Goal: Task Accomplishment & Management: Manage account settings

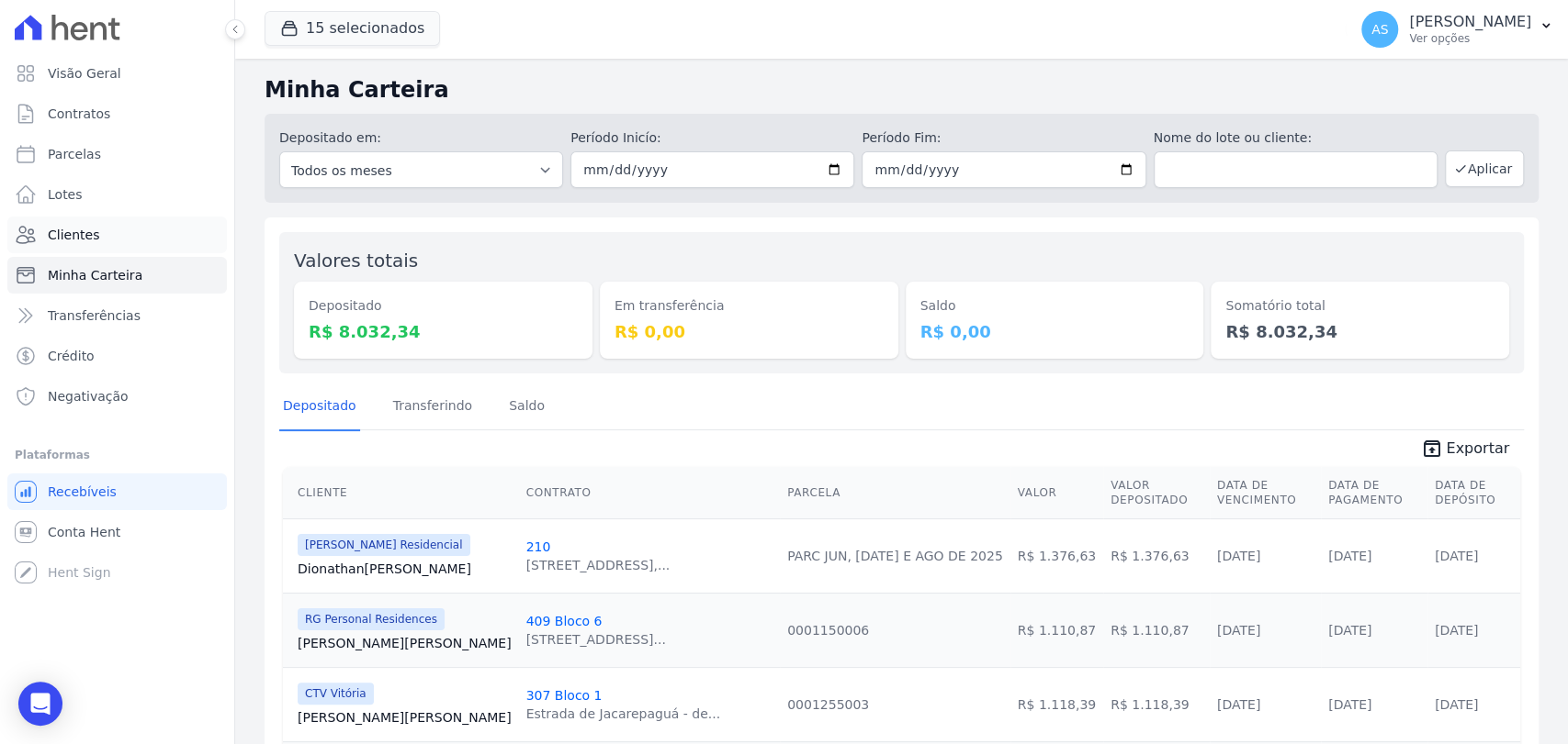
click at [74, 235] on span "Clientes" at bounding box center [73, 234] width 51 height 18
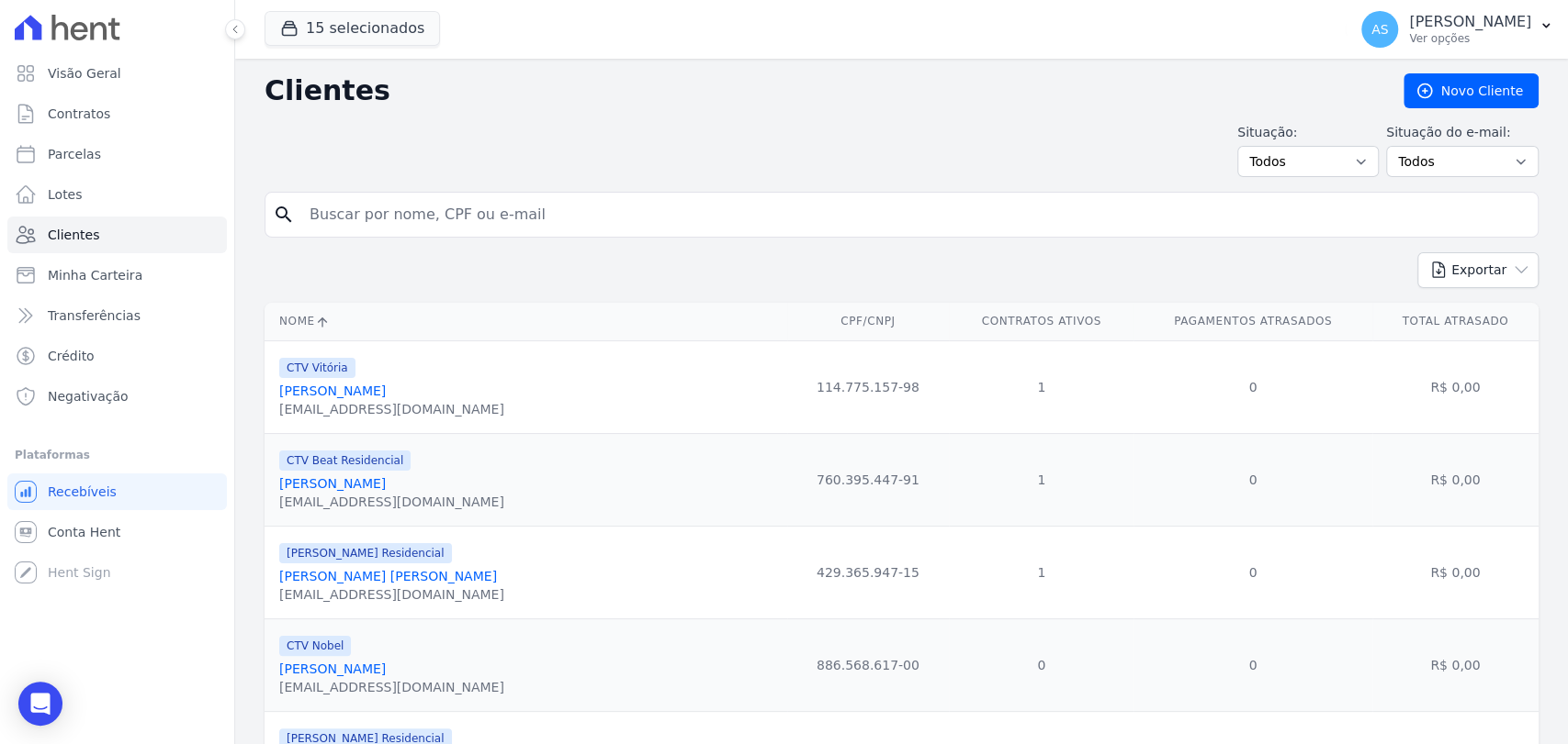
click at [364, 210] on input "search" at bounding box center [915, 214] width 1232 height 37
paste input "Alexandre Scharrier Sjostrom Novo"
type input "Alexandre Scharrier Sjostrom Novo"
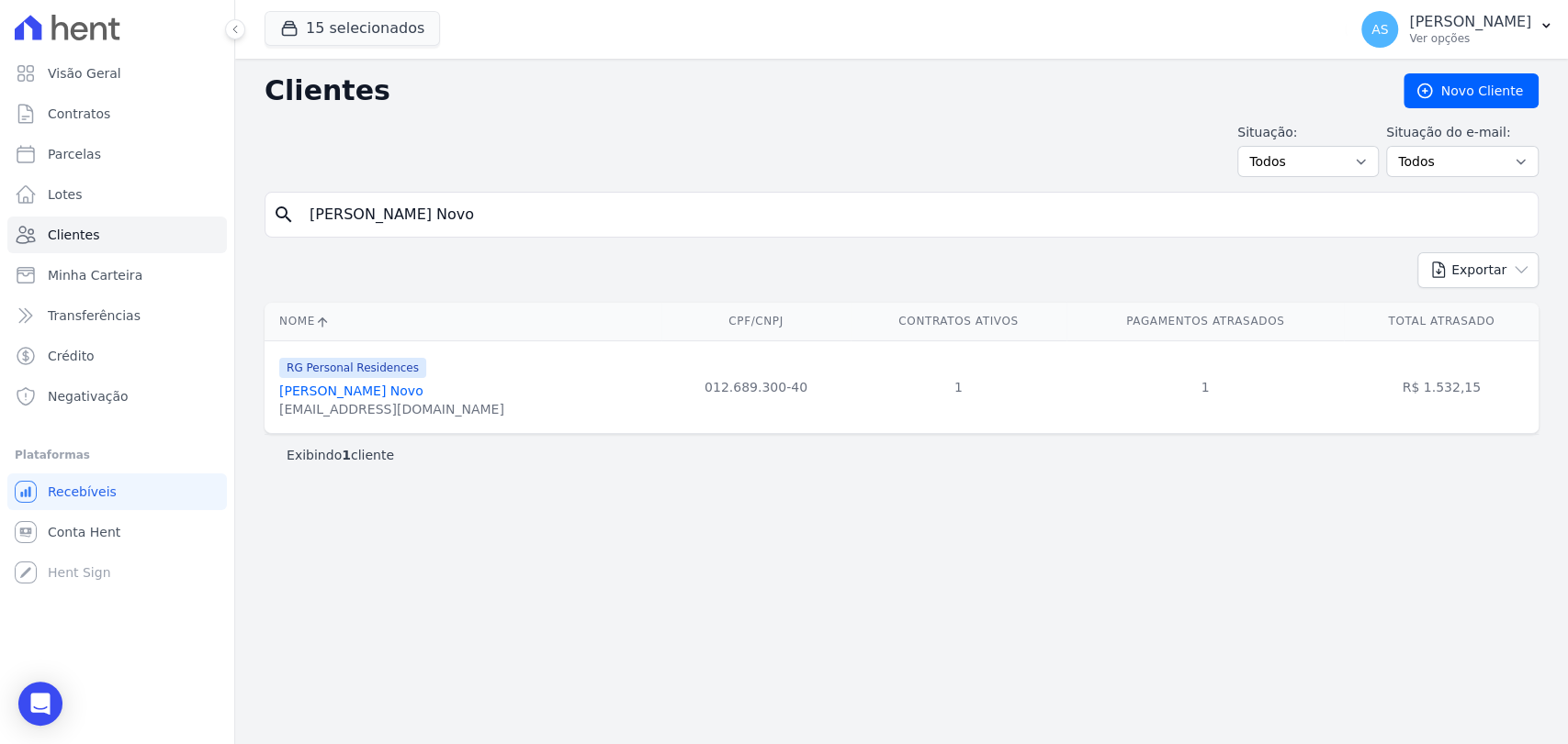
click at [367, 394] on link "Alexandre Scharrier Sjostrom Novo" at bounding box center [350, 390] width 144 height 14
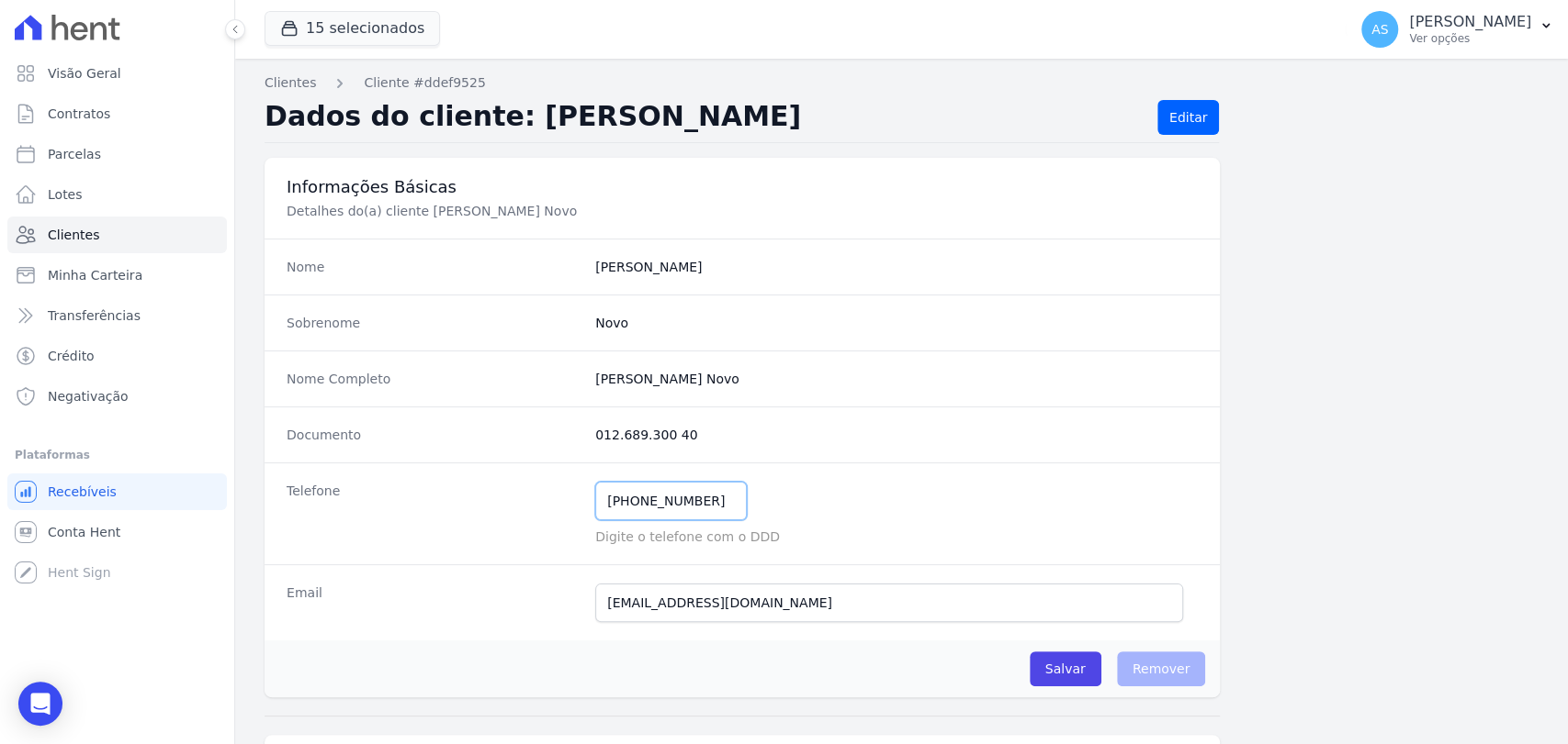
drag, startPoint x: 719, startPoint y: 504, endPoint x: 536, endPoint y: 494, distance: 183.3
click at [536, 494] on div "Telefone (51) 99016-5115 Mensagem de SMS ainda não enviada.. Mensagem de Whatsa…" at bounding box center [742, 513] width 955 height 102
drag, startPoint x: 799, startPoint y: 391, endPoint x: 507, endPoint y: 404, distance: 292.3
click at [507, 404] on div "Nome Completo Alexandre Scharrier Sjostrom Novo" at bounding box center [742, 379] width 955 height 56
copy div "Alexandre Scharrier Sjostrom Novo"
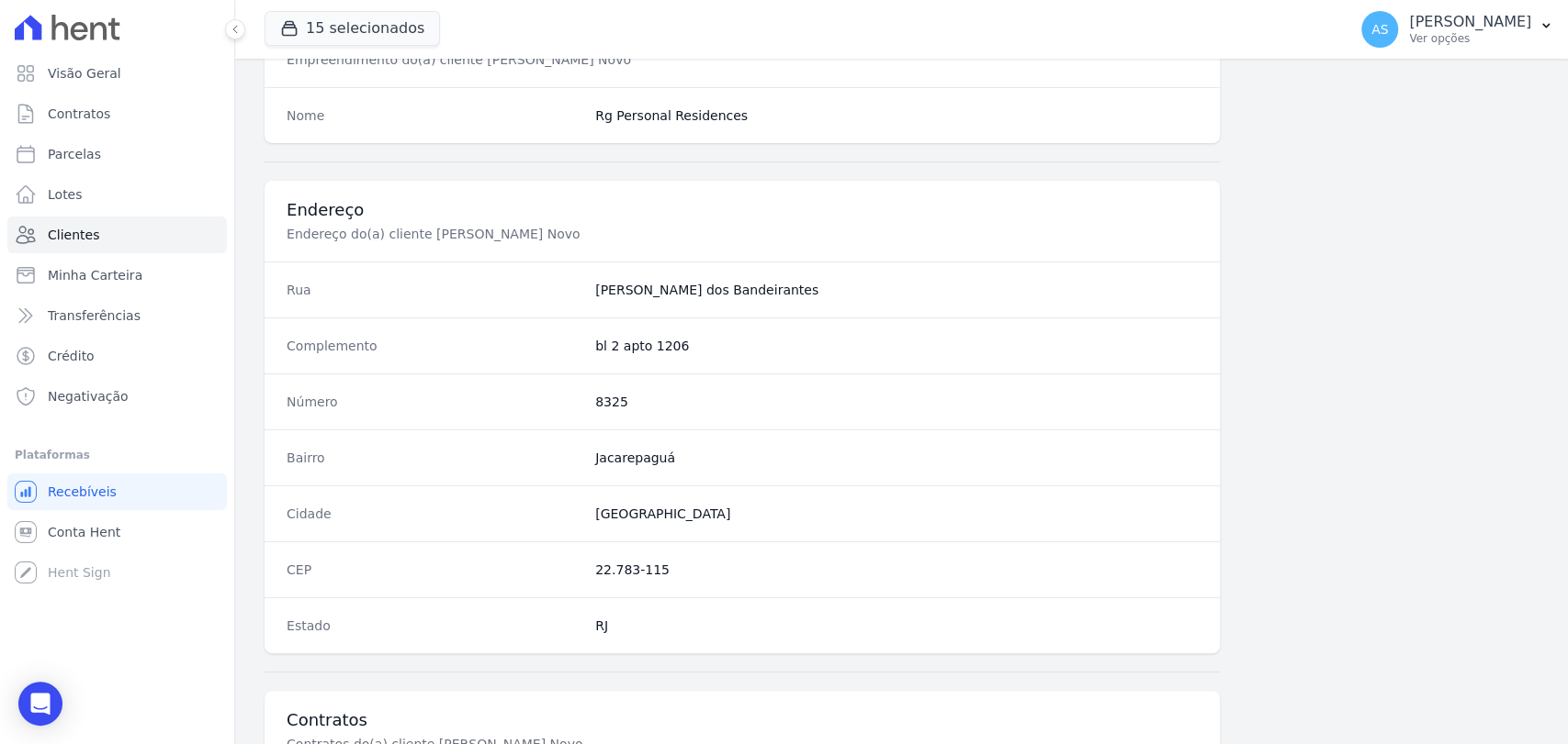
scroll to position [969, 0]
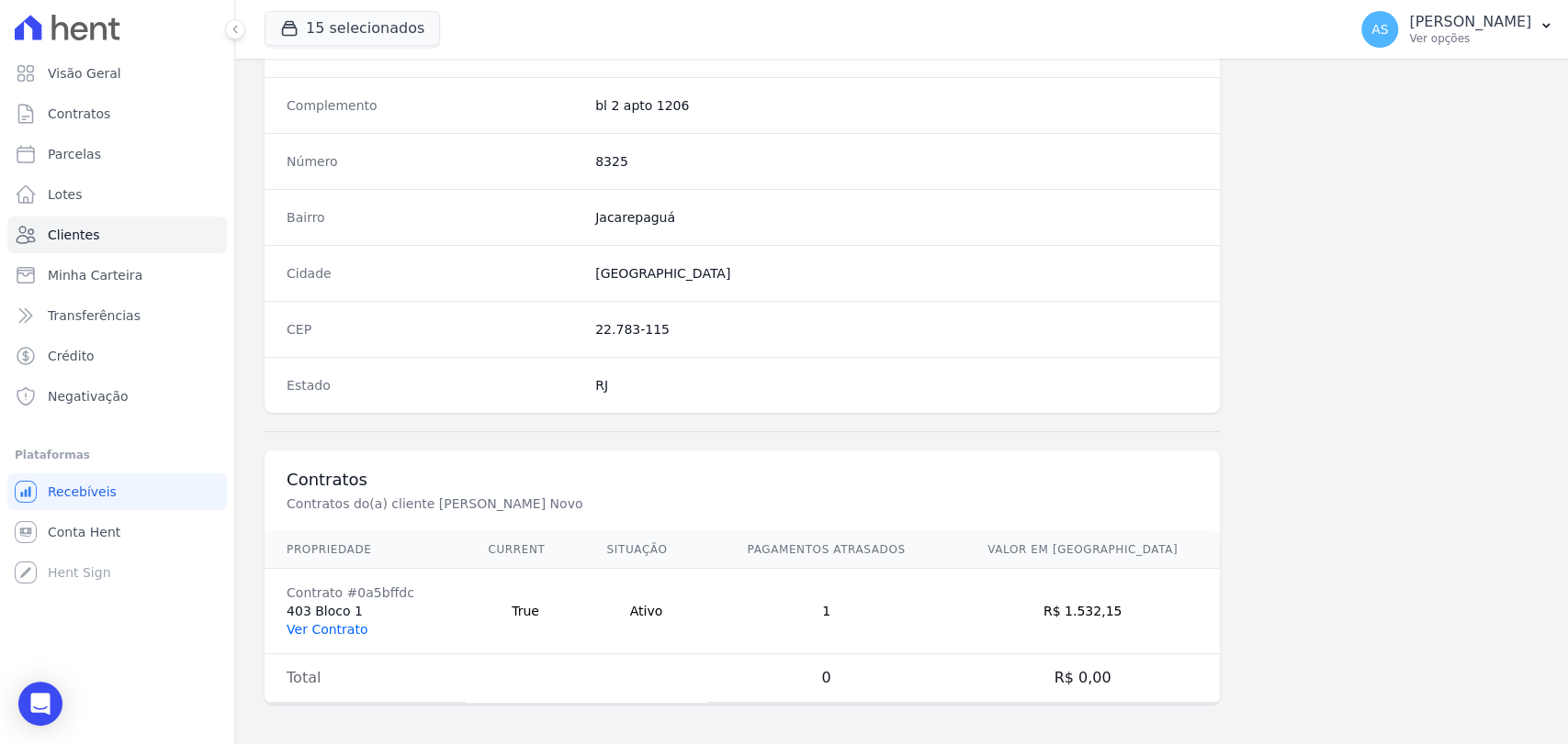
click at [290, 623] on link "Ver Contrato" at bounding box center [327, 629] width 81 height 14
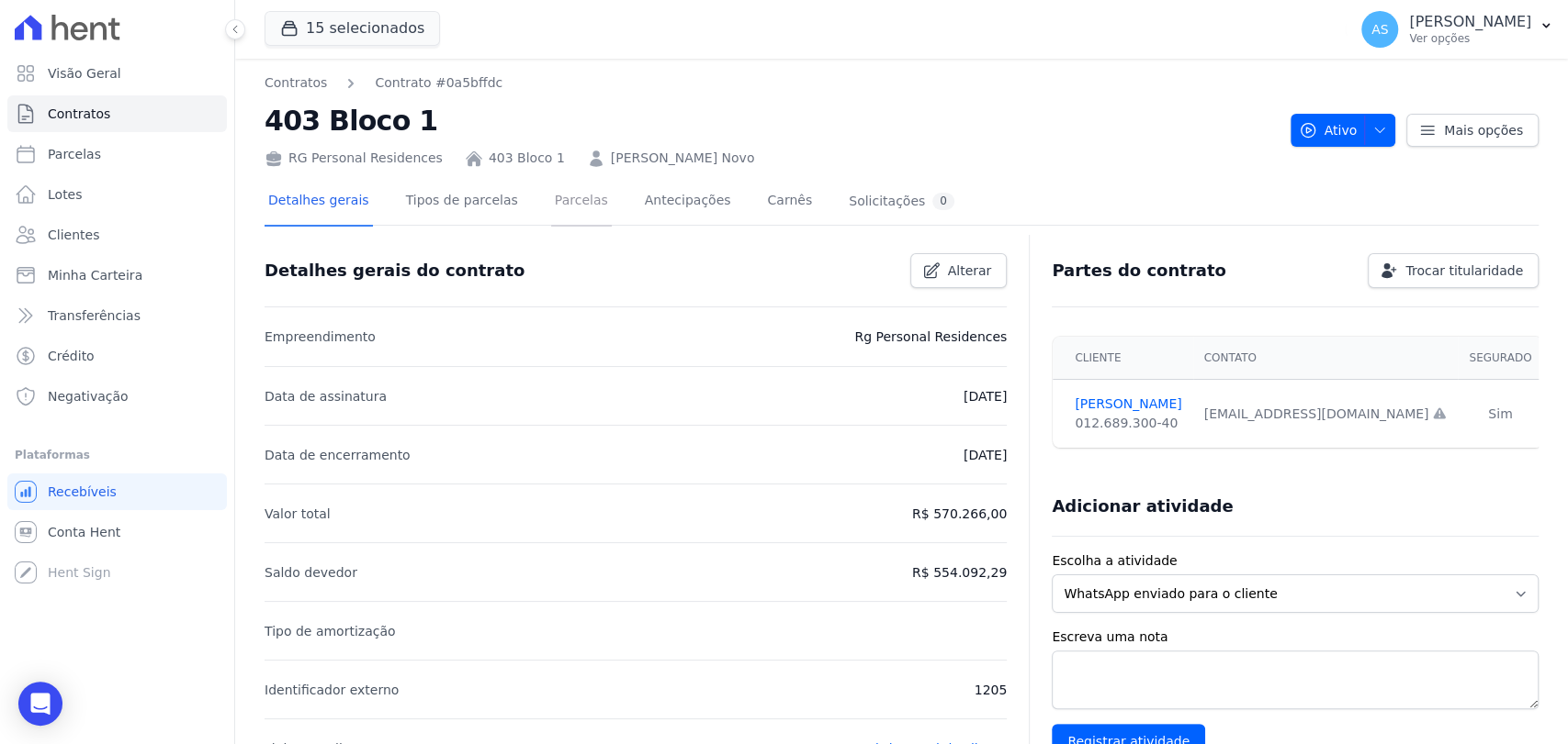
click at [557, 195] on link "Parcelas" at bounding box center [582, 202] width 61 height 49
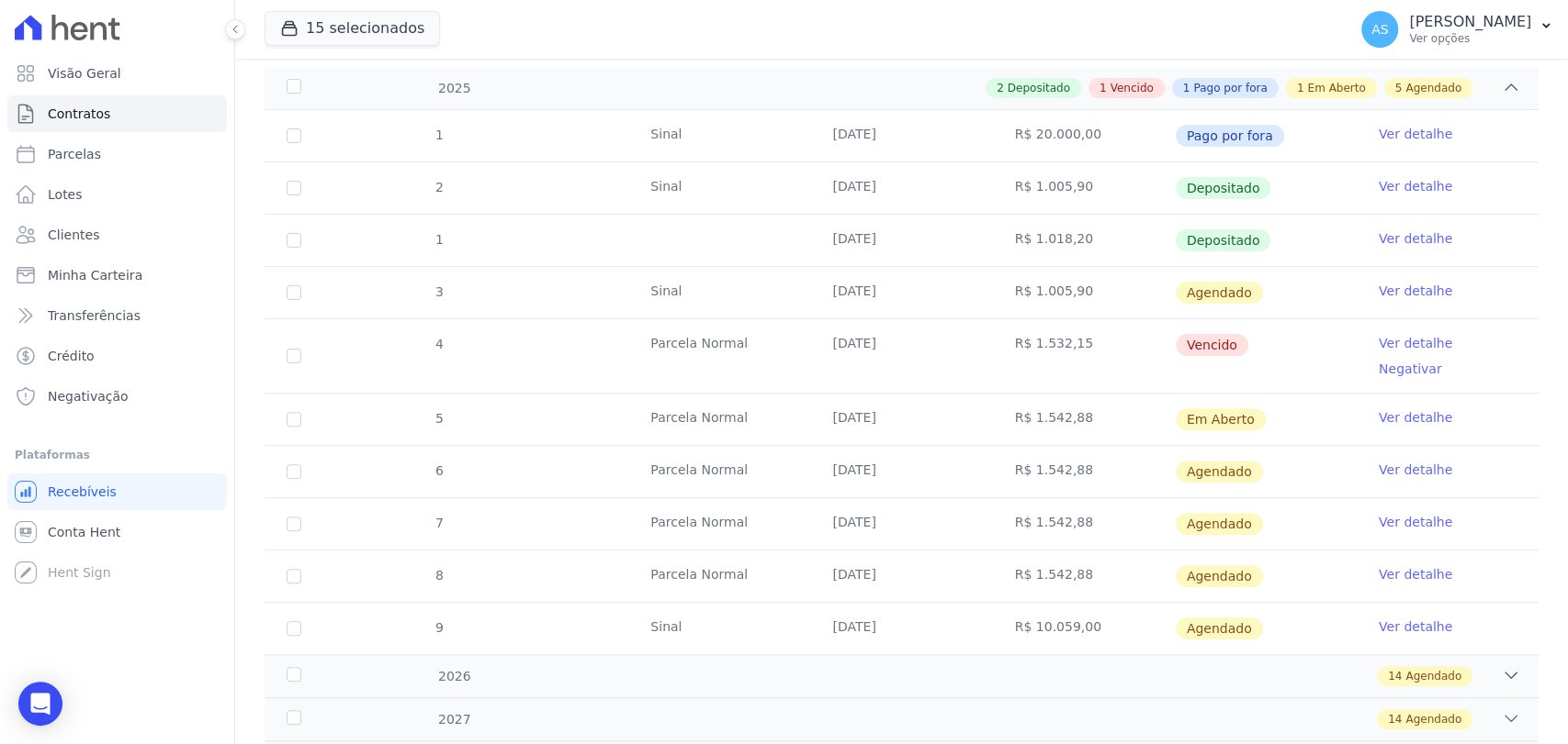
scroll to position [305, 0]
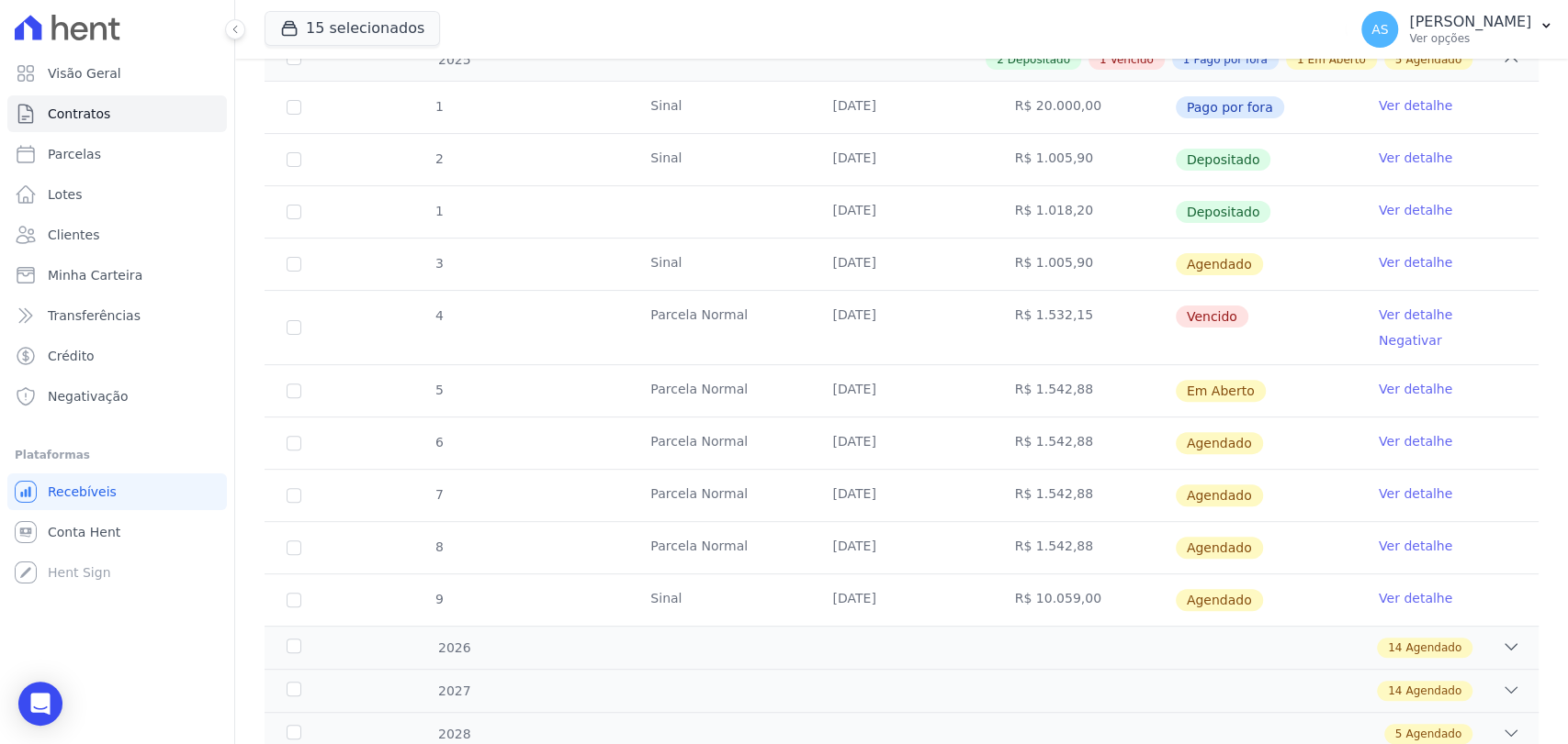
click at [1401, 310] on link "Ver detalhe" at bounding box center [1415, 314] width 73 height 18
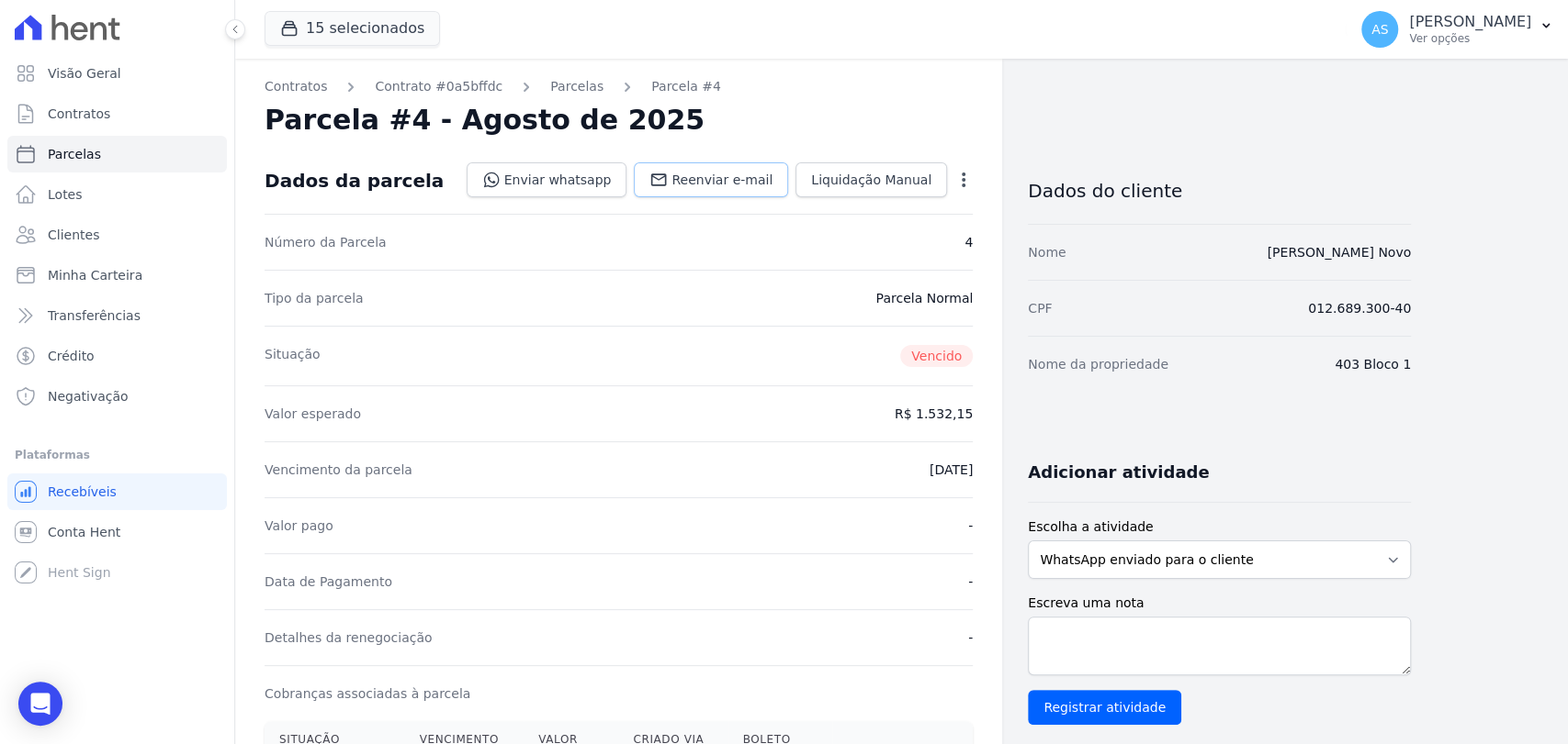
click at [715, 182] on span "Reenviar e-mail" at bounding box center [722, 179] width 101 height 18
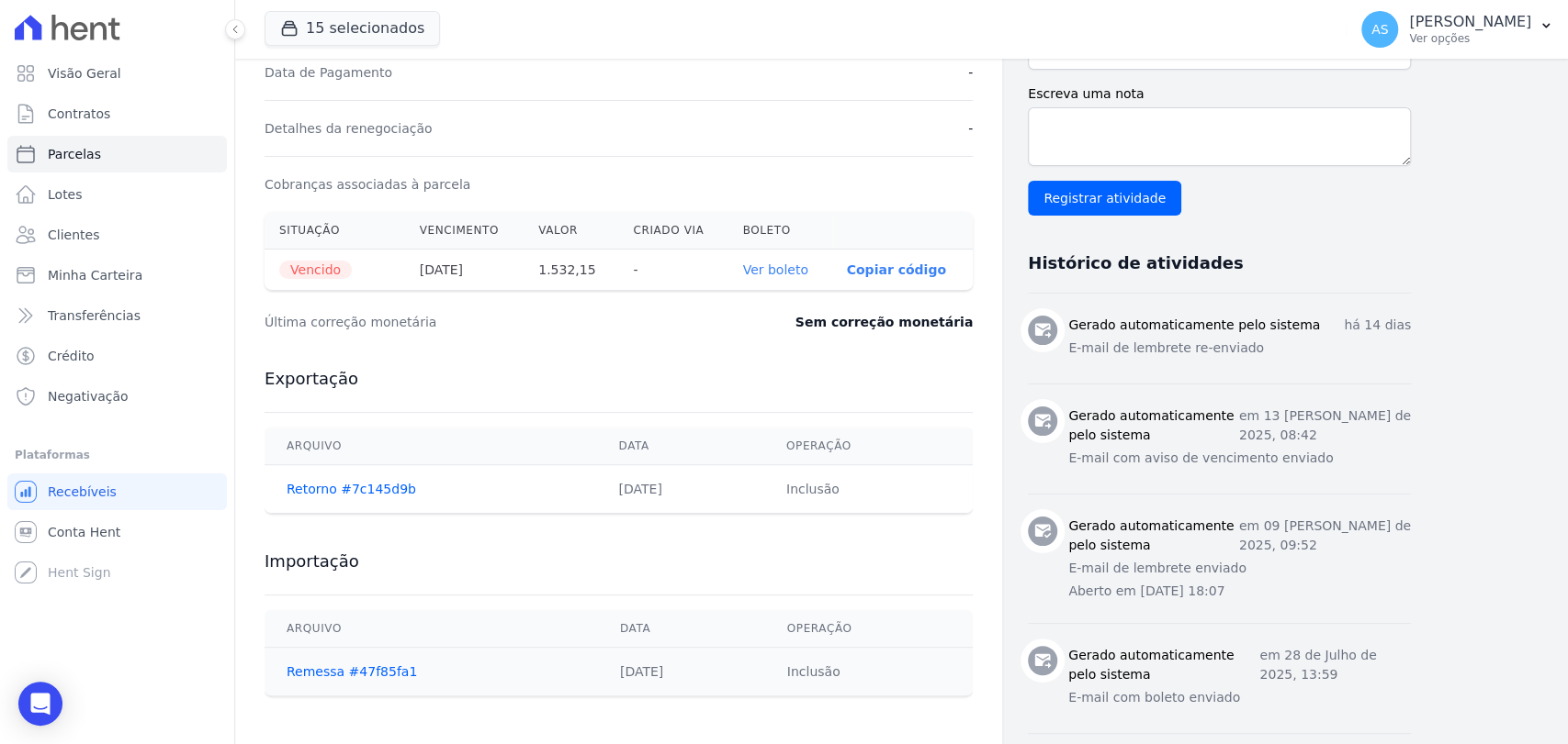
scroll to position [727, 0]
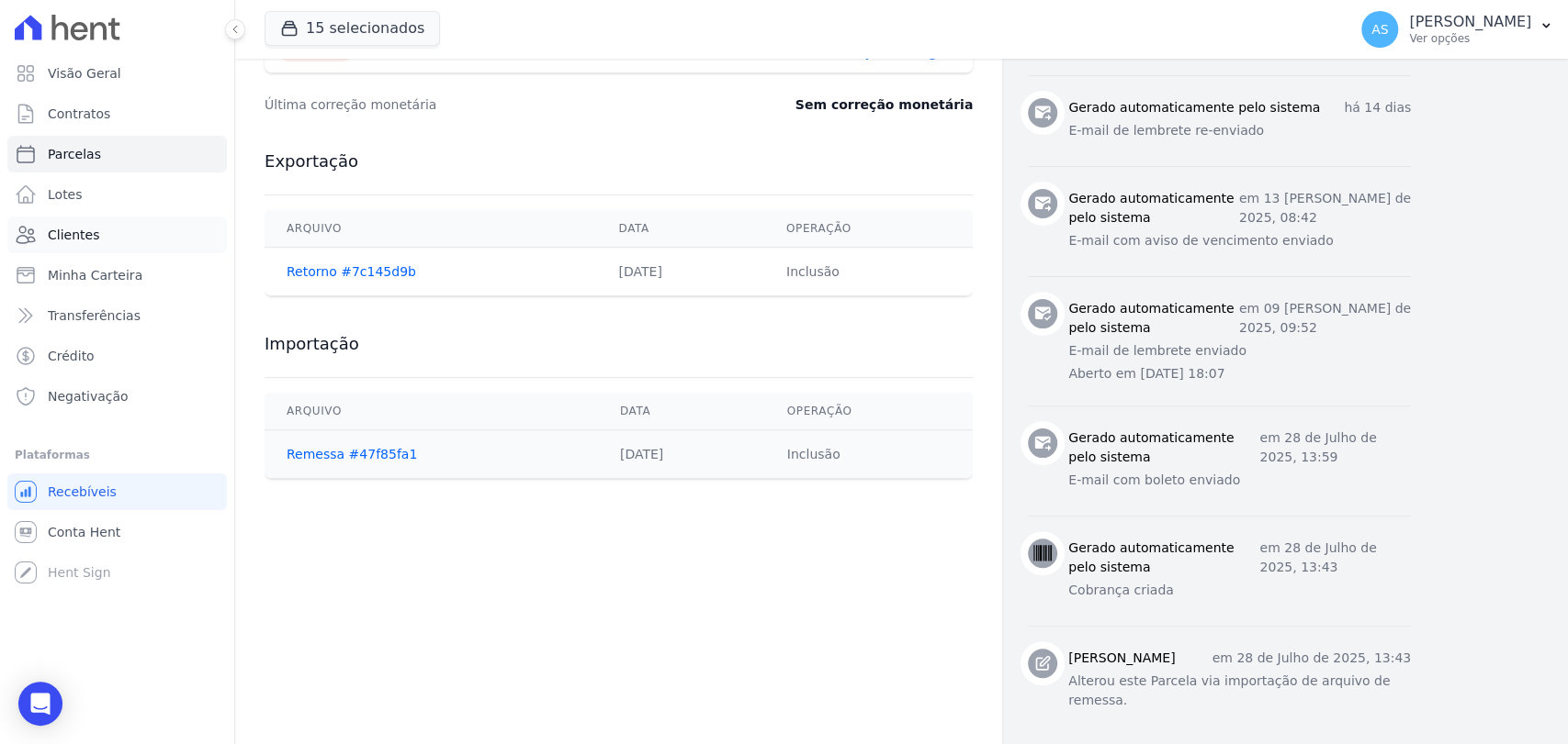
click at [62, 235] on span "Clientes" at bounding box center [73, 234] width 51 height 18
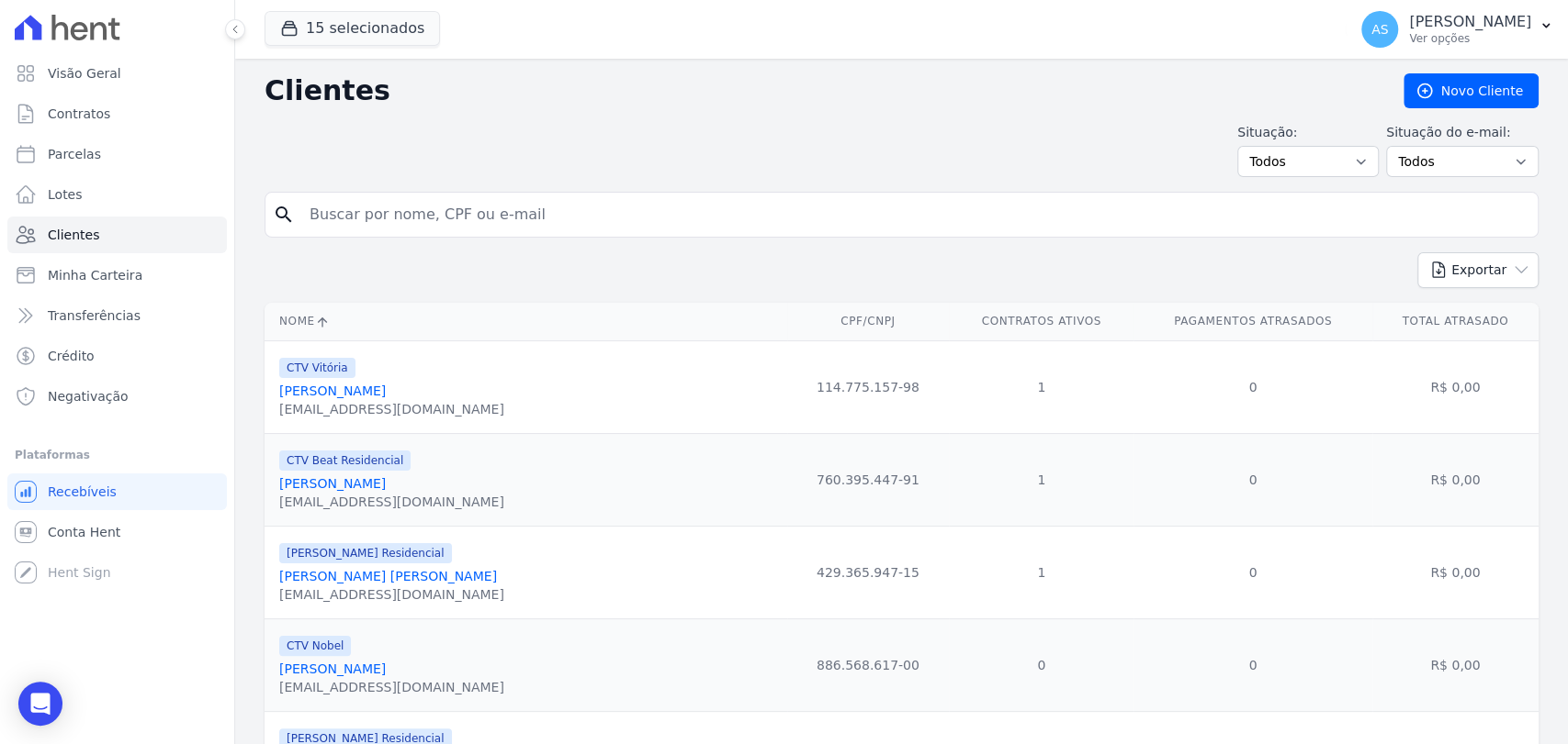
click at [368, 217] on input "search" at bounding box center [915, 214] width 1232 height 37
paste input "Anderson Lima Ribeiro"
type input "Anderson Lima Ribeiro"
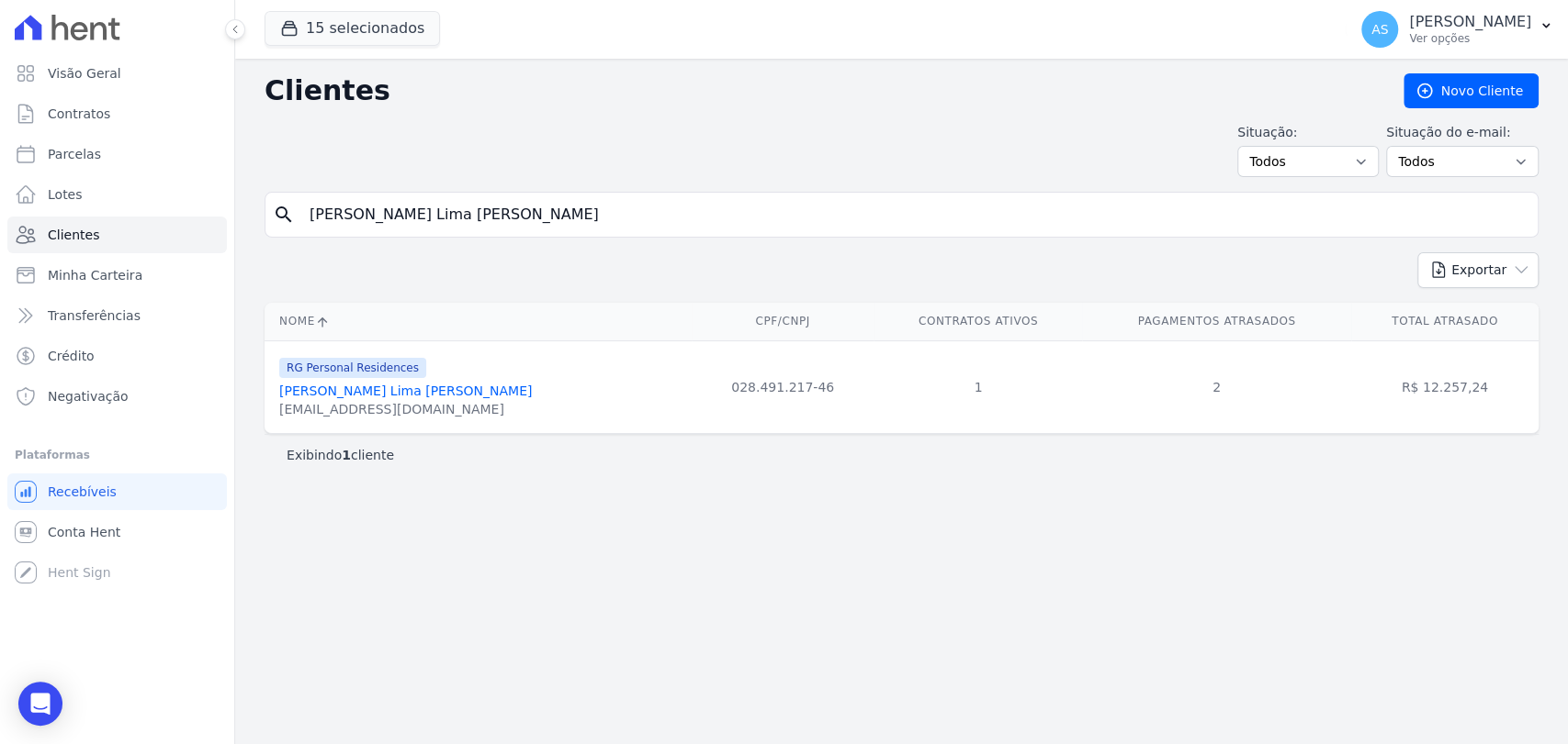
click at [340, 394] on link "Anderson Lima Ribeiro" at bounding box center [405, 390] width 252 height 14
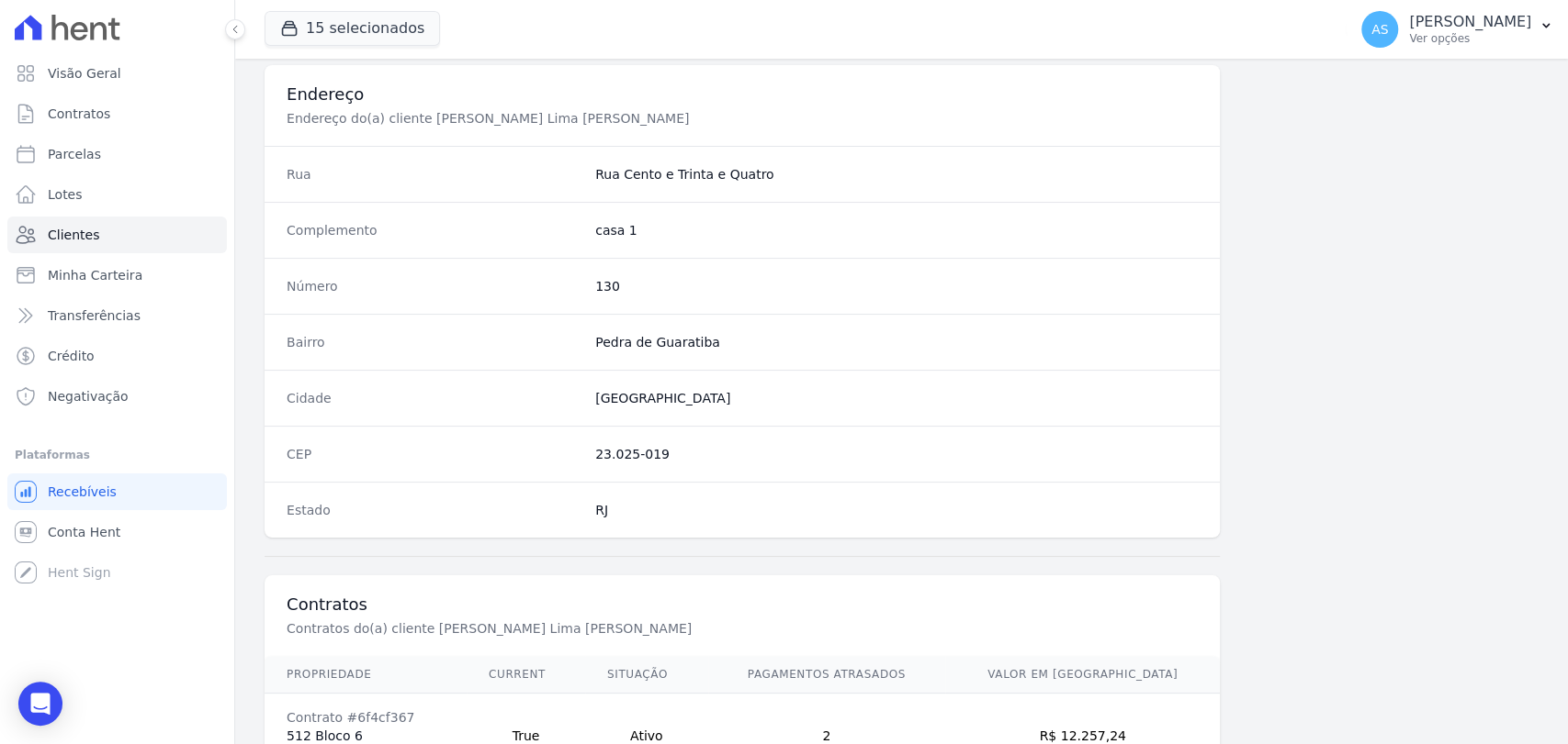
scroll to position [969, 0]
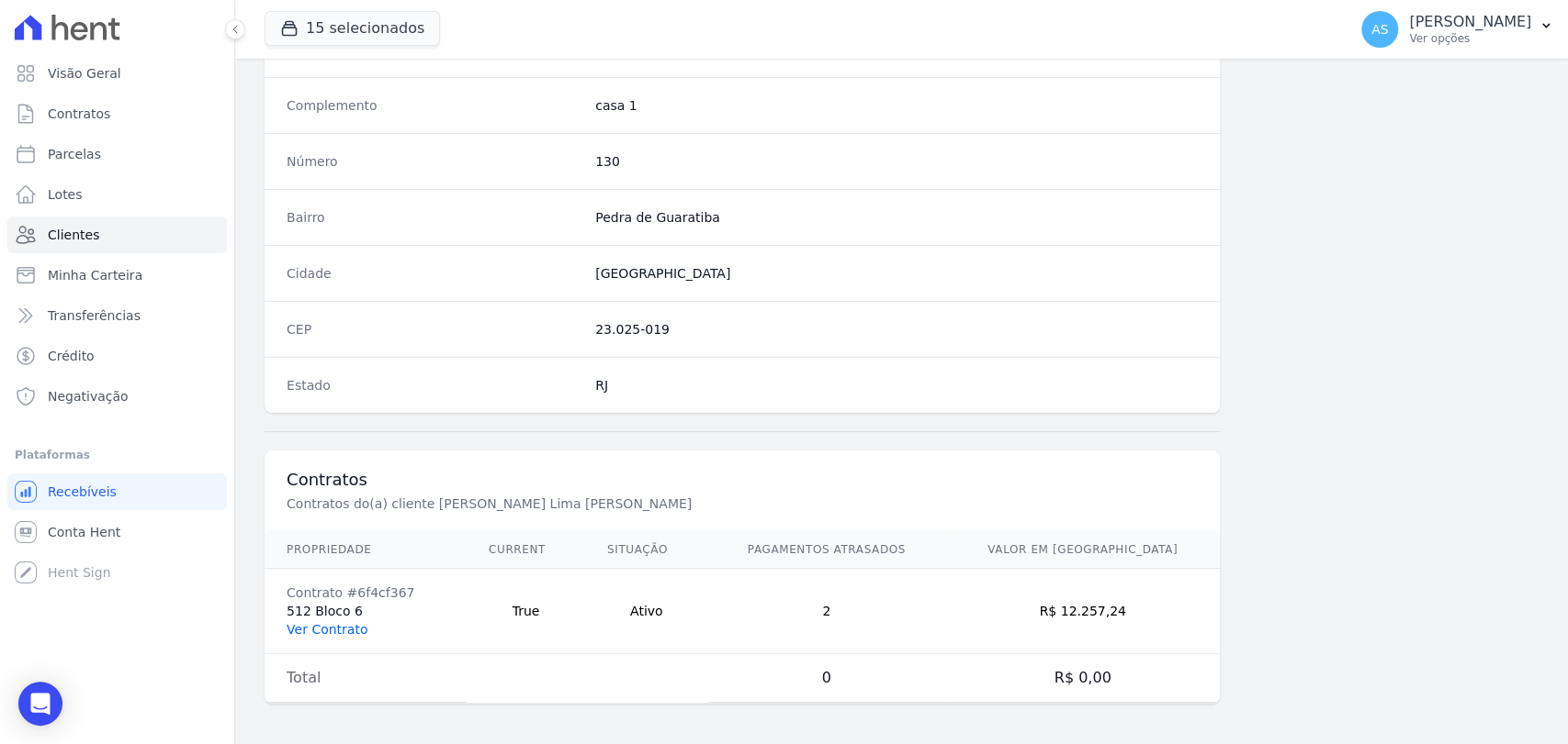
click at [337, 627] on link "Ver Contrato" at bounding box center [327, 629] width 81 height 14
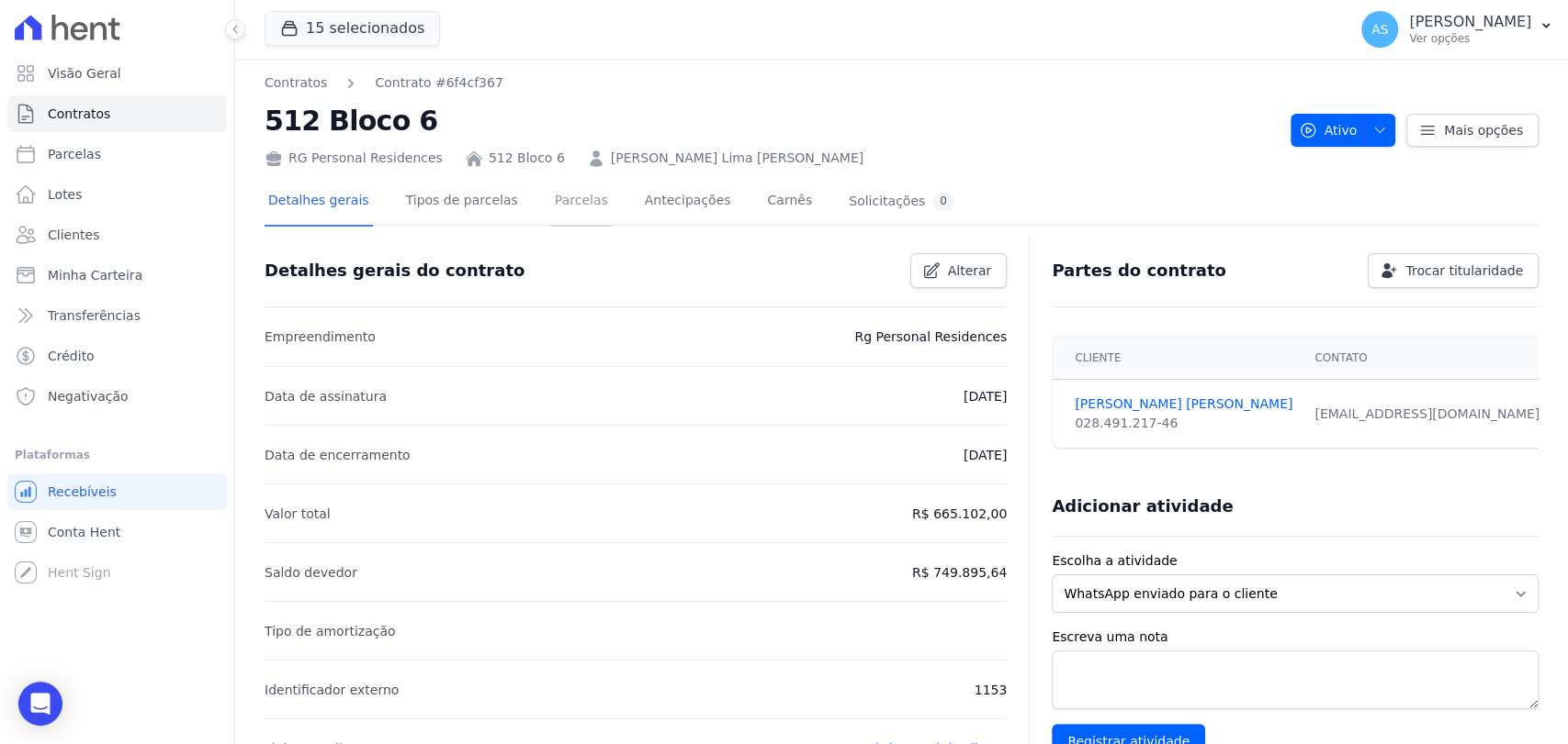
click at [557, 205] on link "Parcelas" at bounding box center [582, 202] width 61 height 49
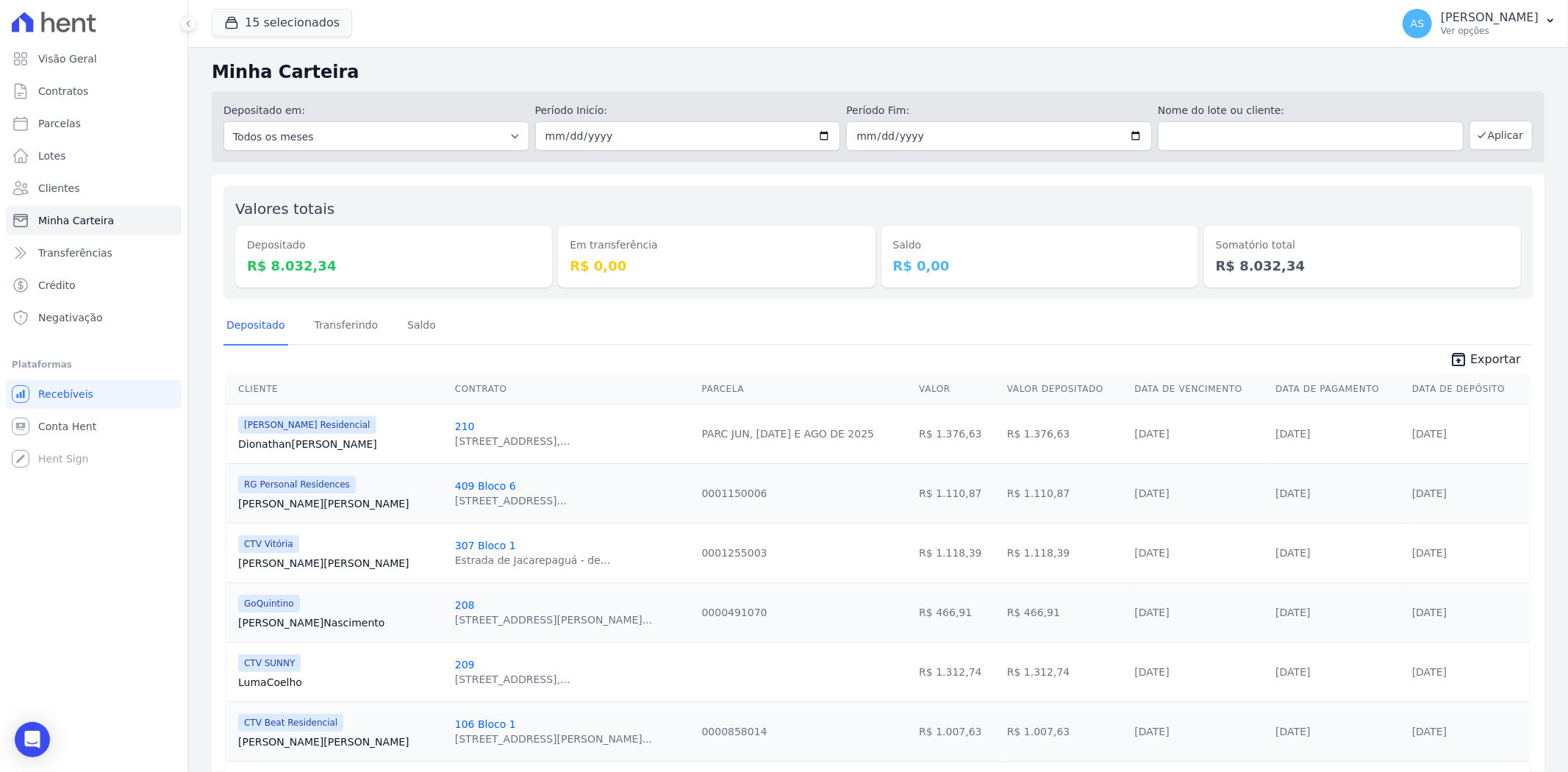
scroll to position [167, 0]
click at [38, 184] on span "Clientes" at bounding box center [59, 187] width 41 height 14
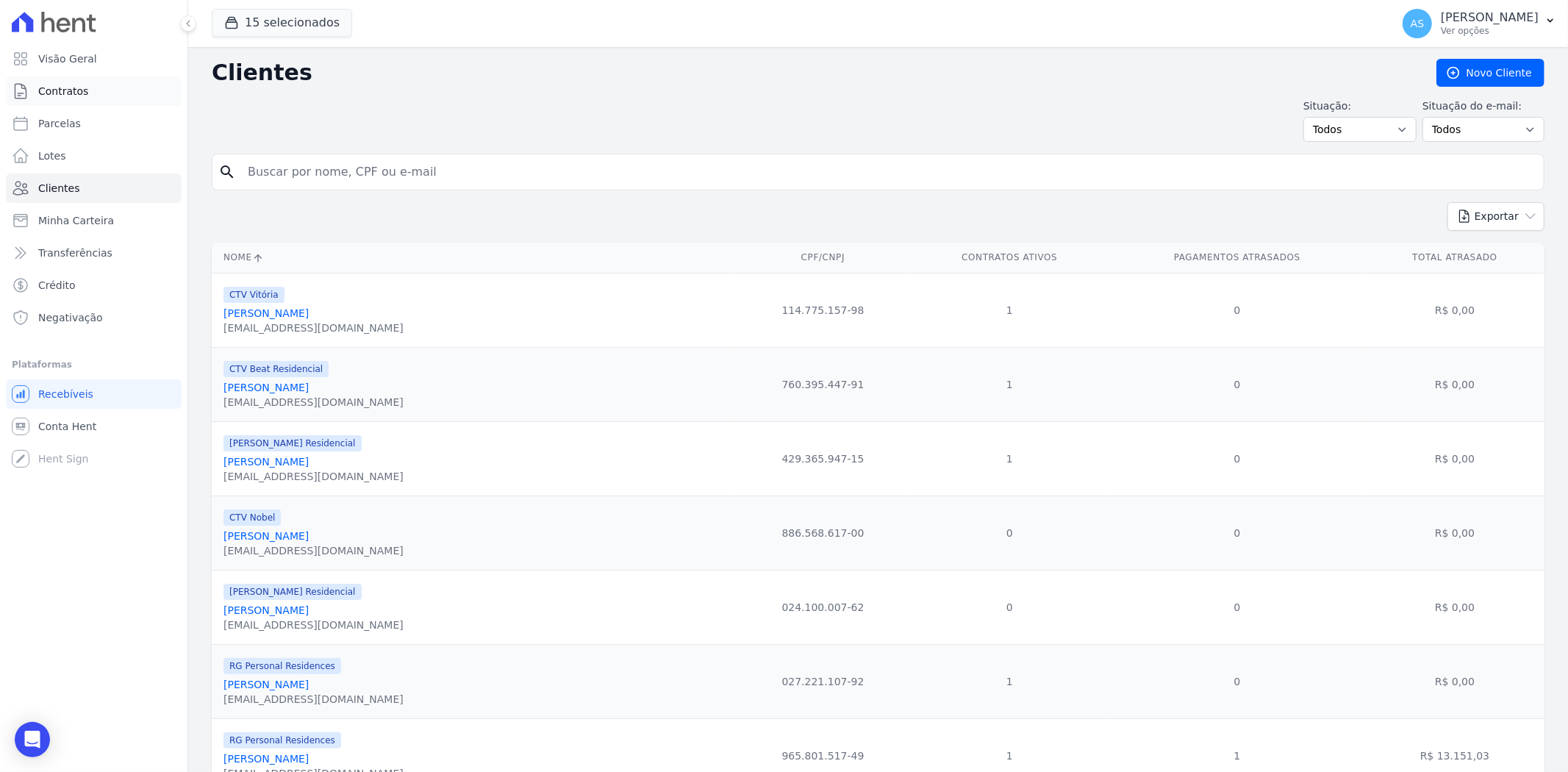
click at [78, 95] on span "Contratos" at bounding box center [63, 91] width 50 height 14
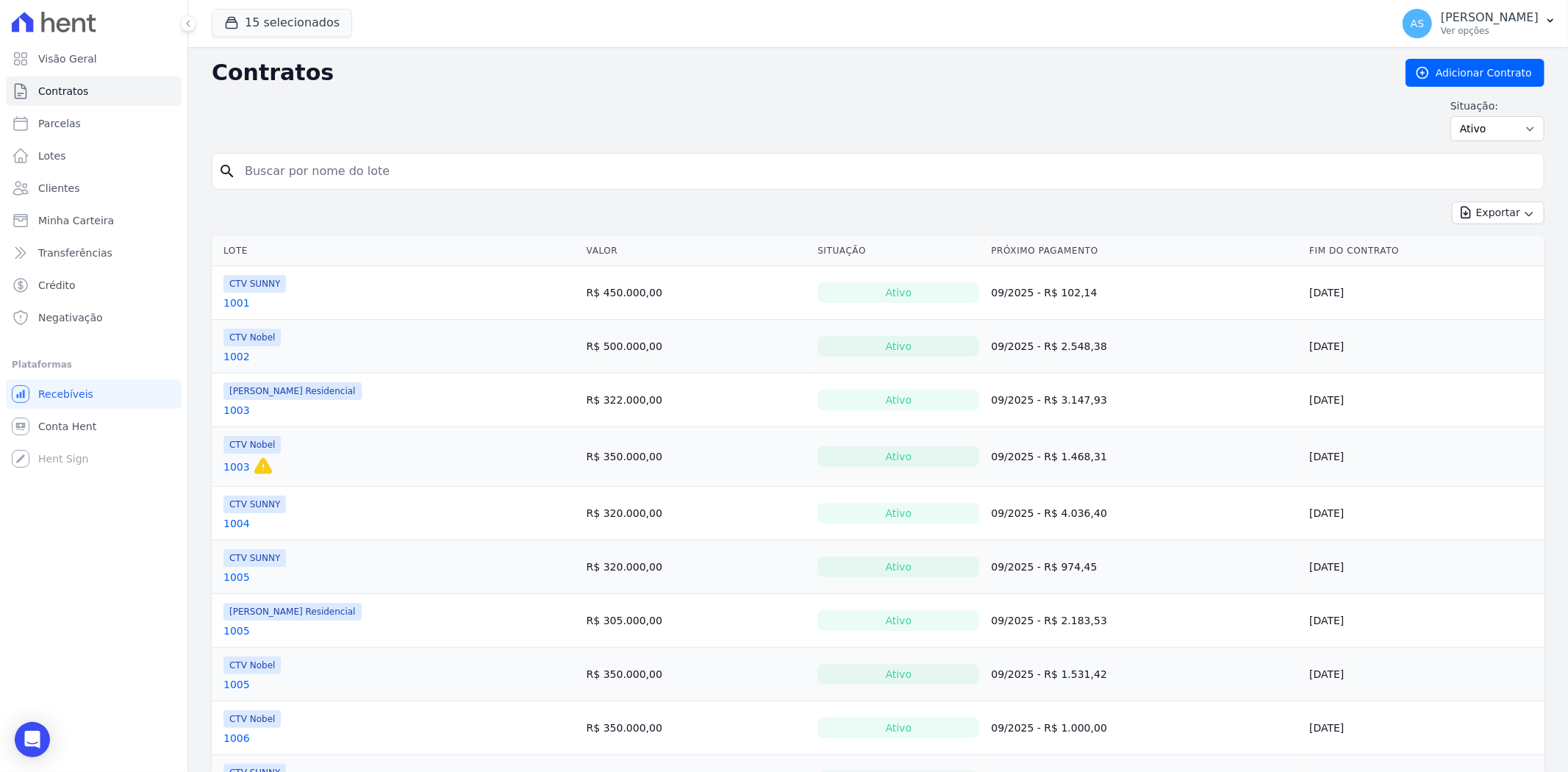
click at [281, 169] on input "search" at bounding box center [887, 171] width 1302 height 30
type input "0"
type input "102"
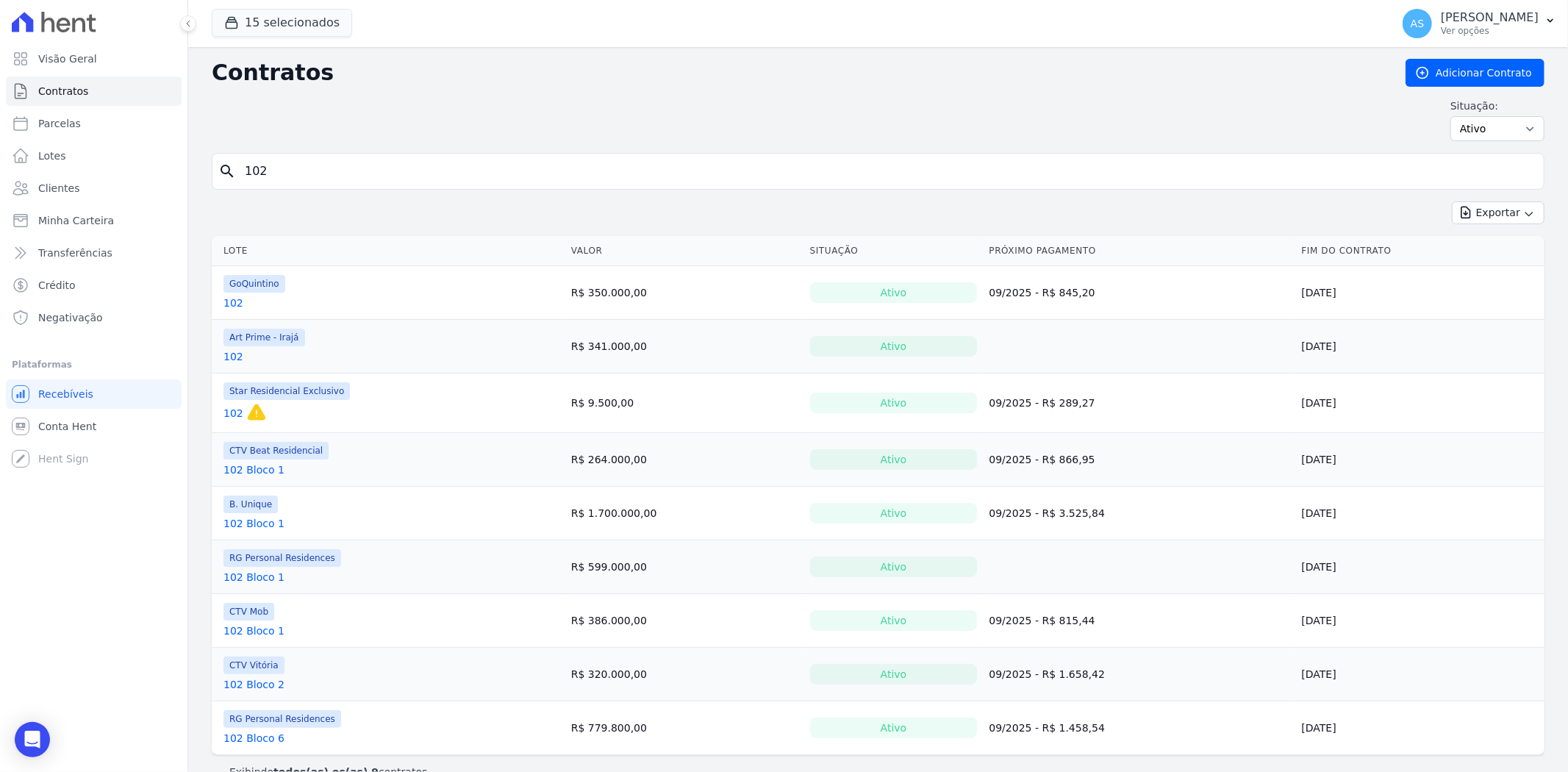
scroll to position [30, 0]
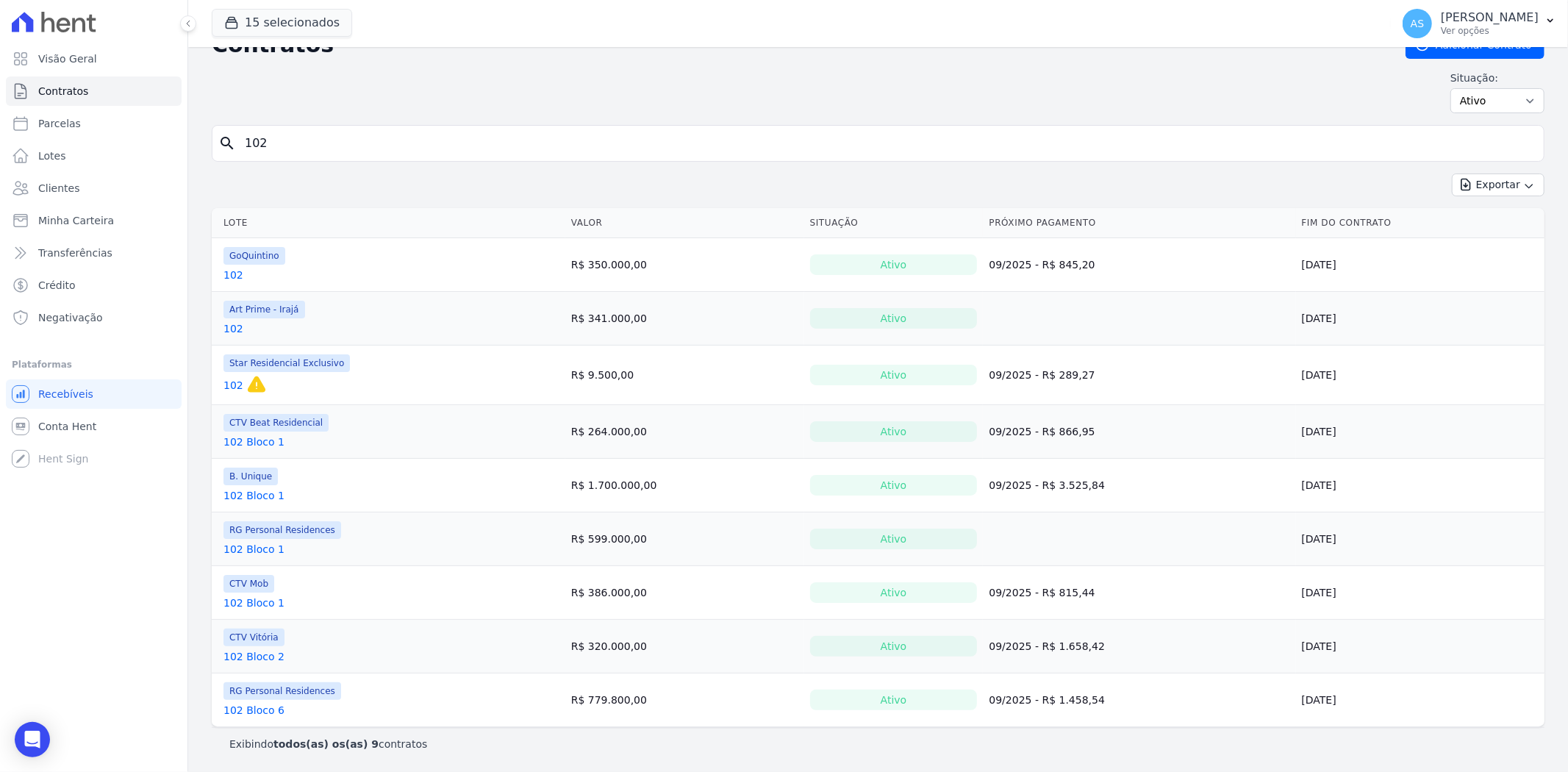
click at [240, 549] on link "102 Bloco 1" at bounding box center [254, 549] width 61 height 14
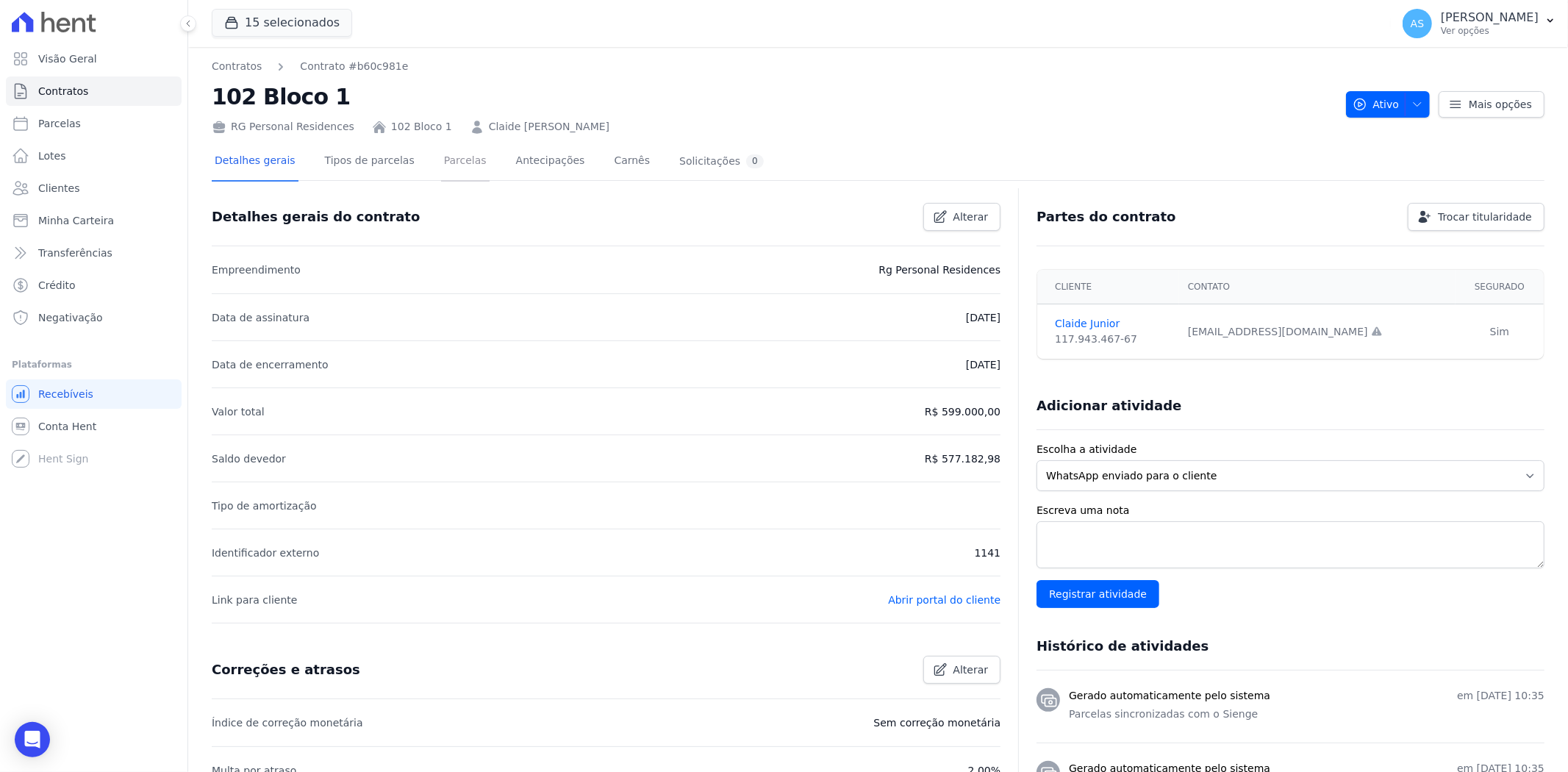
click at [452, 159] on link "Parcelas" at bounding box center [466, 162] width 49 height 39
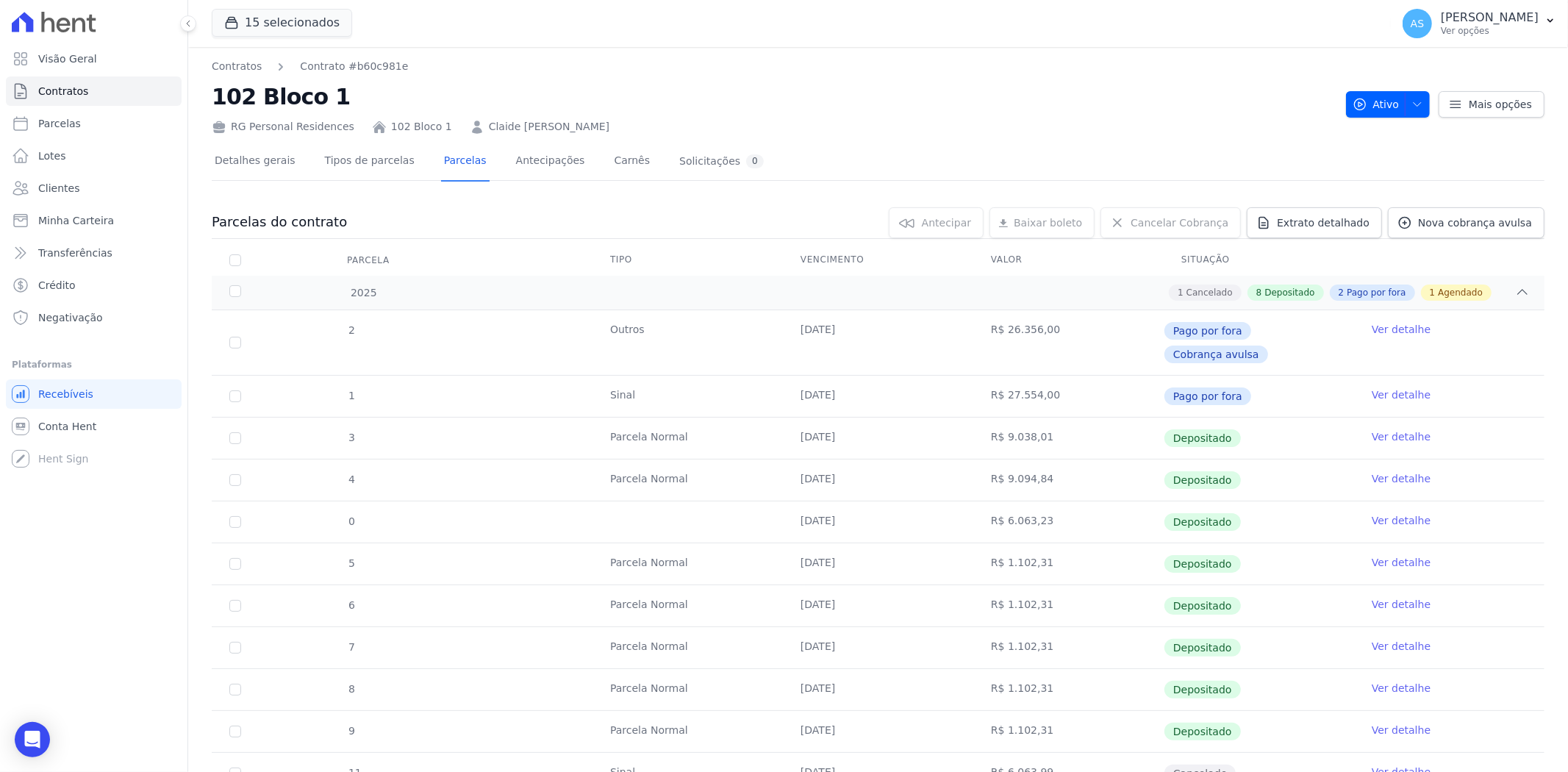
scroll to position [188, 0]
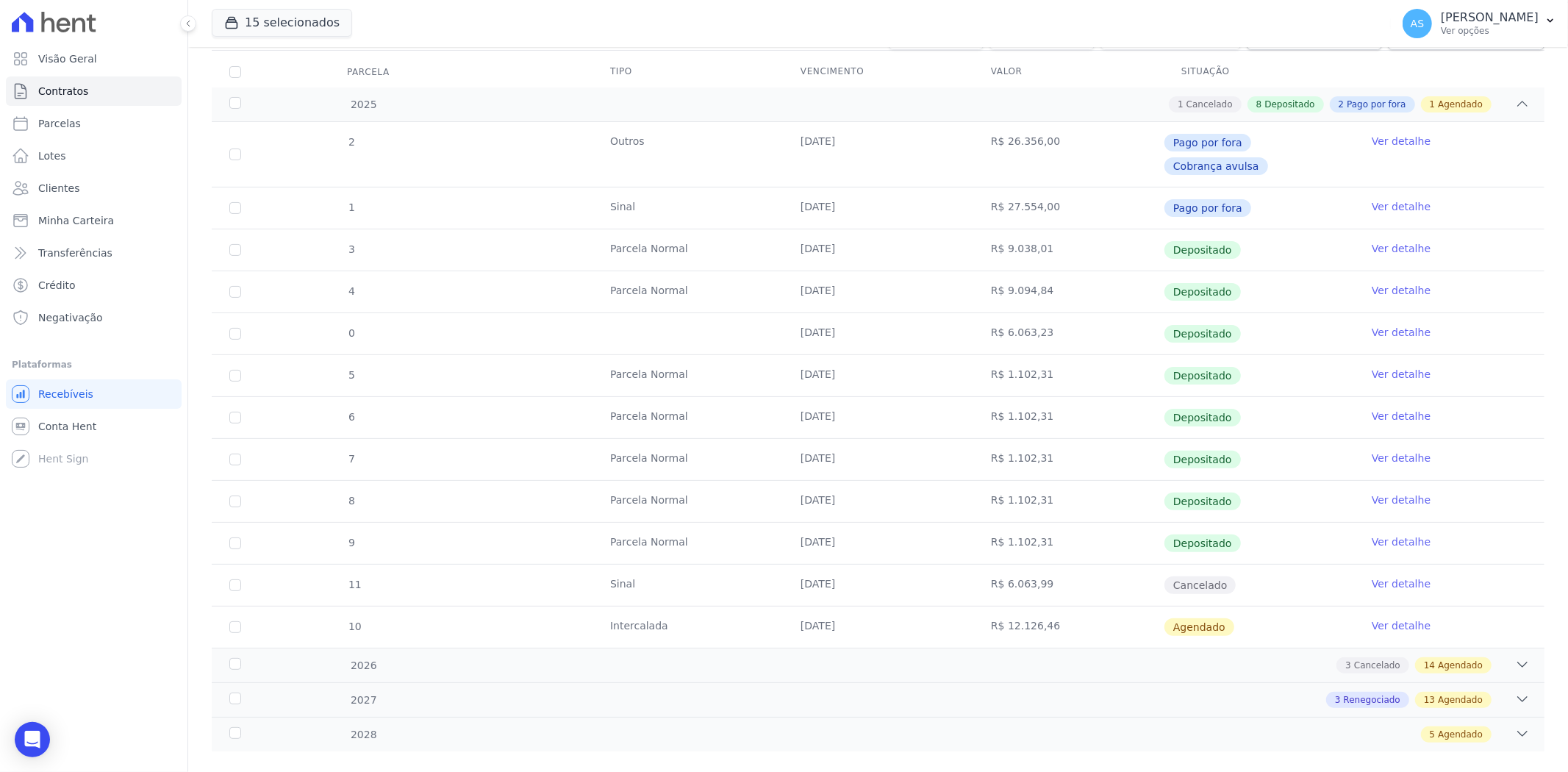
click at [1393, 618] on link "Ver detalhe" at bounding box center [1400, 625] width 59 height 14
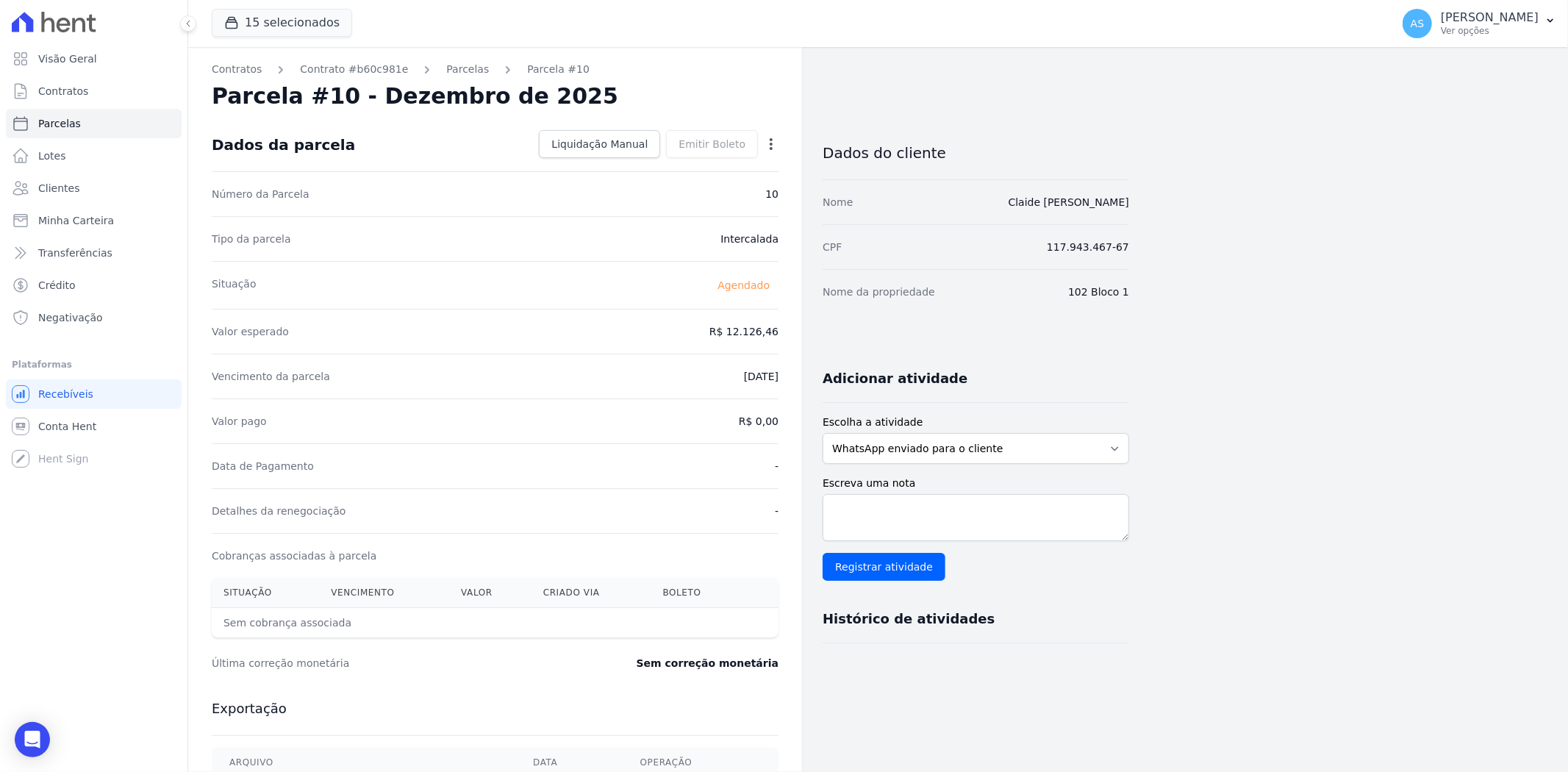
click at [775, 141] on icon "button" at bounding box center [770, 143] width 14 height 14
click at [454, 67] on link "Parcelas" at bounding box center [468, 69] width 43 height 15
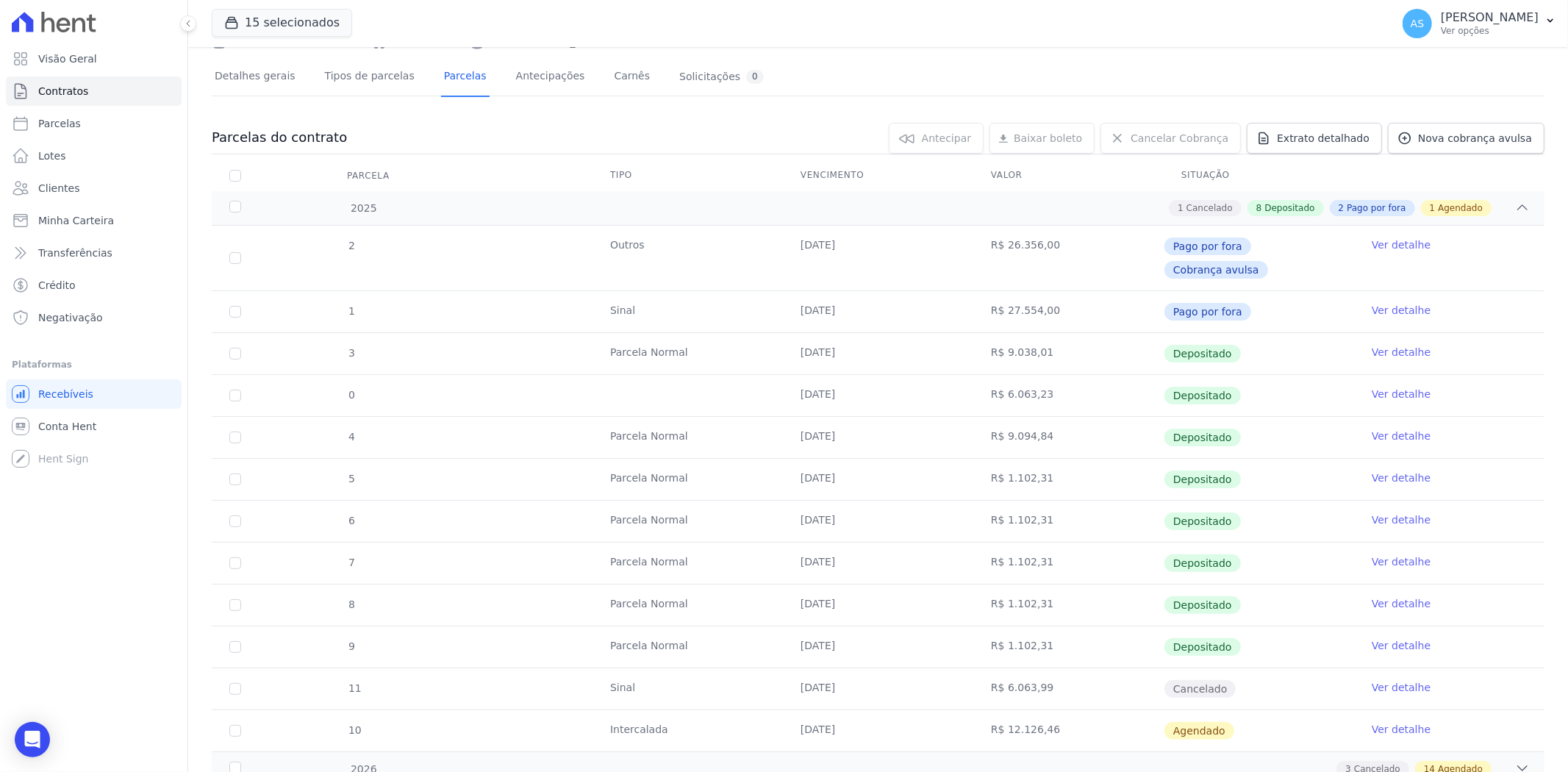
scroll to position [188, 0]
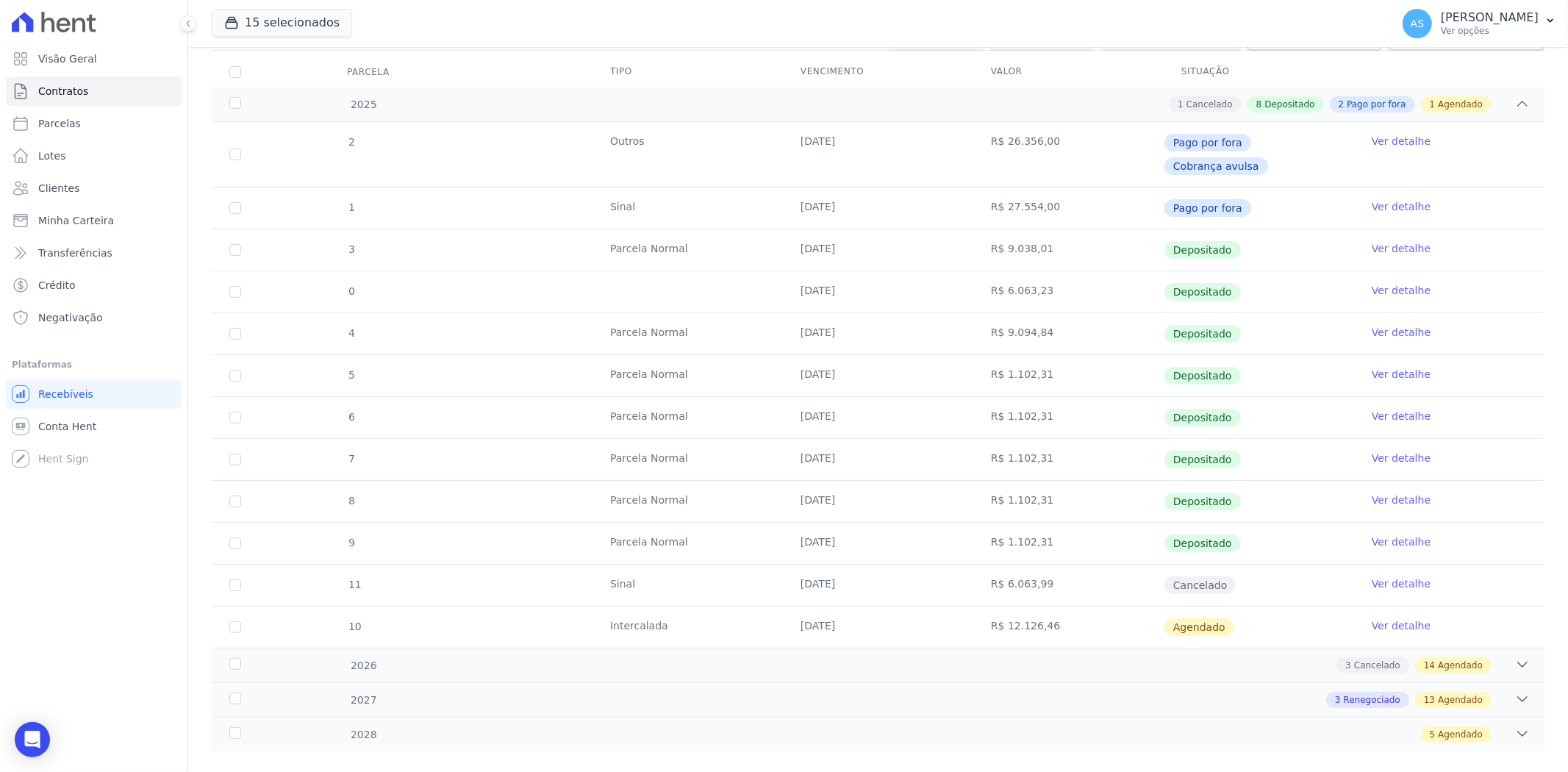
click at [1391, 576] on link "Ver detalhe" at bounding box center [1400, 583] width 59 height 14
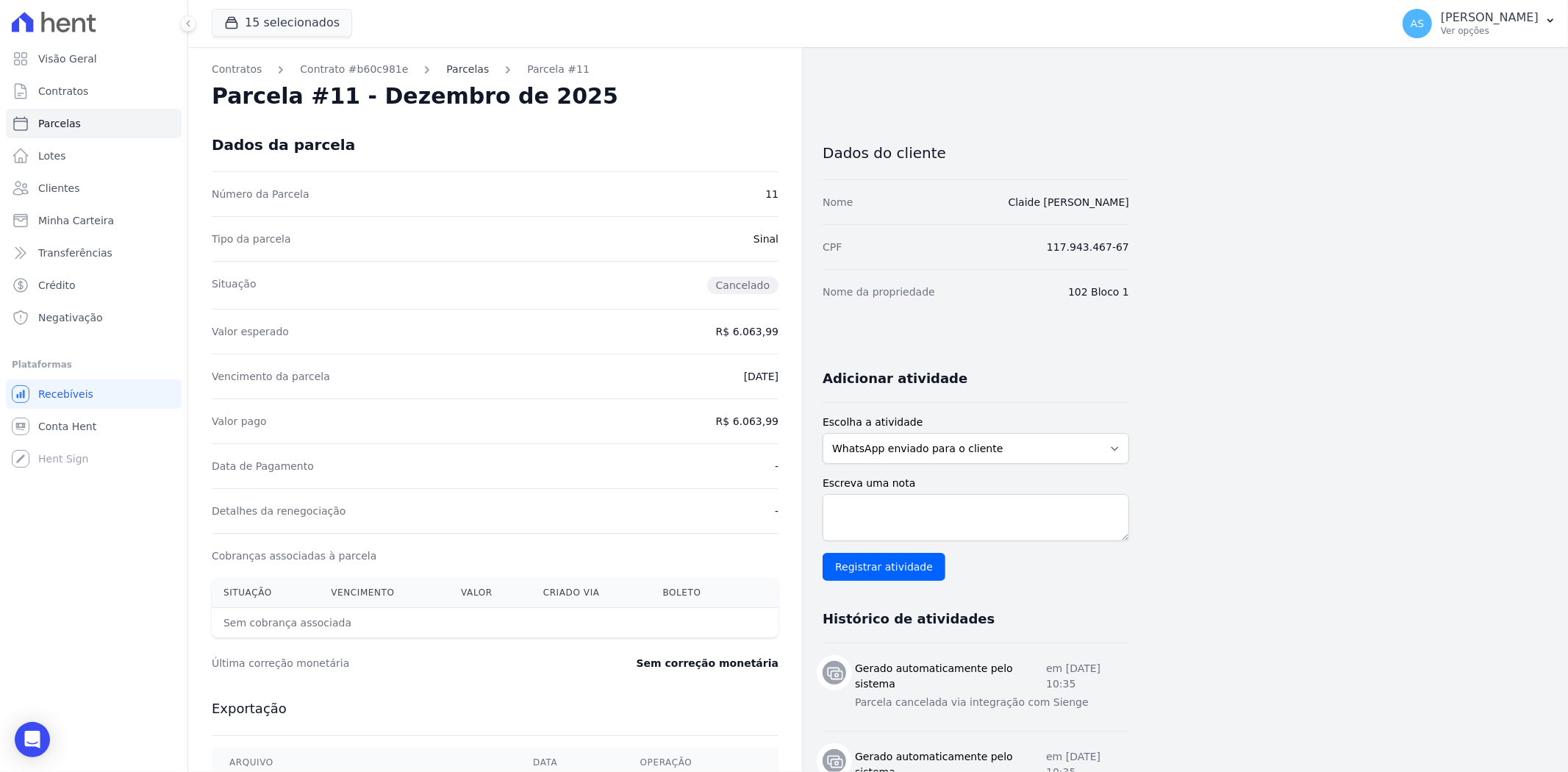
click at [449, 71] on link "Parcelas" at bounding box center [468, 69] width 43 height 15
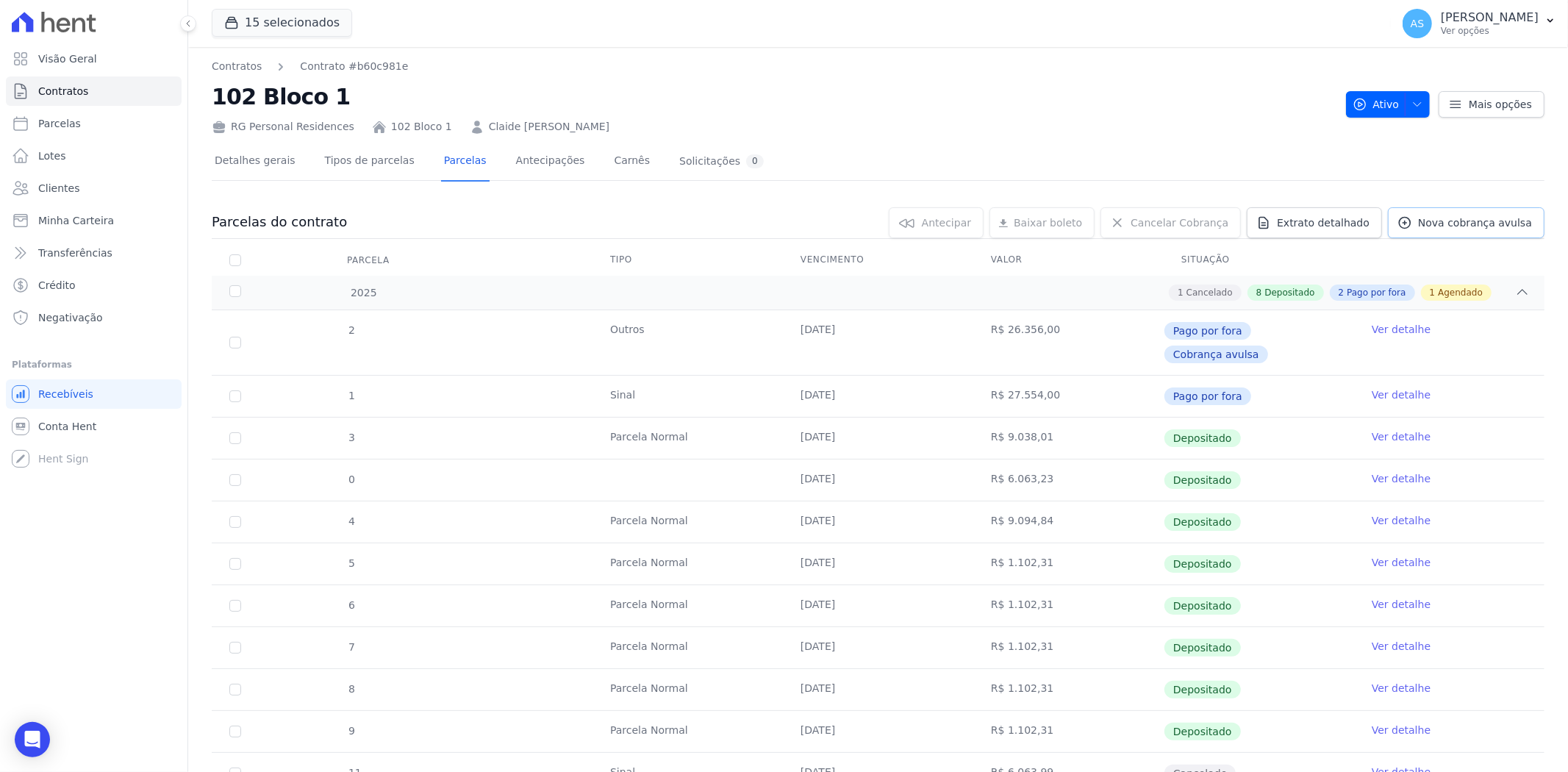
click at [1486, 219] on span "Nova cobrança avulsa" at bounding box center [1475, 223] width 114 height 14
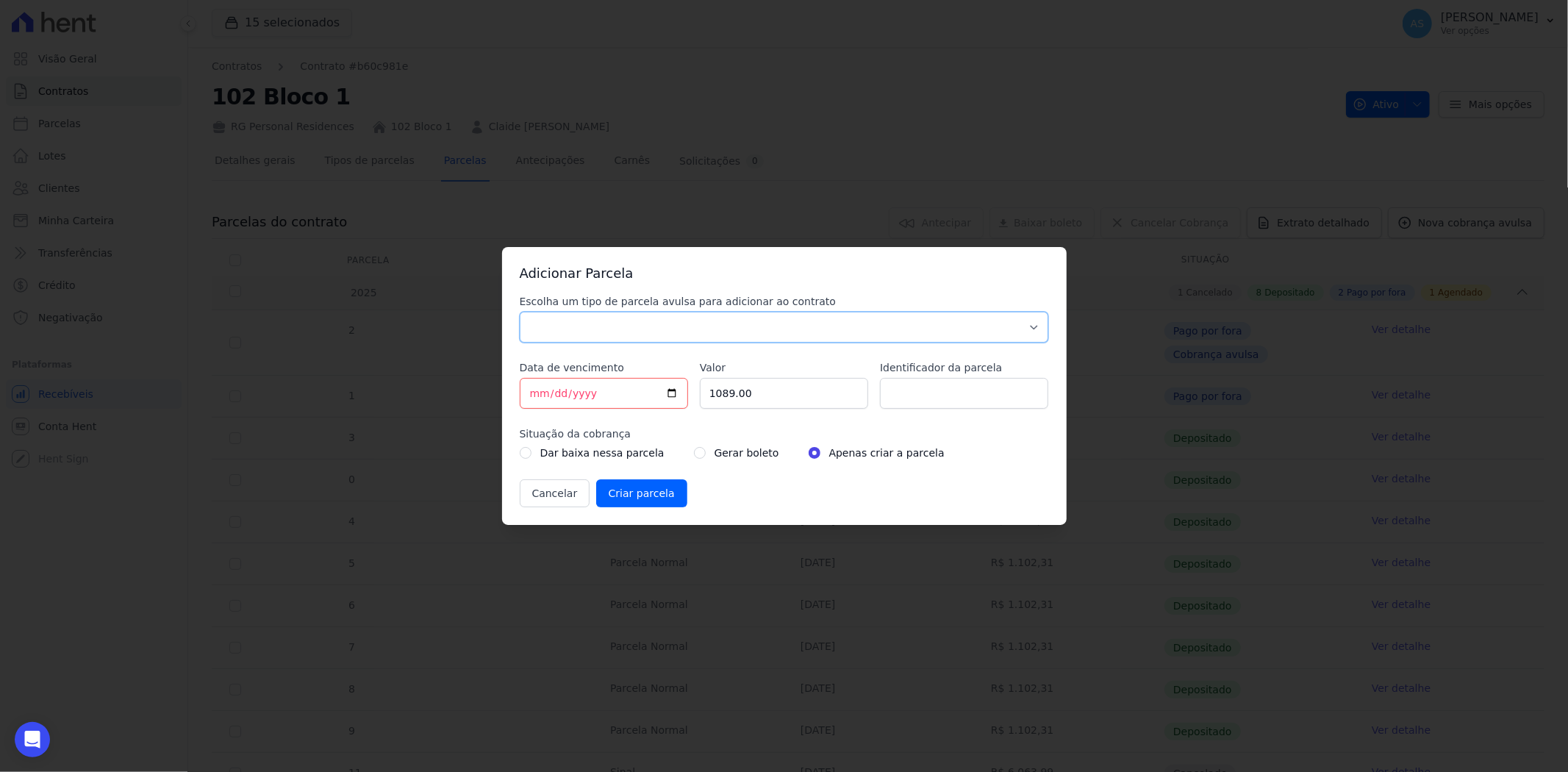
click at [633, 319] on select "Parcela Normal Sinal Caução Intercalada Chaves Pré Chaves Pós Chaves Taxas Quit…" at bounding box center [784, 327] width 530 height 31
select select "advance"
click at [520, 312] on select "Parcela Normal Sinal Caução Intercalada Chaves Pré Chaves Pós Chaves Taxas Quit…" at bounding box center [784, 327] width 530 height 31
drag, startPoint x: 763, startPoint y: 395, endPoint x: 678, endPoint y: 405, distance: 85.6
click at [678, 405] on div "Escolha um tipo de parcela avulsa para adicionar ao contrato Parcela Normal Sin…" at bounding box center [784, 401] width 530 height 213
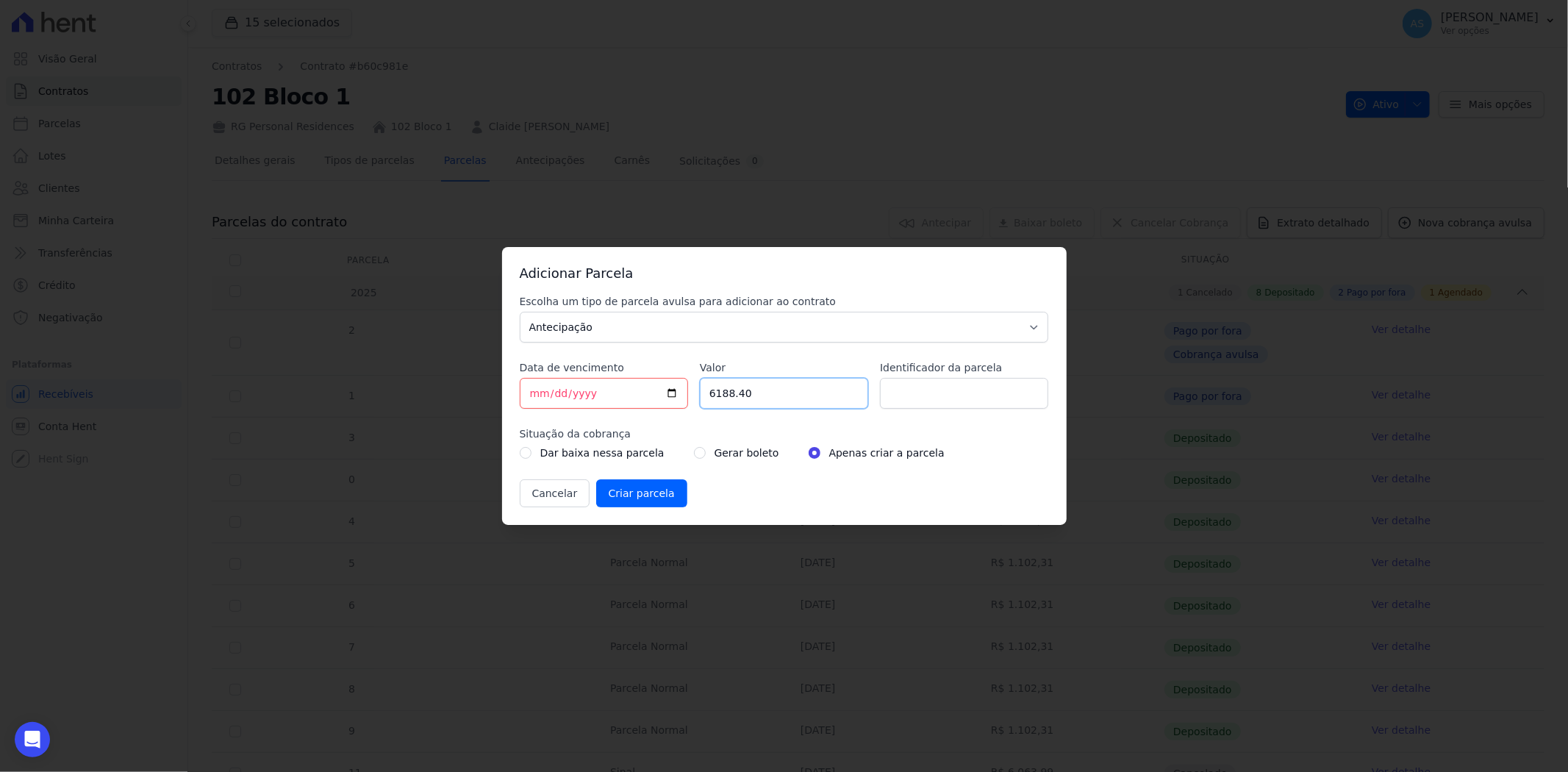
type input "6188.40"
click at [930, 396] on input "Identificador da parcela" at bounding box center [964, 393] width 168 height 31
type input "p"
type input "PARCELA 10/12/2025"
drag, startPoint x: 766, startPoint y: 392, endPoint x: 648, endPoint y: 402, distance: 118.4
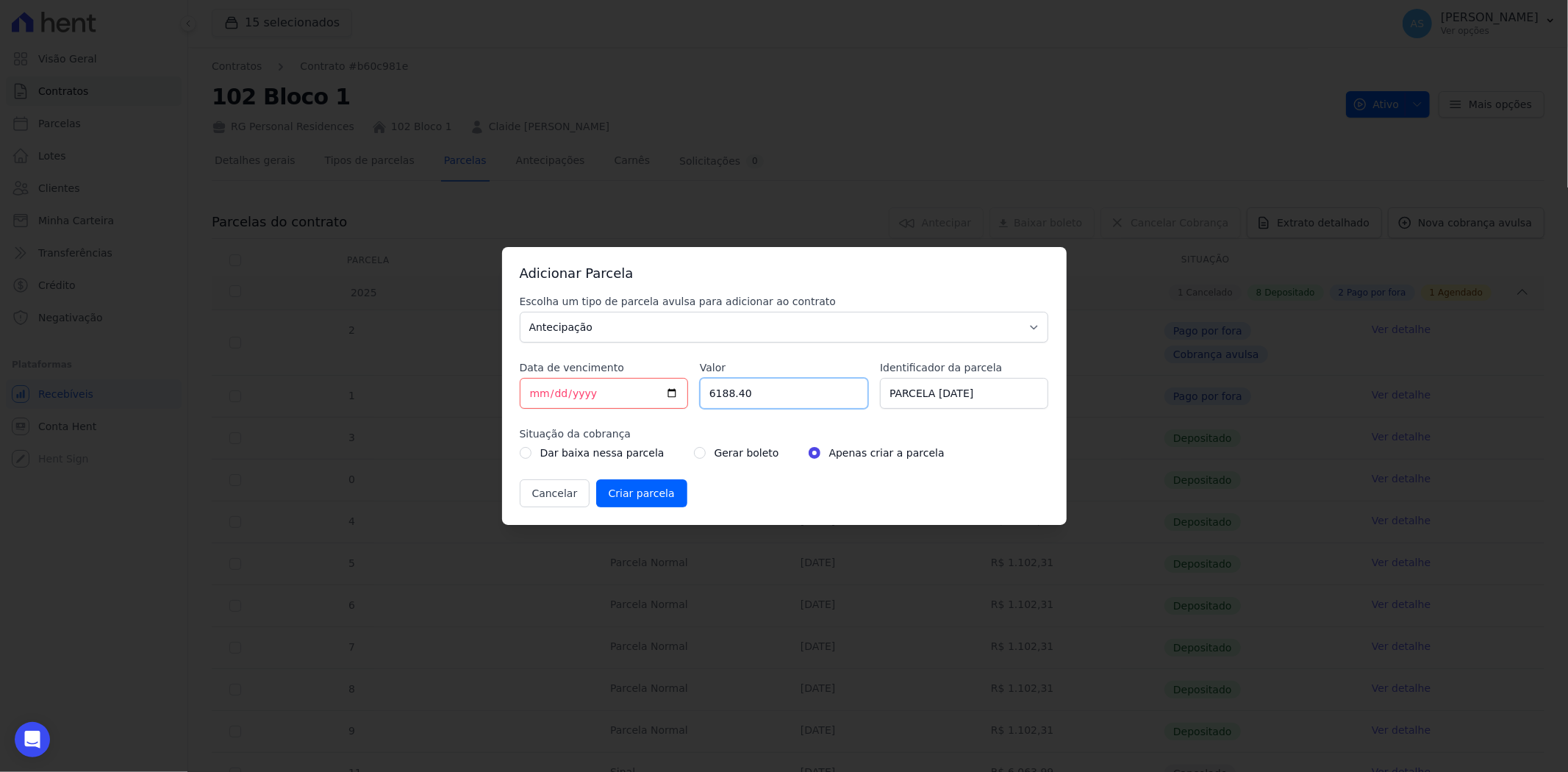
click at [648, 402] on div "Escolha um tipo de parcela avulsa para adicionar ao contrato Parcela Normal Sin…" at bounding box center [784, 401] width 530 height 213
type input "6118.40"
click at [694, 453] on input "radio" at bounding box center [699, 453] width 11 height 11
radio input "true"
click at [616, 493] on input "Criar parcela" at bounding box center [642, 493] width 91 height 28
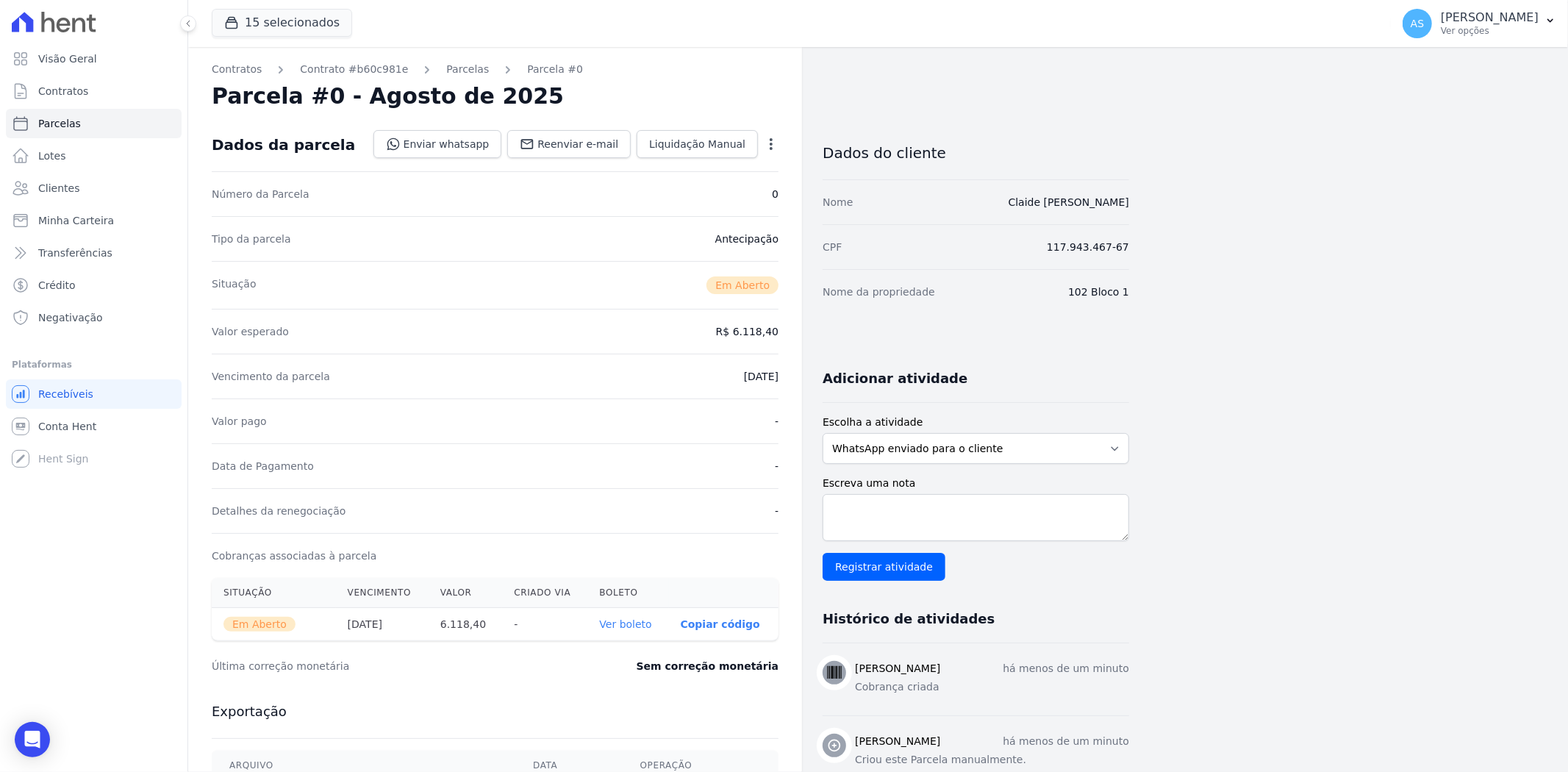
click at [638, 627] on link "Ver boleto" at bounding box center [625, 623] width 52 height 11
click at [46, 189] on span "Clientes" at bounding box center [59, 187] width 41 height 14
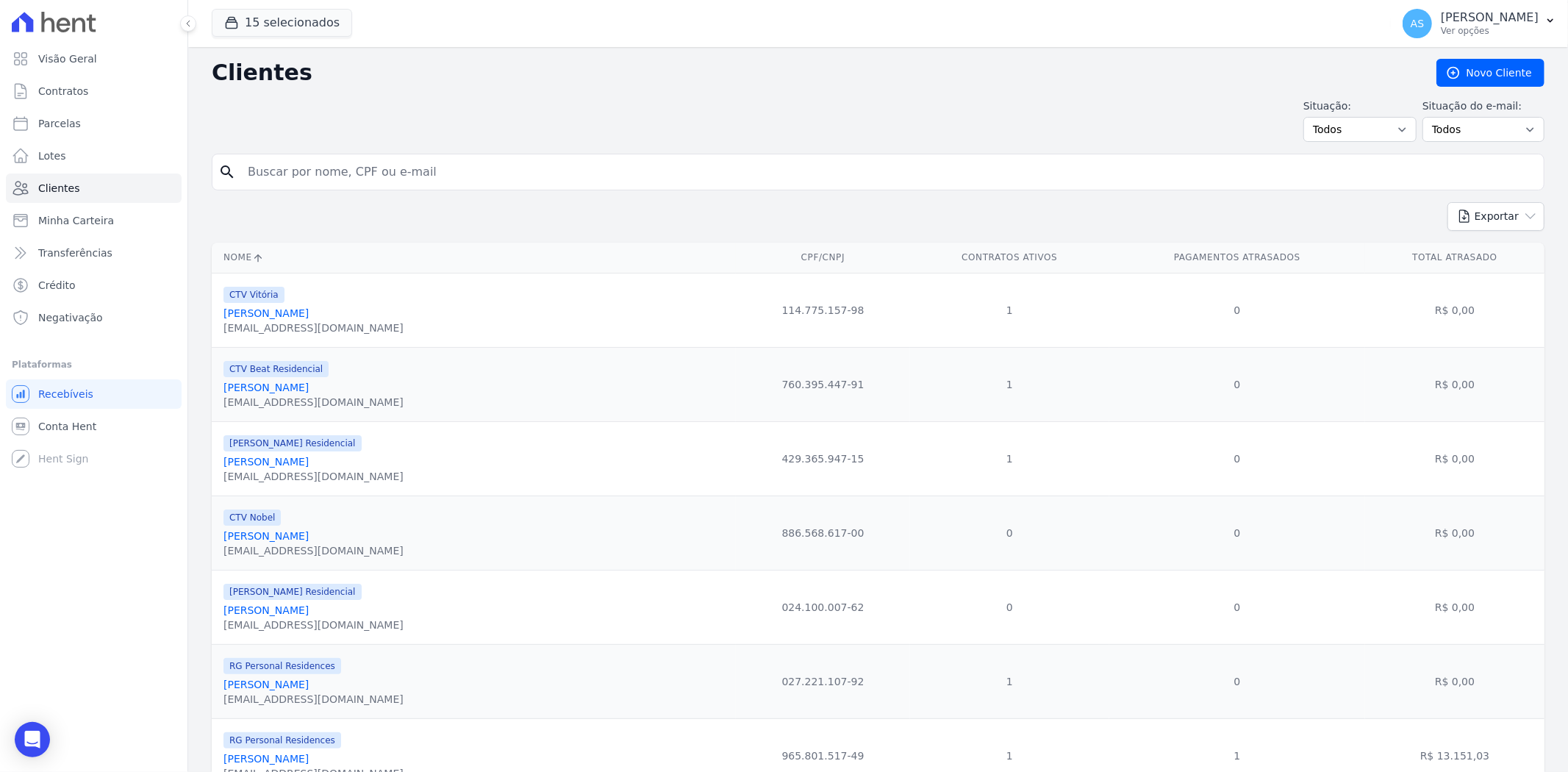
click at [312, 167] on input "search" at bounding box center [888, 171] width 1299 height 30
type input "Natan Prima Maia"
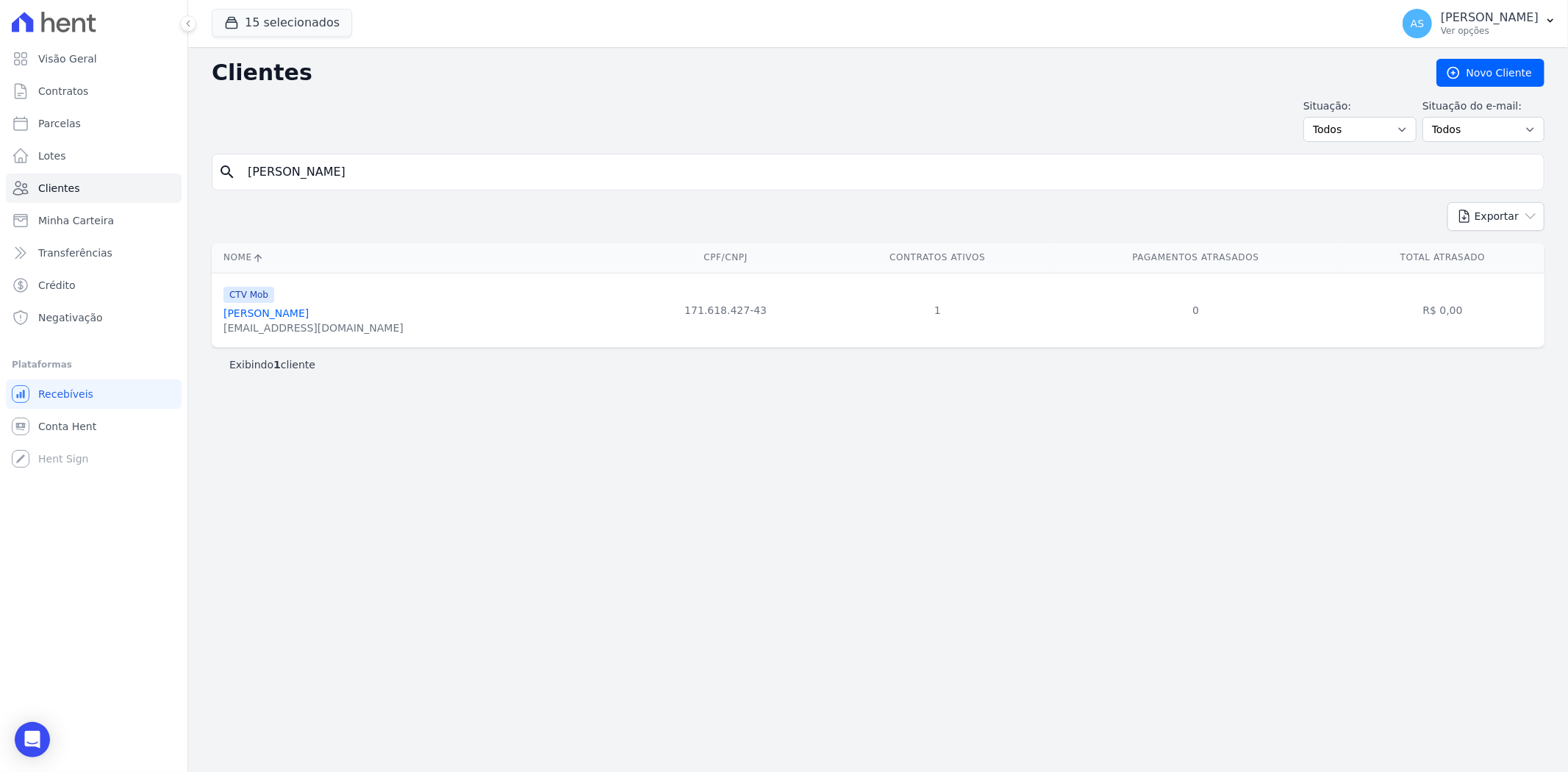
click at [291, 314] on link "Natan Prima Maia" at bounding box center [266, 312] width 85 height 11
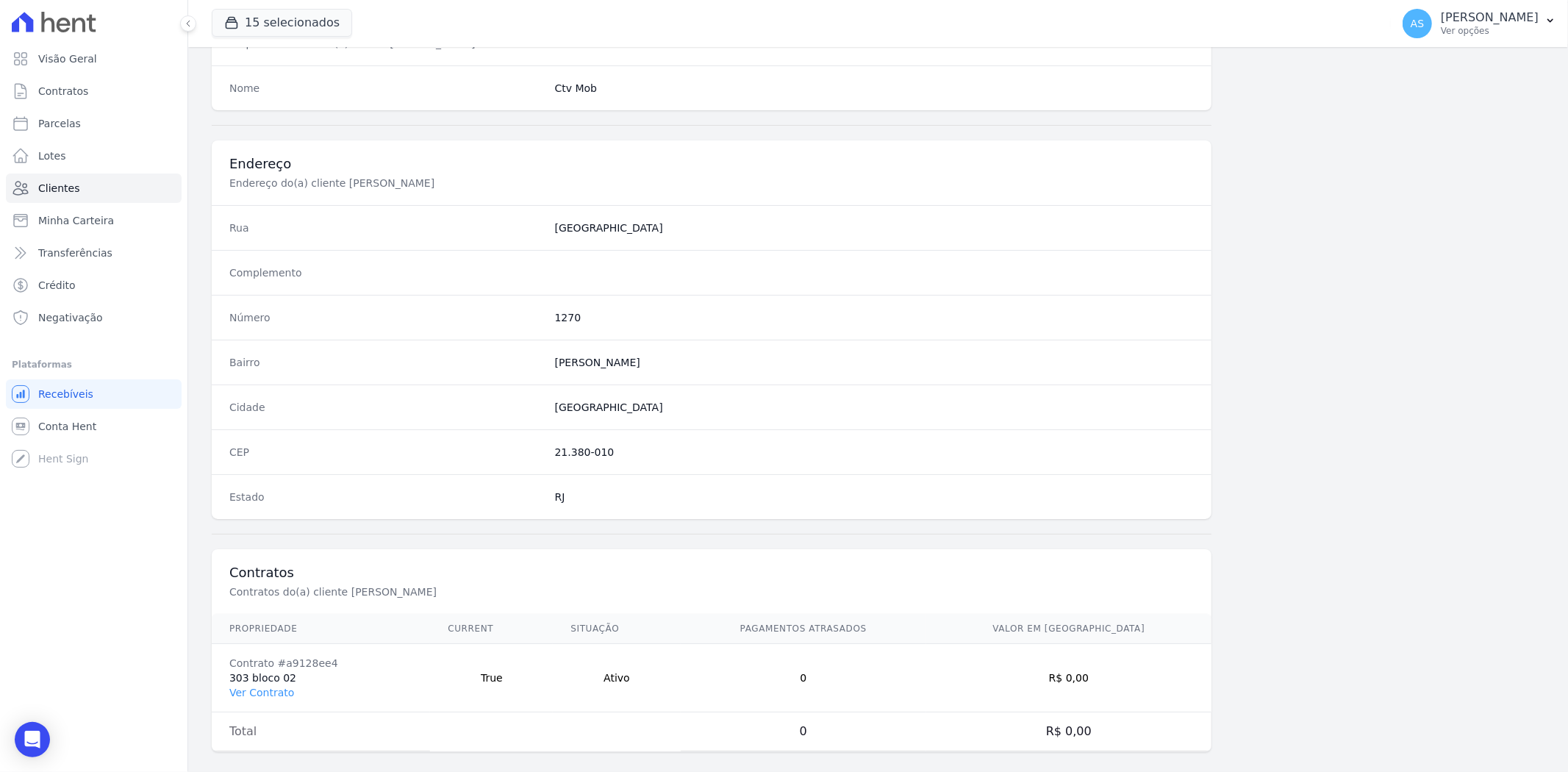
scroll to position [606, 0]
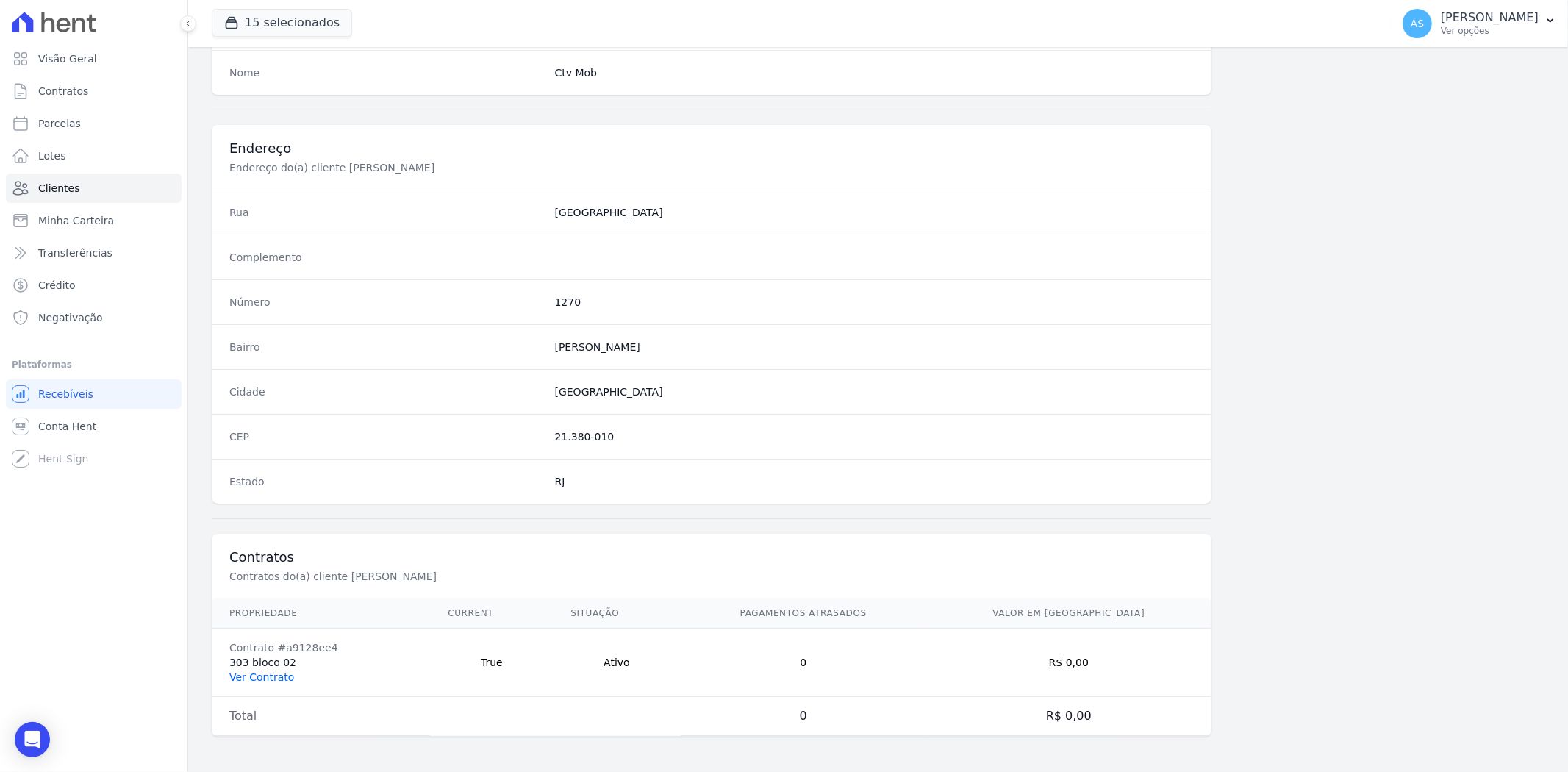
click at [258, 678] on link "Ver Contrato" at bounding box center [261, 677] width 65 height 11
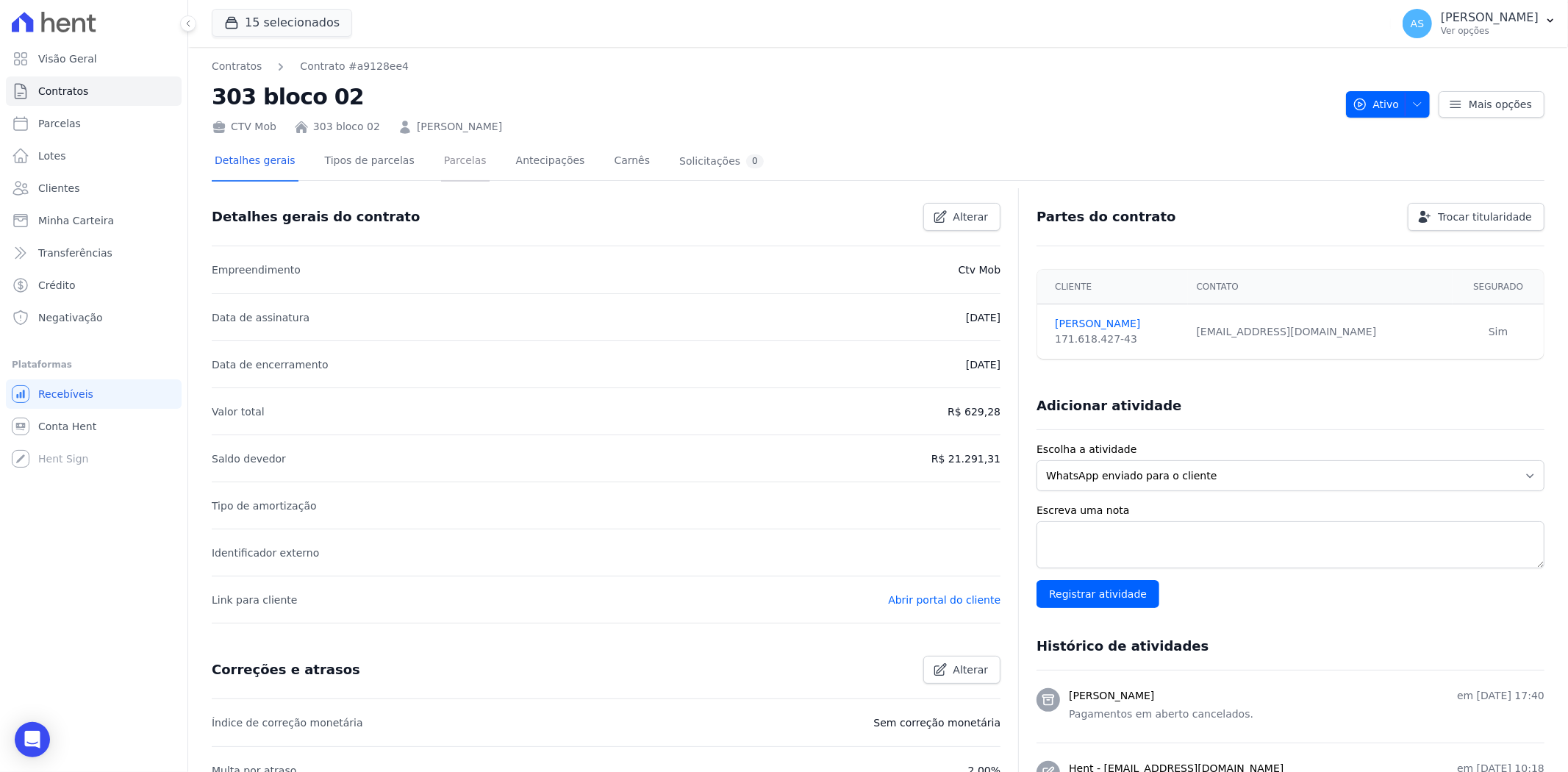
click at [441, 165] on link "Parcelas" at bounding box center [466, 162] width 49 height 39
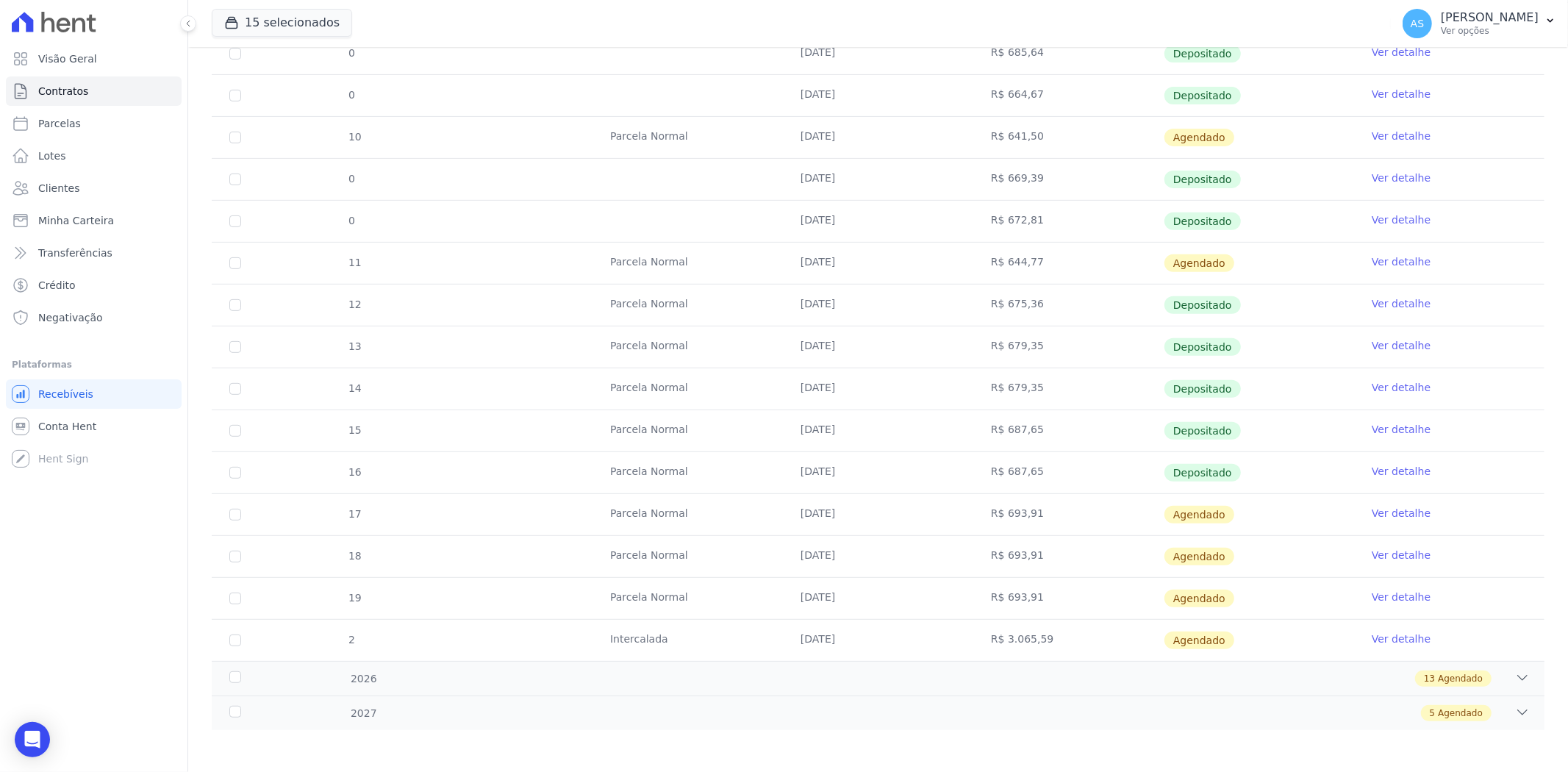
scroll to position [440, 0]
click at [1380, 516] on link "Ver detalhe" at bounding box center [1400, 511] width 59 height 14
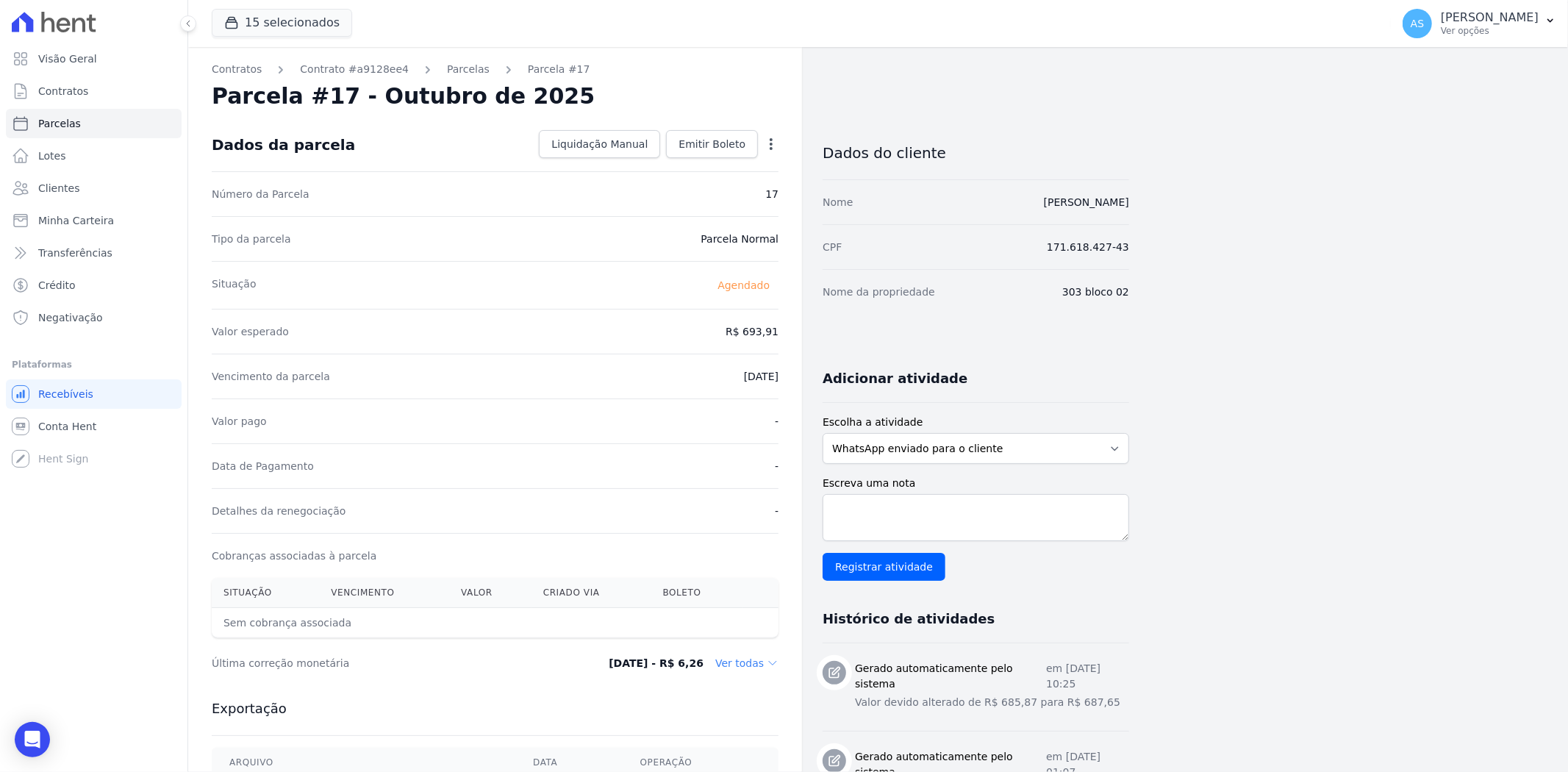
click at [768, 139] on icon "button" at bounding box center [770, 143] width 14 height 14
click at [672, 159] on link "Alterar" at bounding box center [708, 164] width 130 height 27
drag, startPoint x: 707, startPoint y: 325, endPoint x: 789, endPoint y: 338, distance: 83.0
click at [789, 338] on div "Contratos Contrato #a9128ee4 Parcelas Parcela #17 Parcela #17 - Outubro de 2025…" at bounding box center [495, 519] width 614 height 944
type input "687.65"
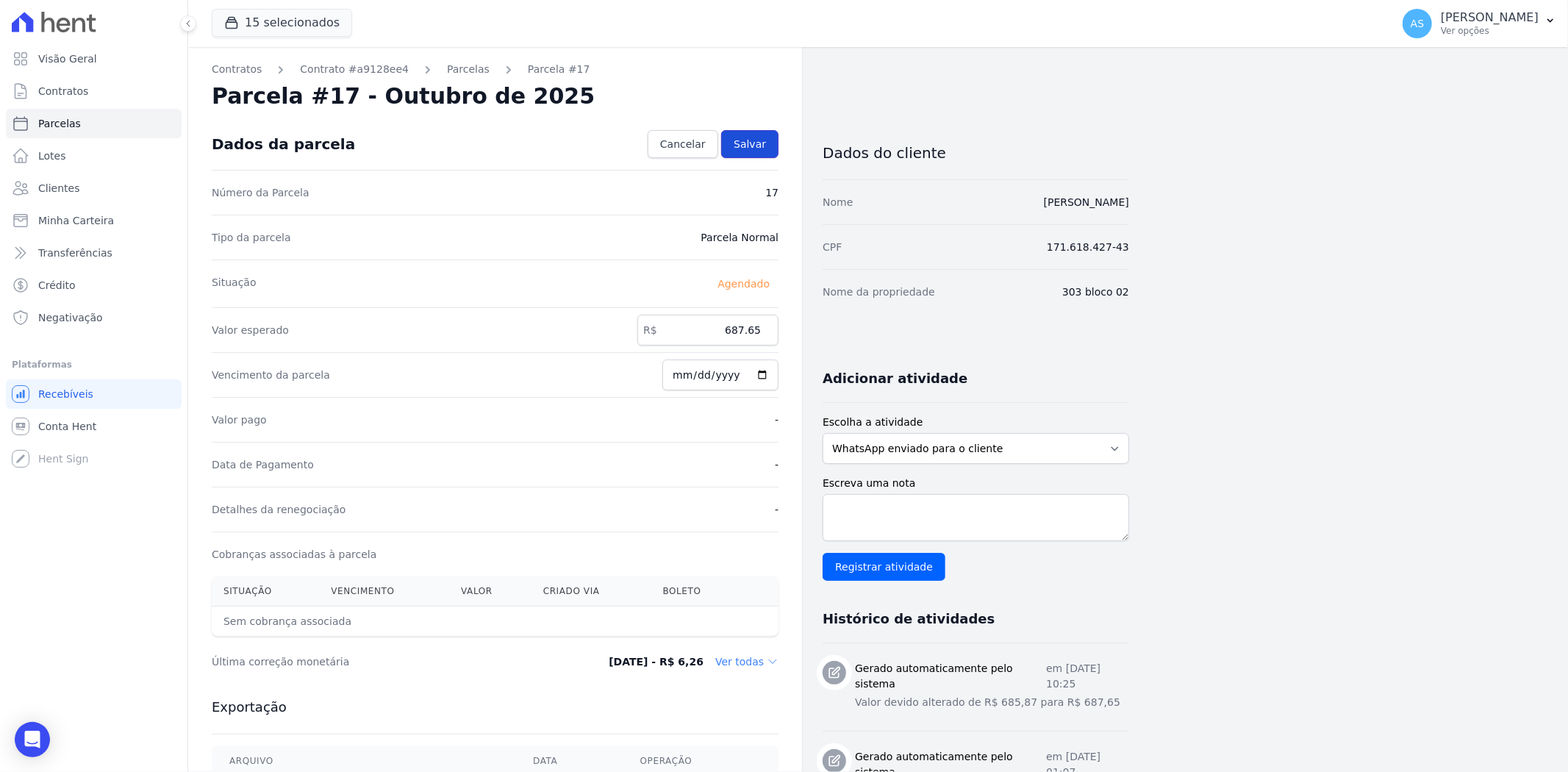
click at [751, 140] on span "Salvar" at bounding box center [750, 143] width 32 height 14
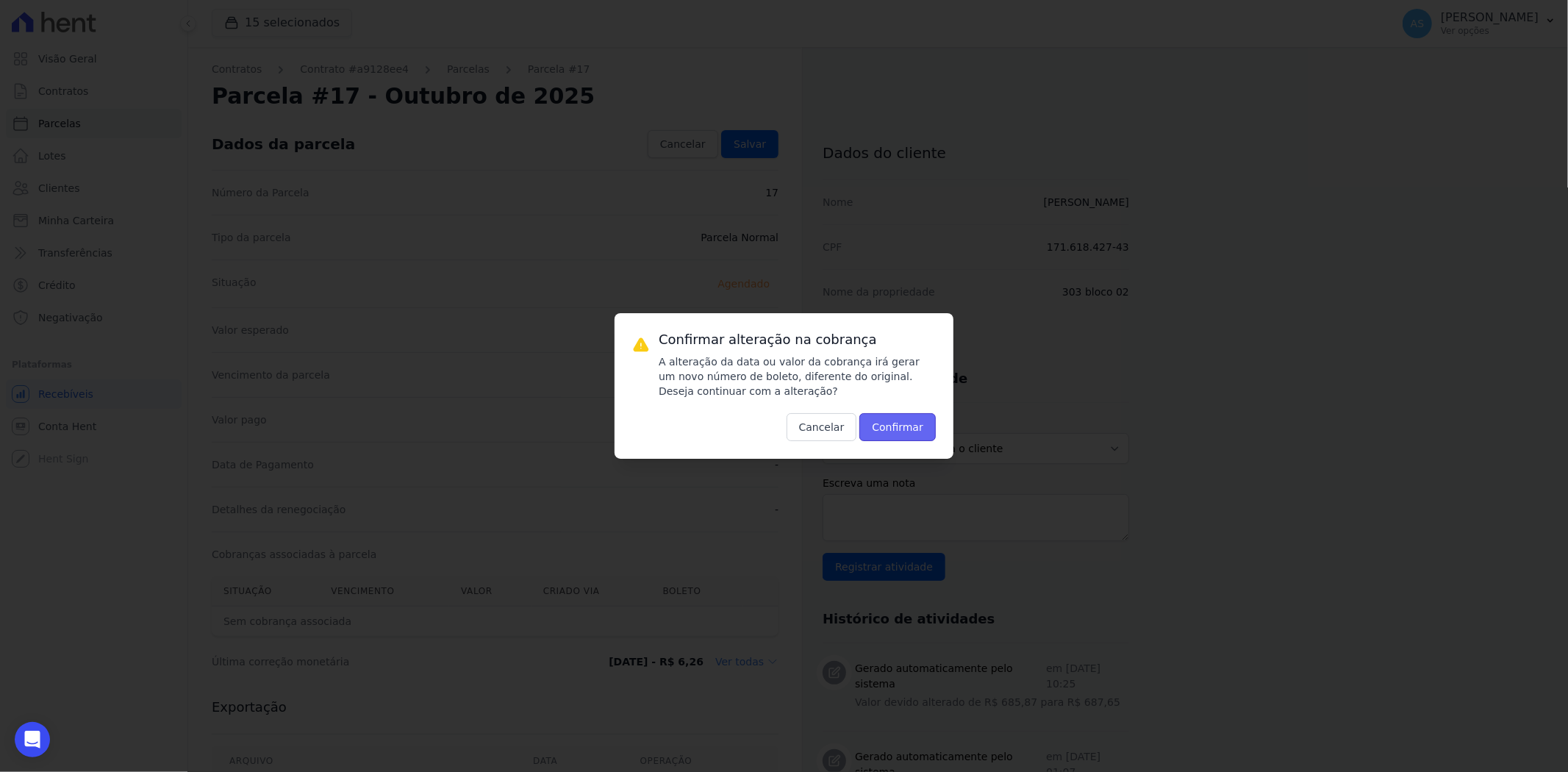
click at [910, 428] on button "Confirmar" at bounding box center [898, 427] width 76 height 28
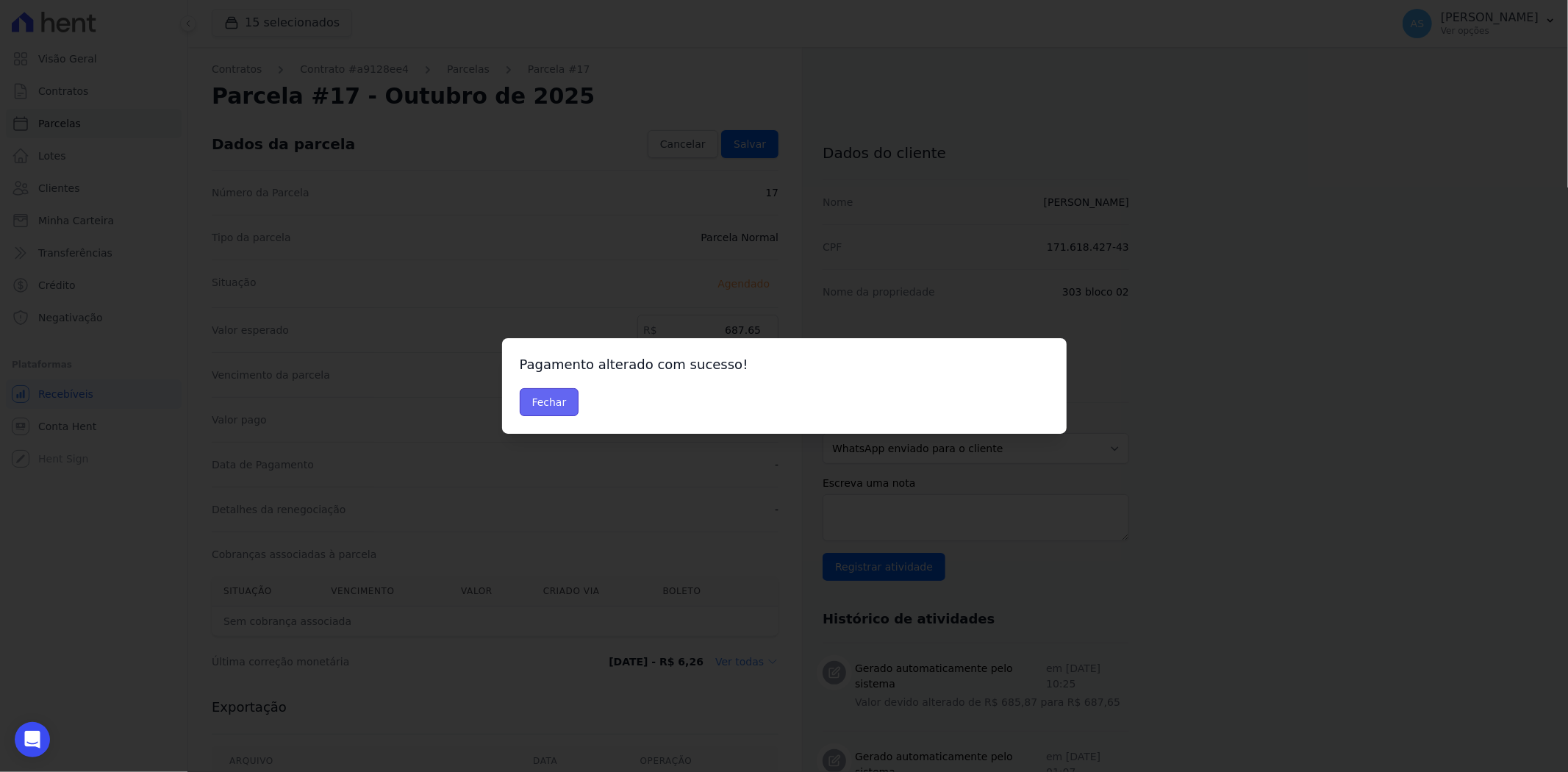
click at [553, 402] on button "Fechar" at bounding box center [549, 402] width 59 height 28
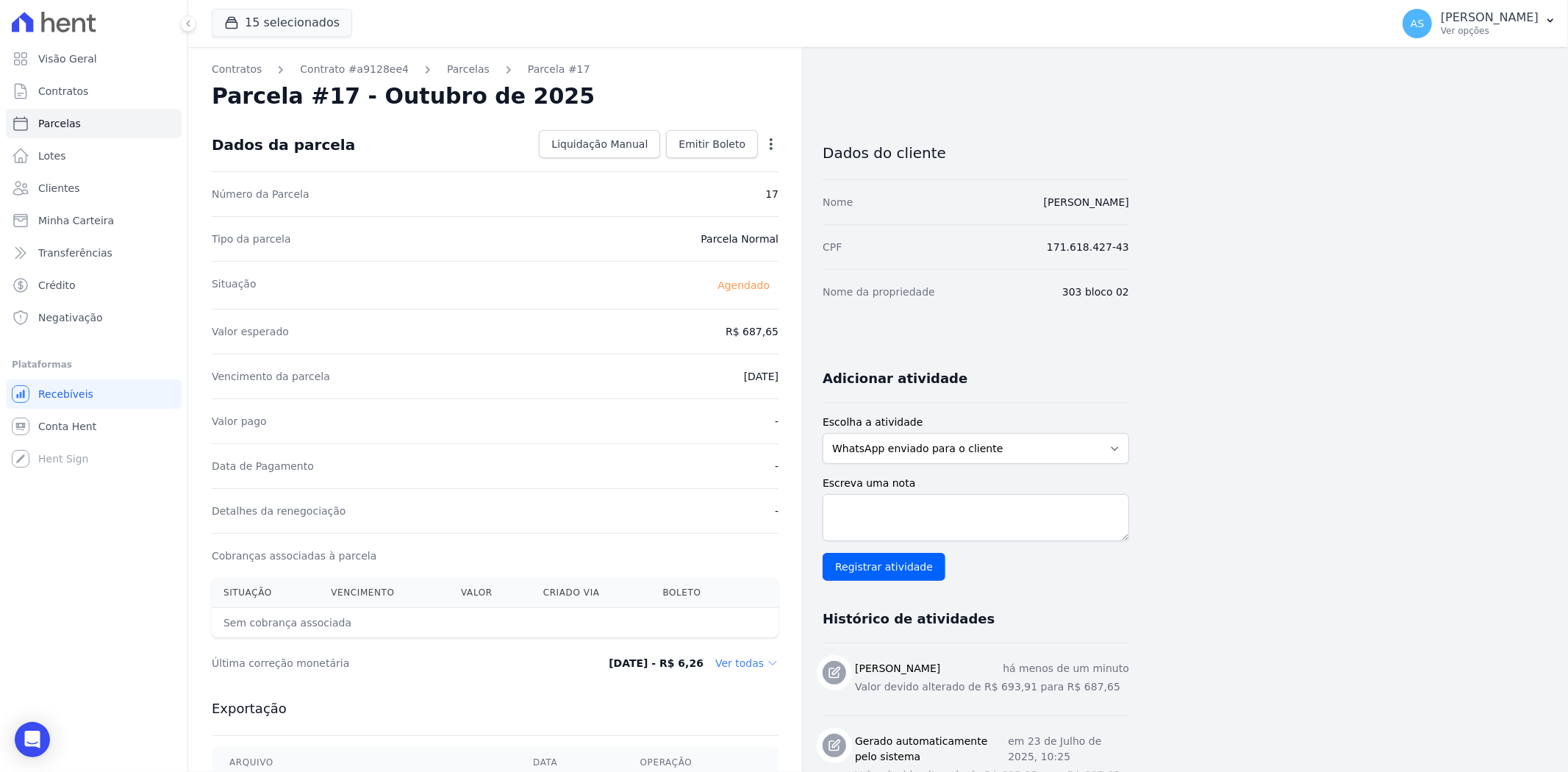
click at [773, 143] on icon "button" at bounding box center [770, 143] width 14 height 14
click at [671, 195] on link "Antecipar" at bounding box center [708, 191] width 130 height 27
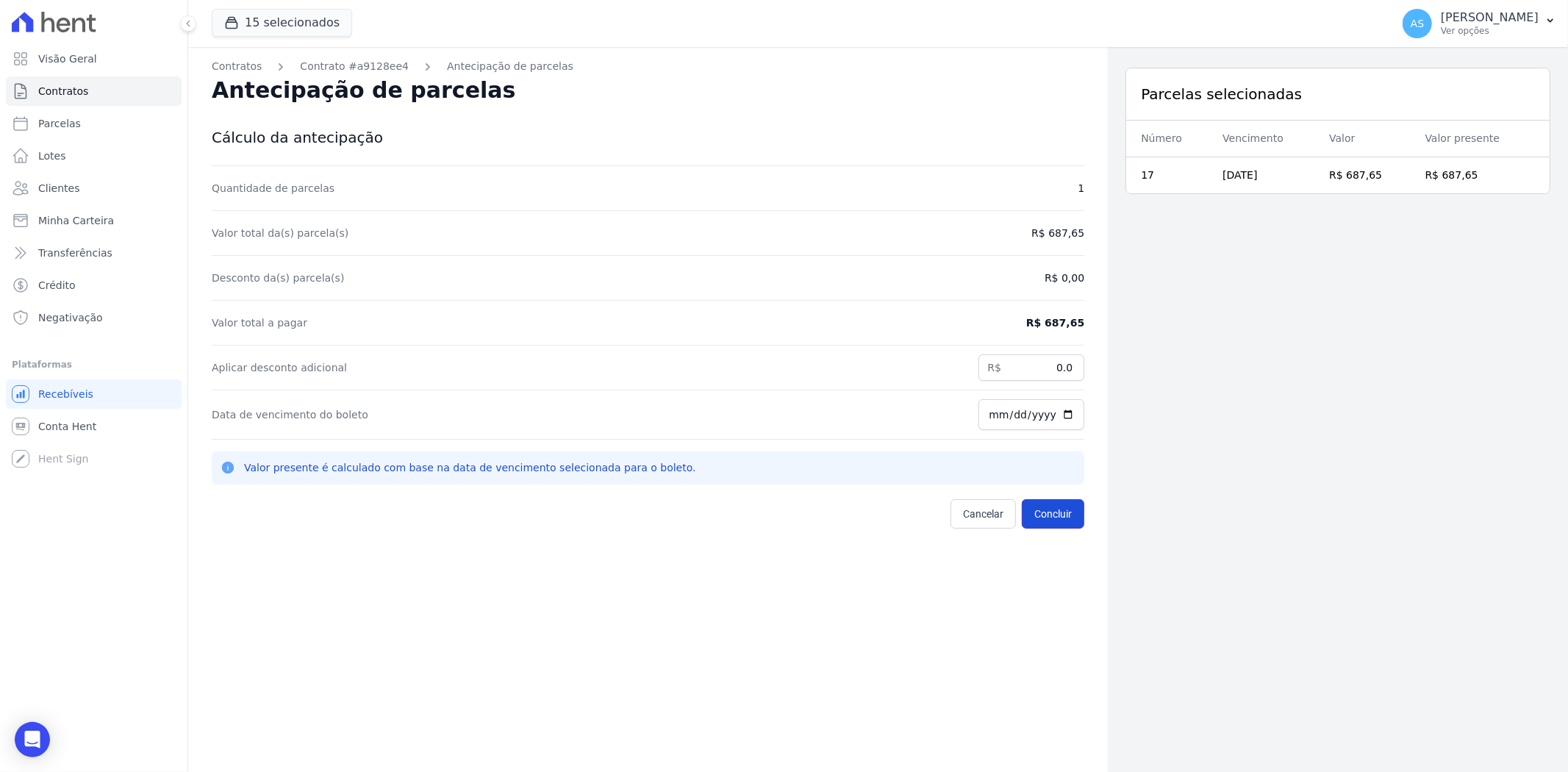
click at [1051, 515] on button "Concluir" at bounding box center [1053, 514] width 62 height 30
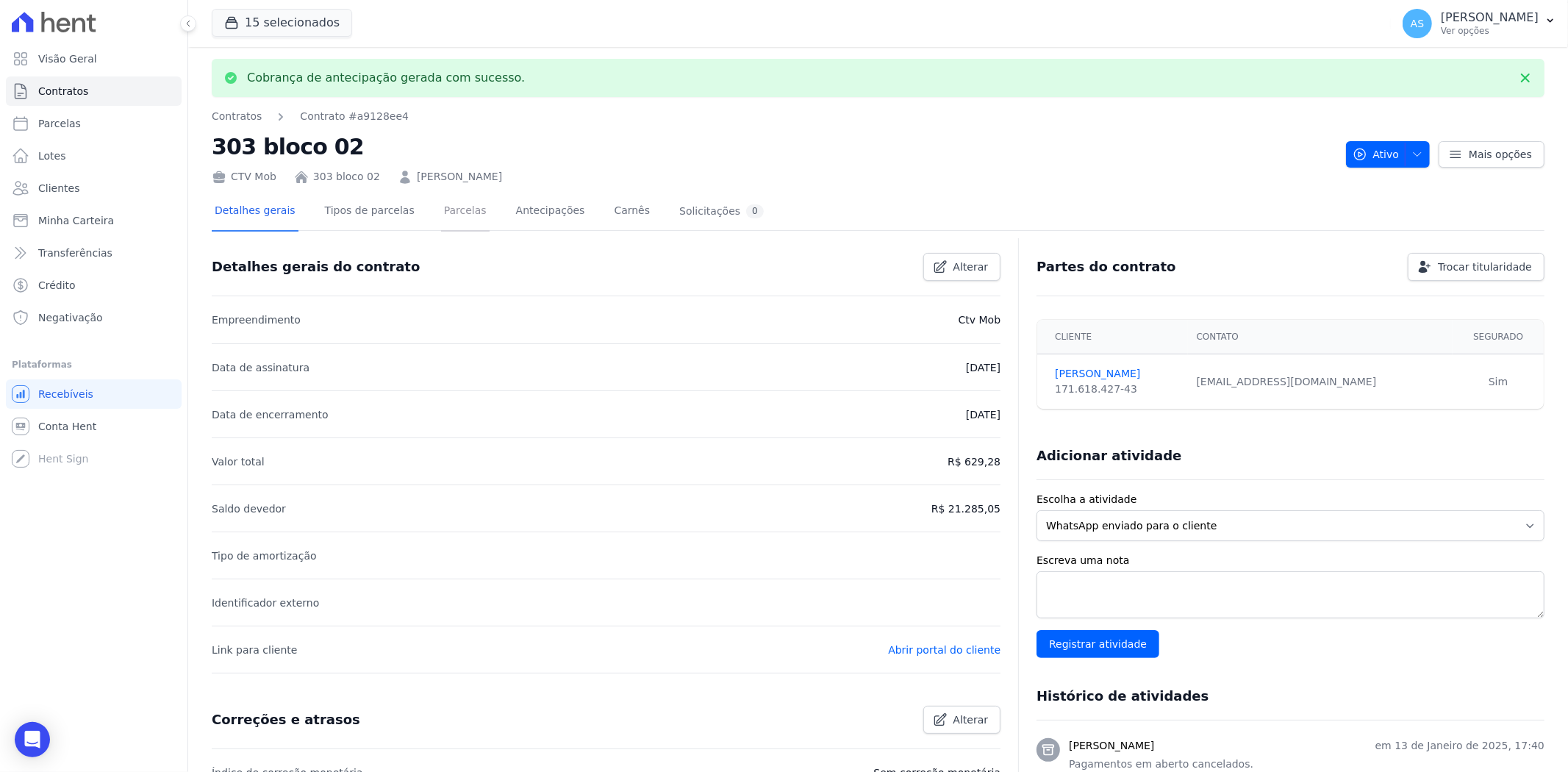
click at [442, 215] on link "Parcelas" at bounding box center [466, 212] width 49 height 39
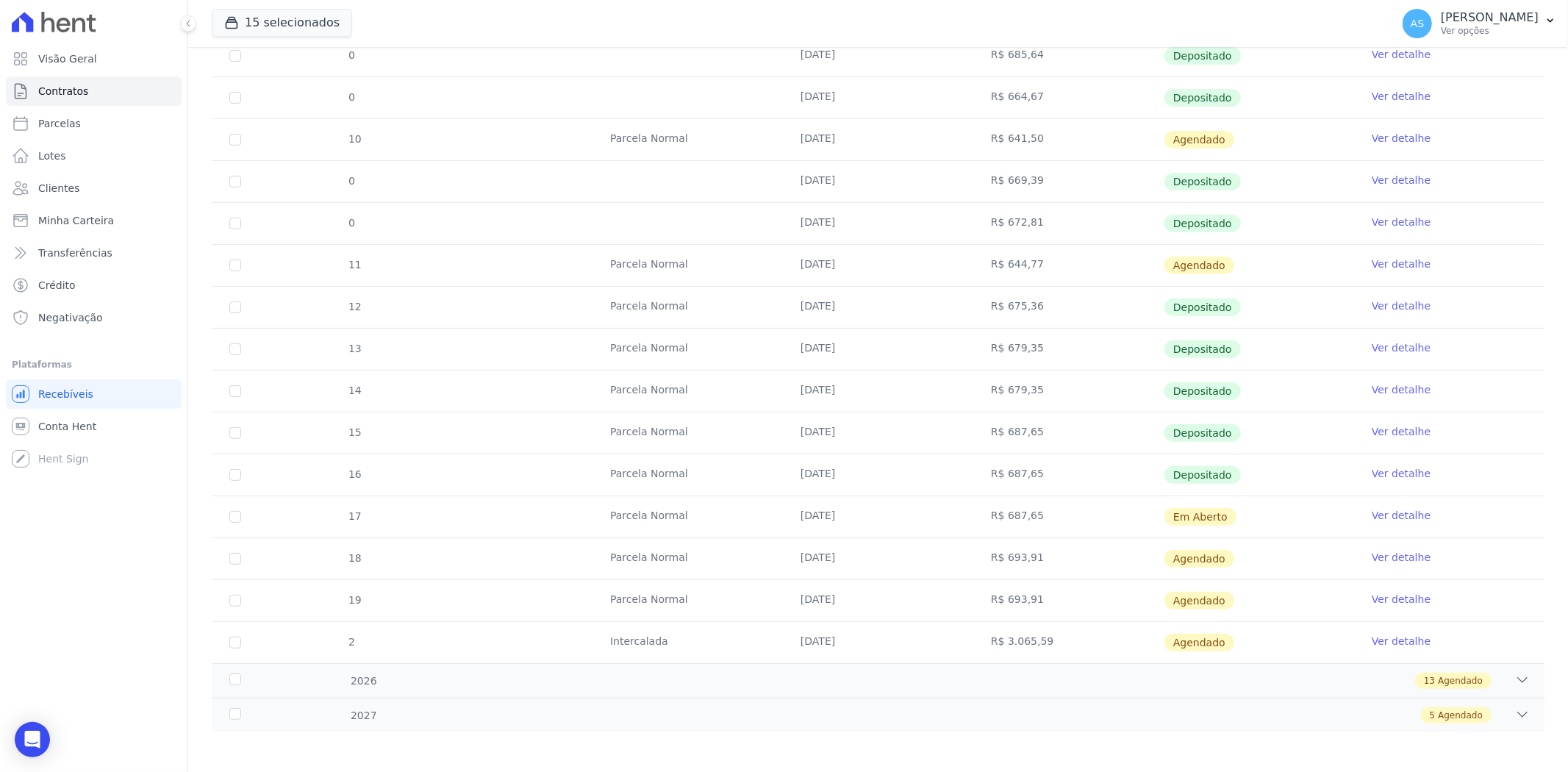
scroll to position [440, 0]
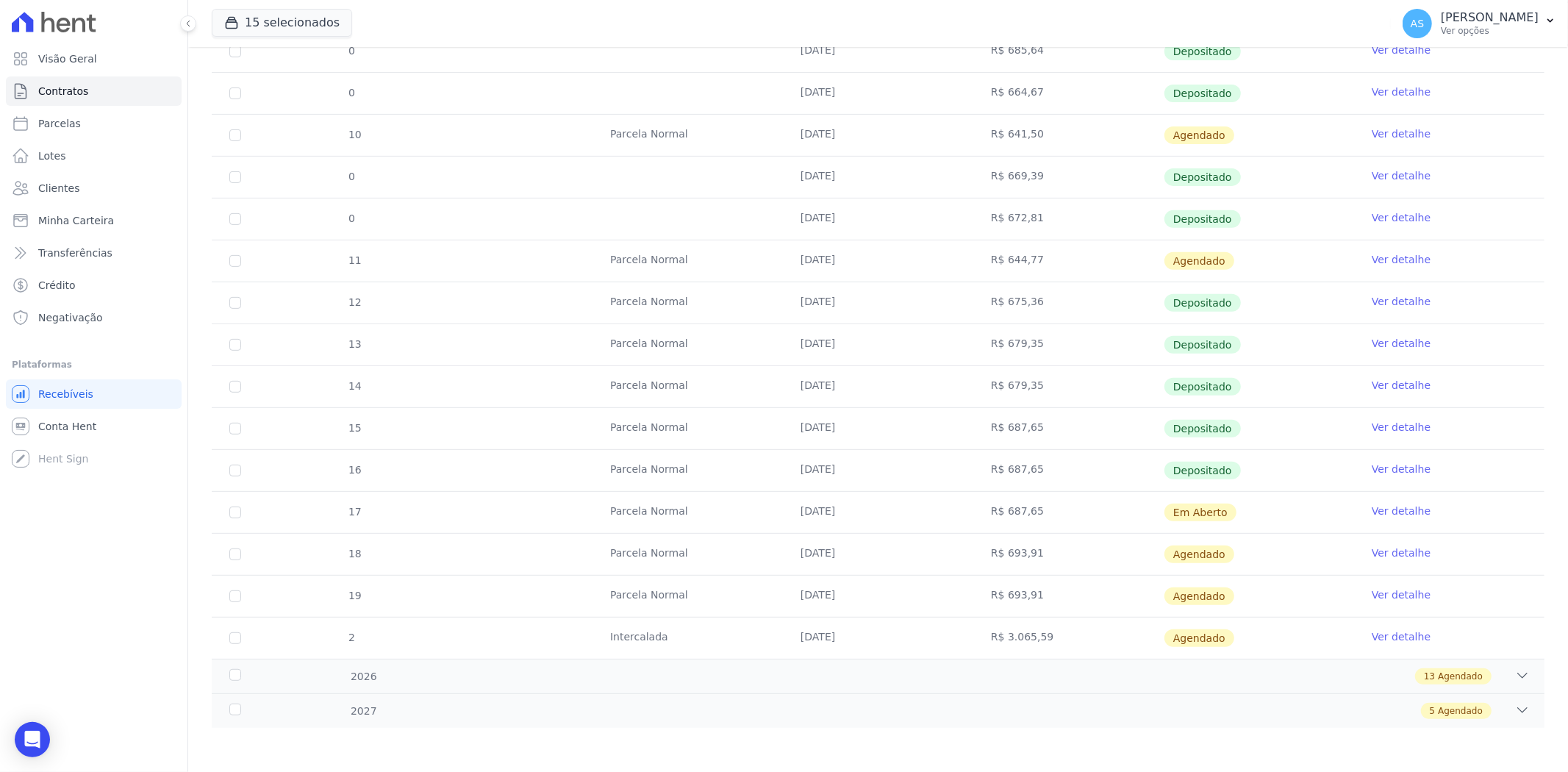
click at [1387, 512] on link "Ver detalhe" at bounding box center [1400, 511] width 59 height 14
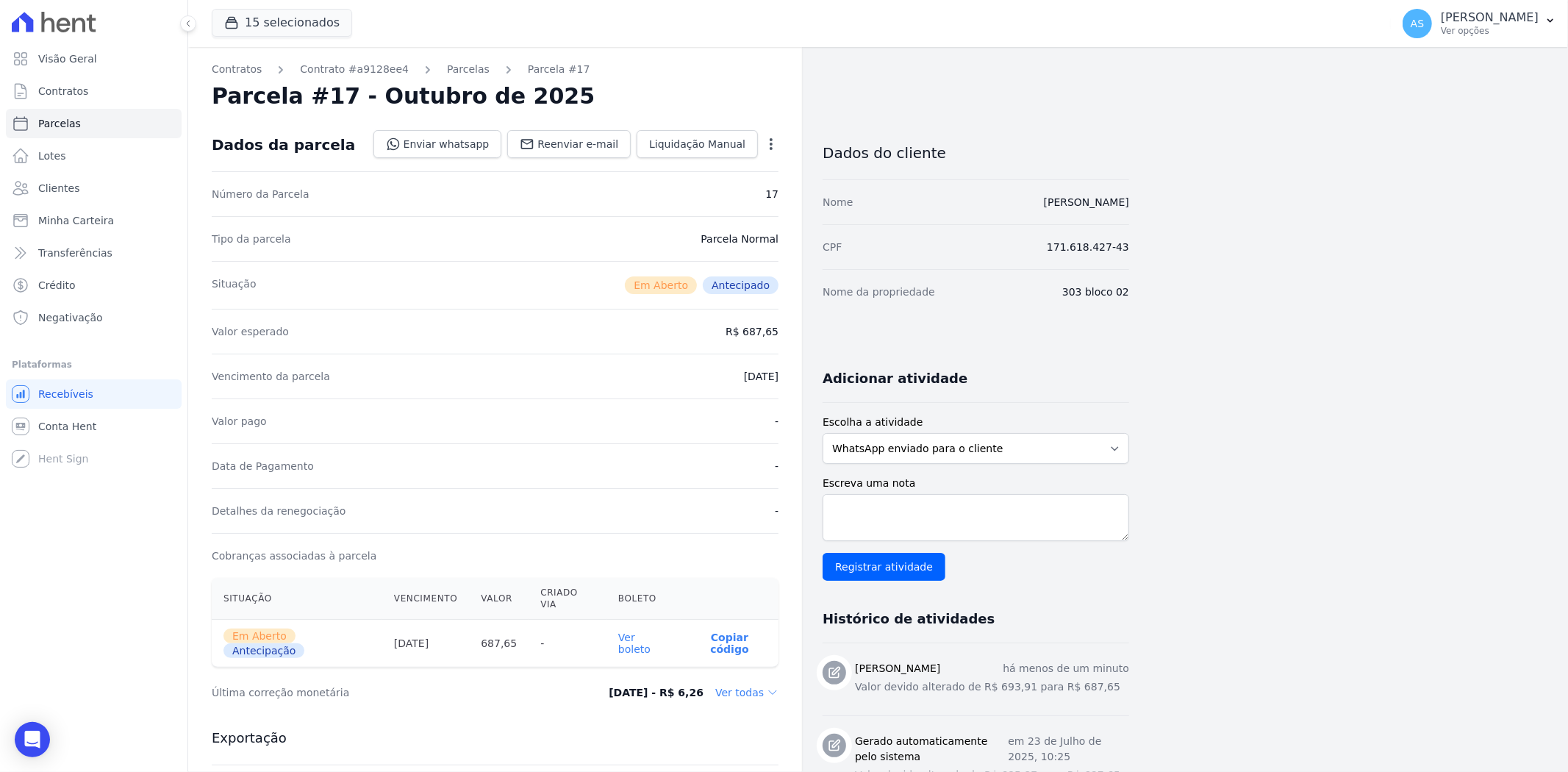
click at [637, 632] on link "Ver boleto" at bounding box center [634, 643] width 32 height 24
click at [43, 217] on span "Minha Carteira" at bounding box center [75, 220] width 75 height 14
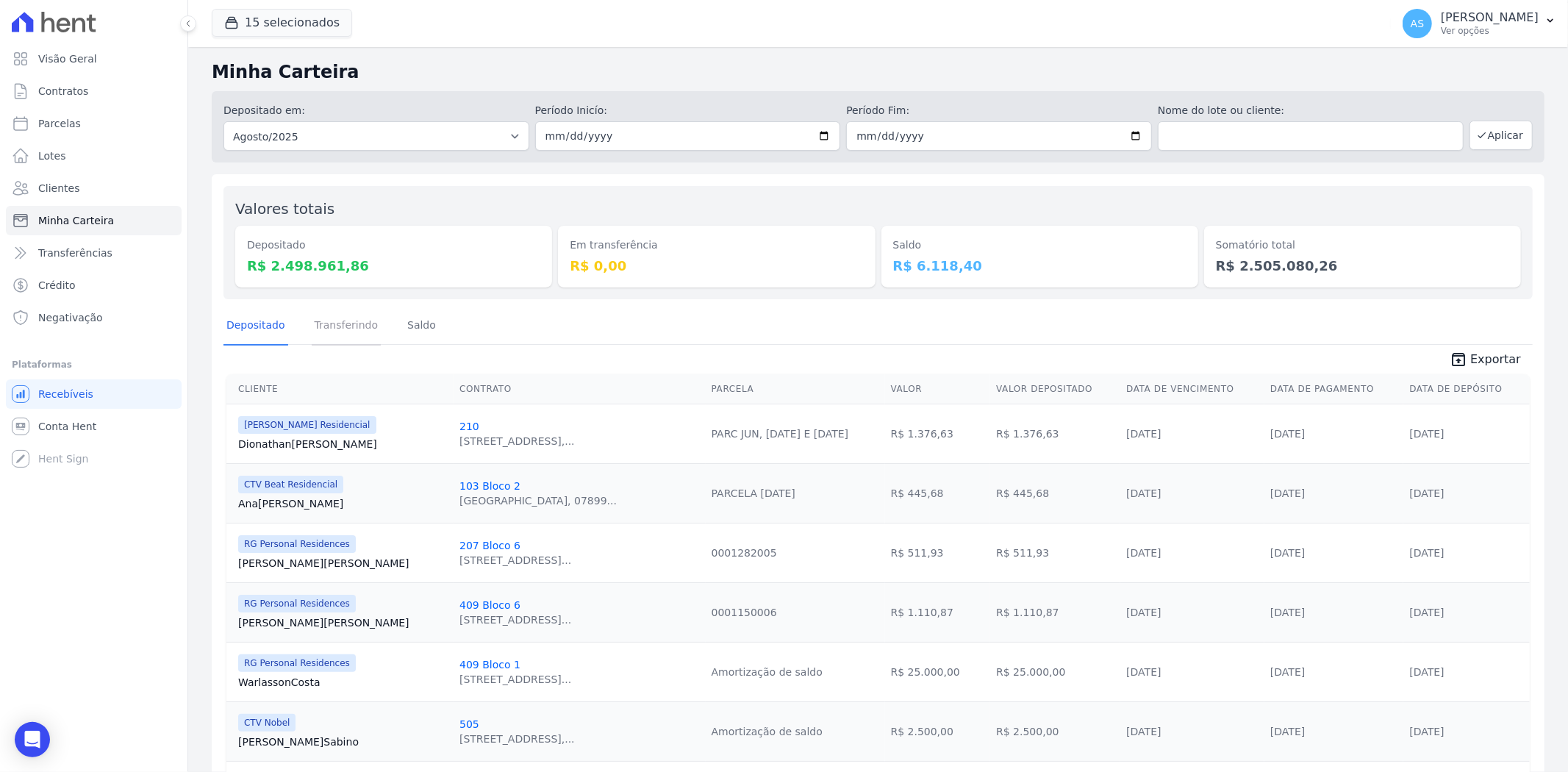
click at [331, 315] on link "Transferindo" at bounding box center [347, 326] width 70 height 38
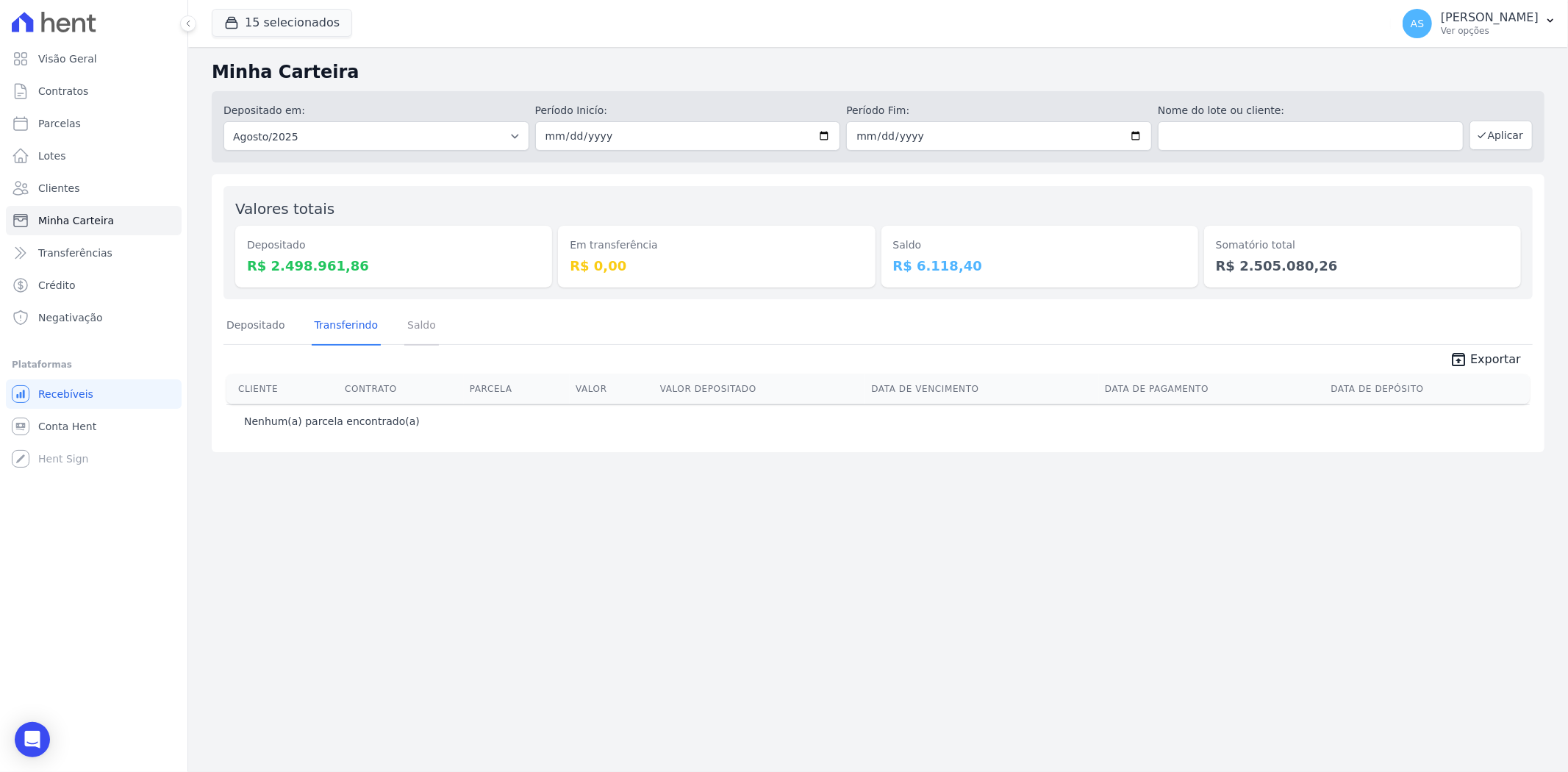
click at [416, 329] on link "Saldo" at bounding box center [421, 326] width 34 height 38
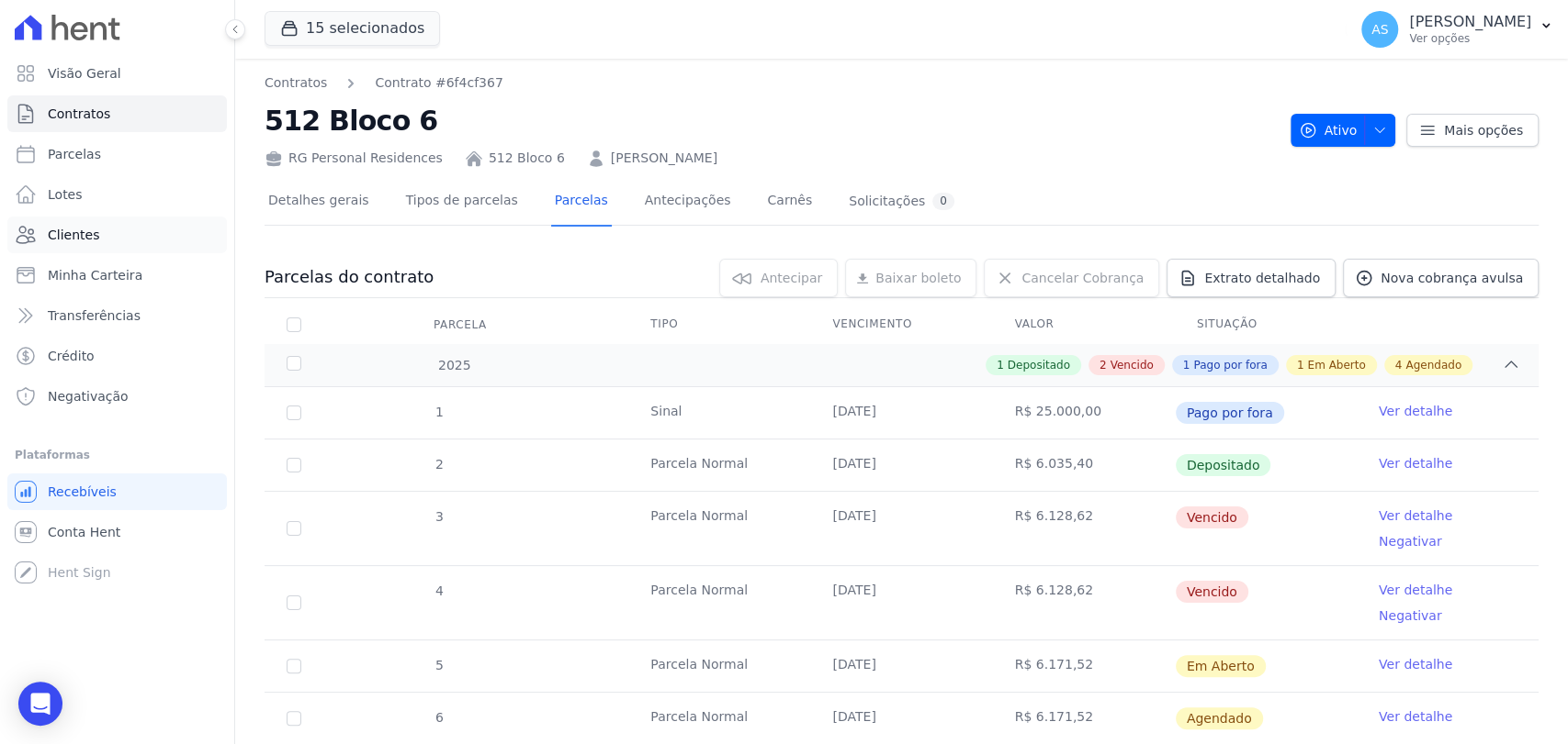
click at [48, 235] on span "Clientes" at bounding box center [73, 234] width 51 height 18
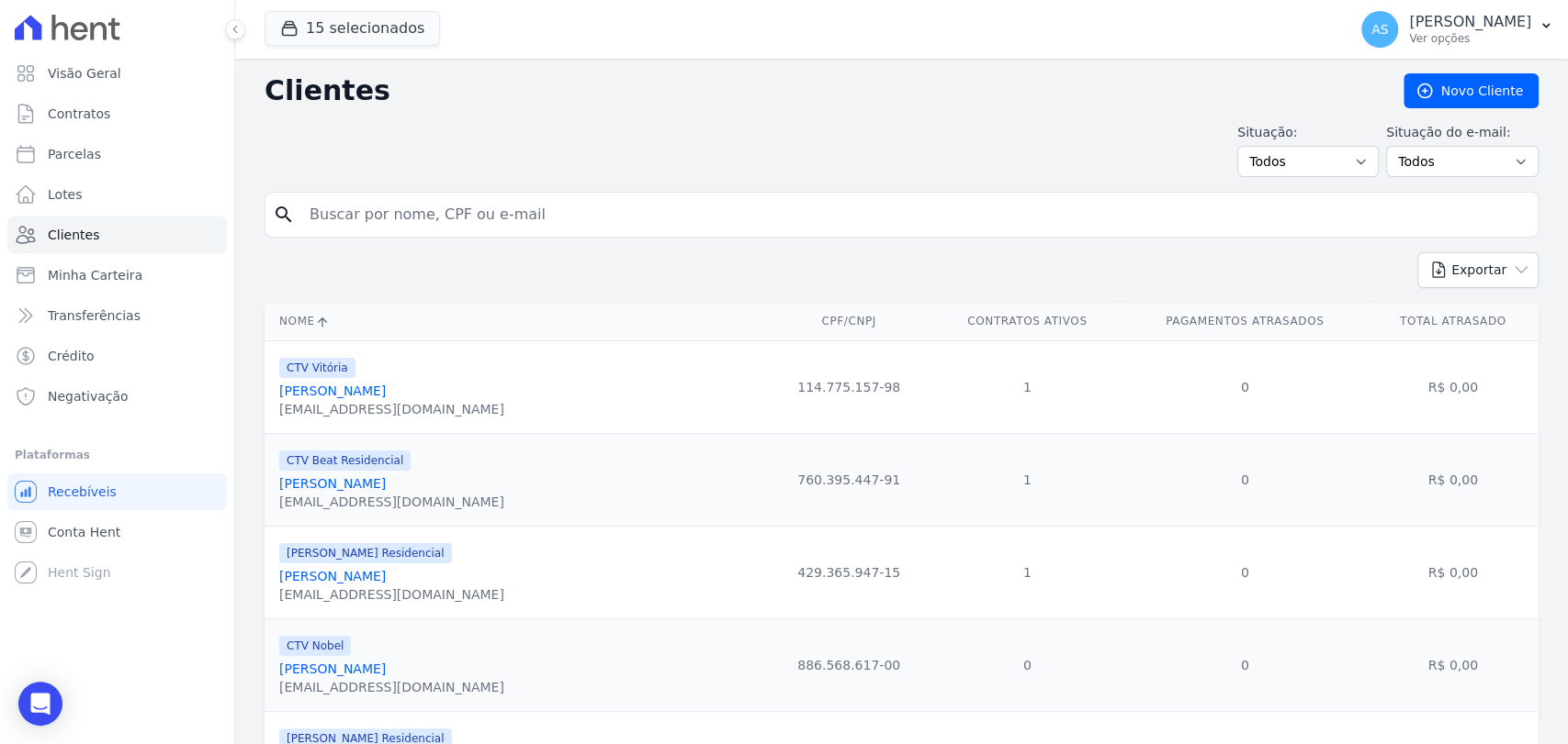
click at [324, 219] on input "search" at bounding box center [915, 214] width 1232 height 37
type input "GABRIELL"
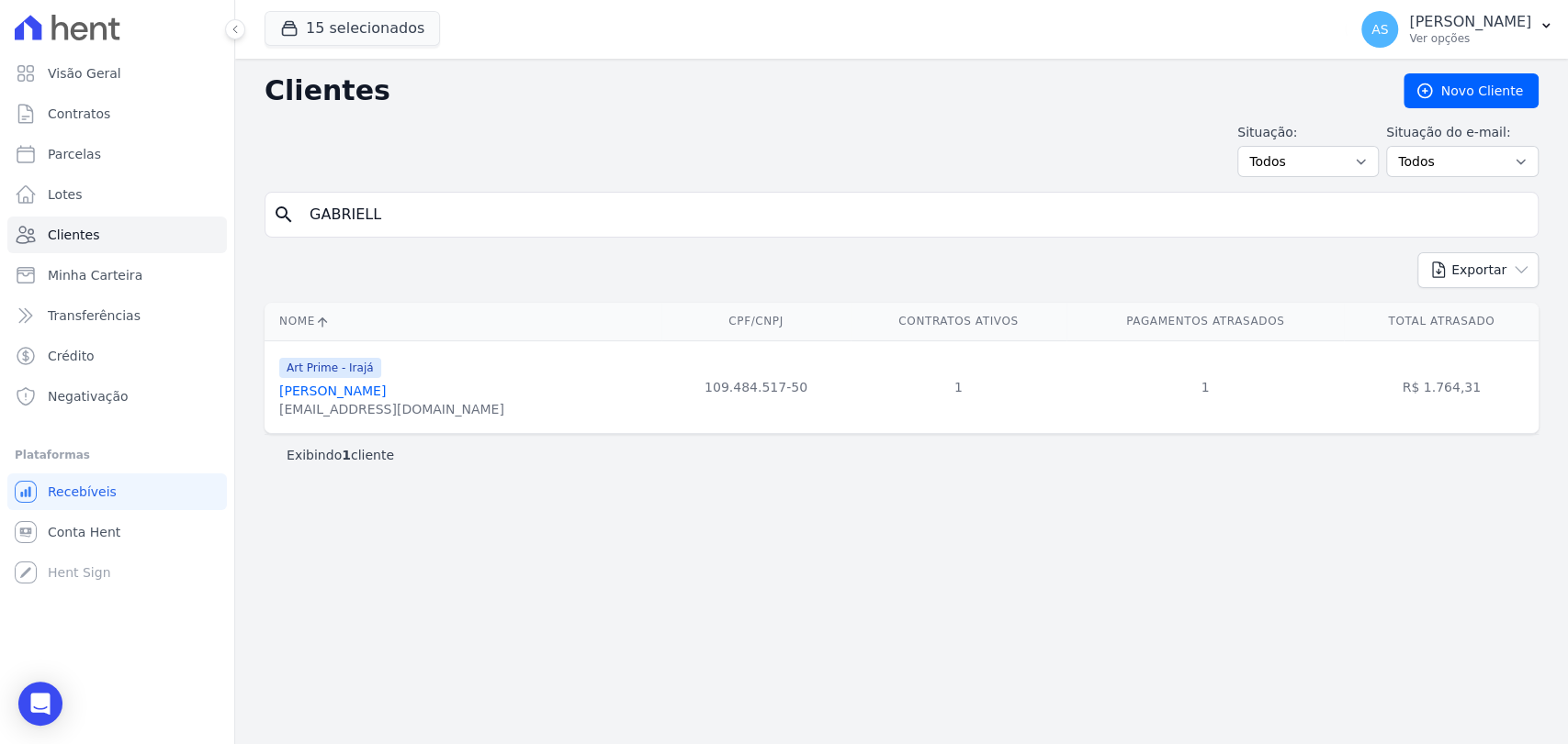
click at [352, 388] on link "Gabriell Oliveira De Araujo" at bounding box center [332, 390] width 107 height 14
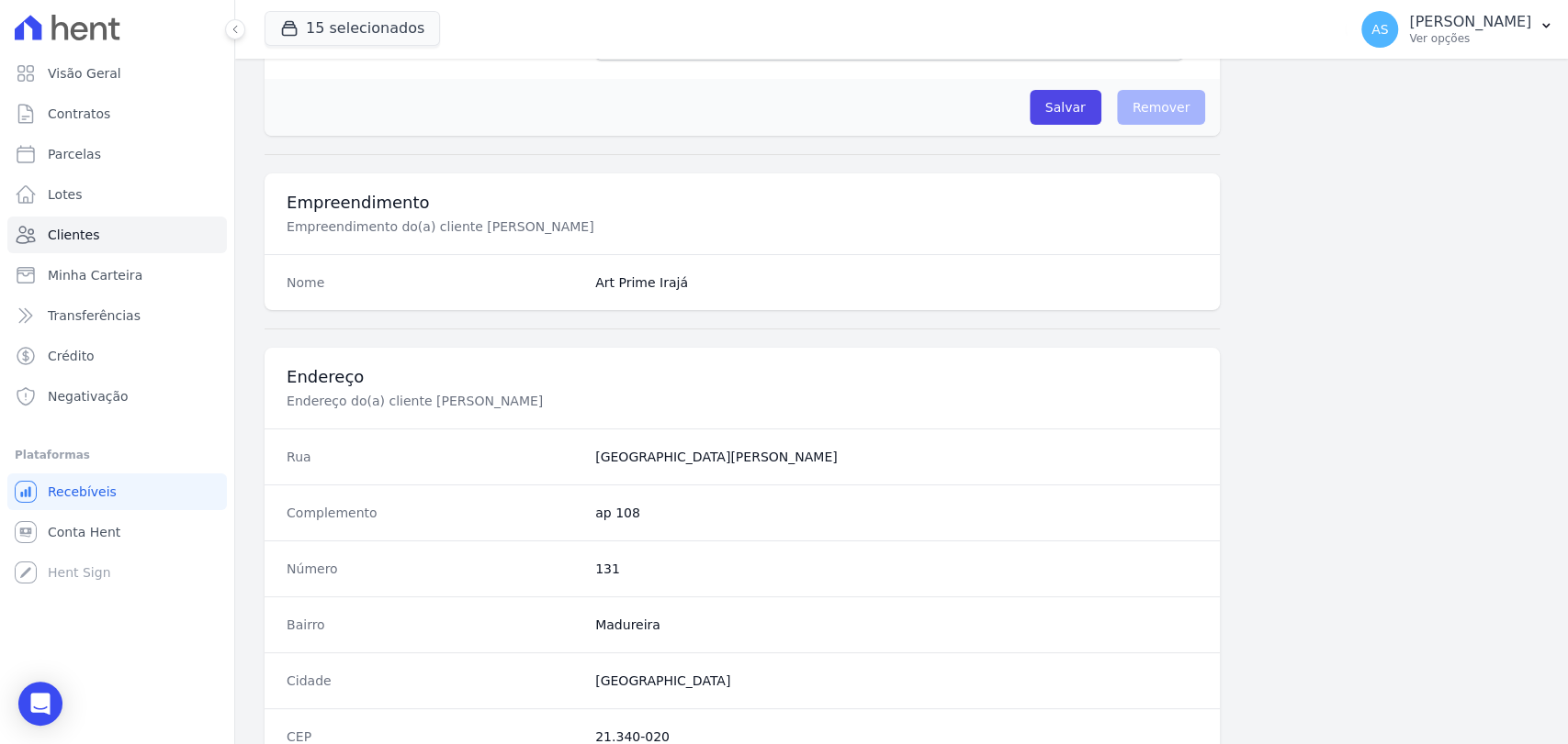
scroll to position [256, 0]
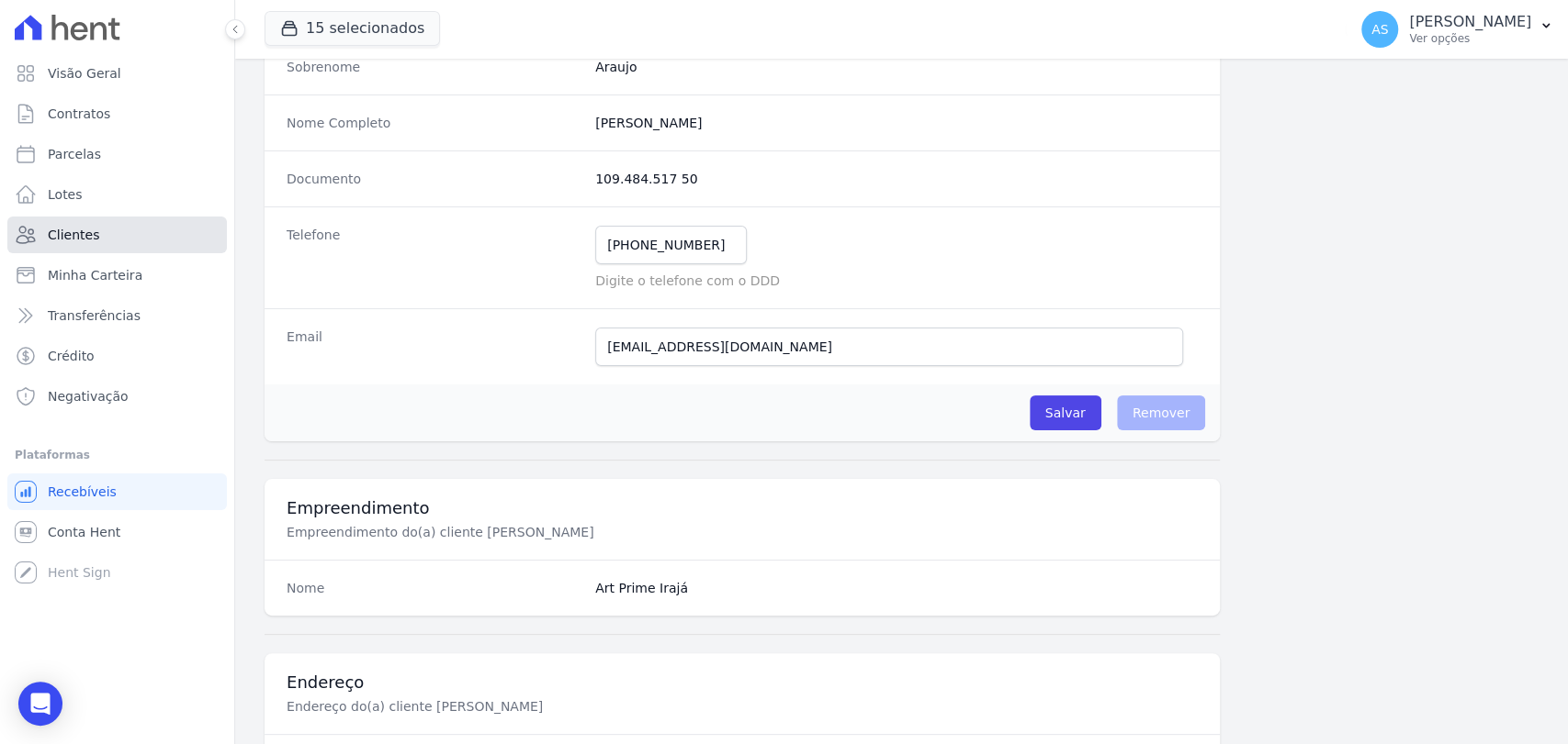
click at [64, 233] on span "Clientes" at bounding box center [73, 234] width 51 height 18
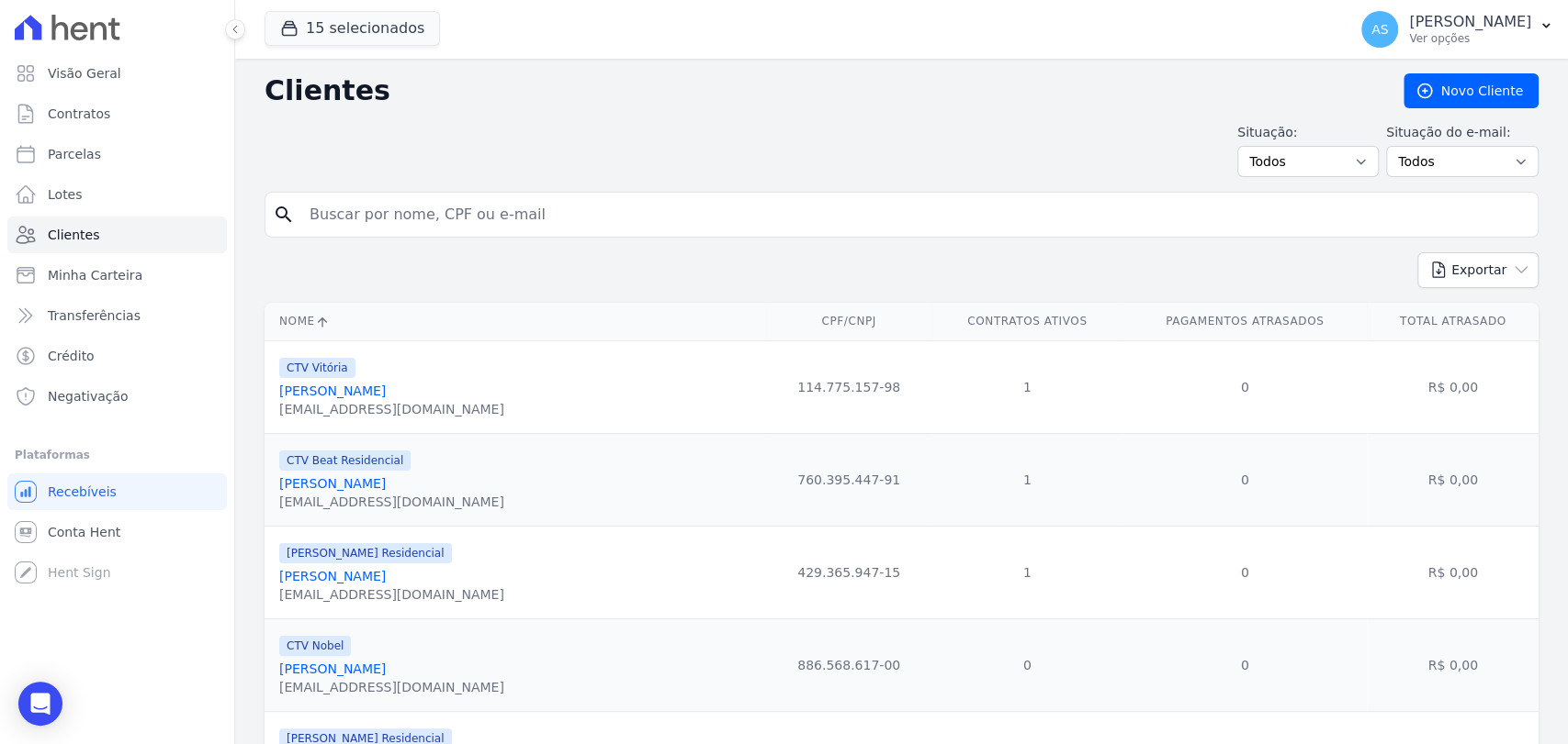
click at [422, 215] on input "search" at bounding box center [915, 214] width 1232 height 37
type input "luma"
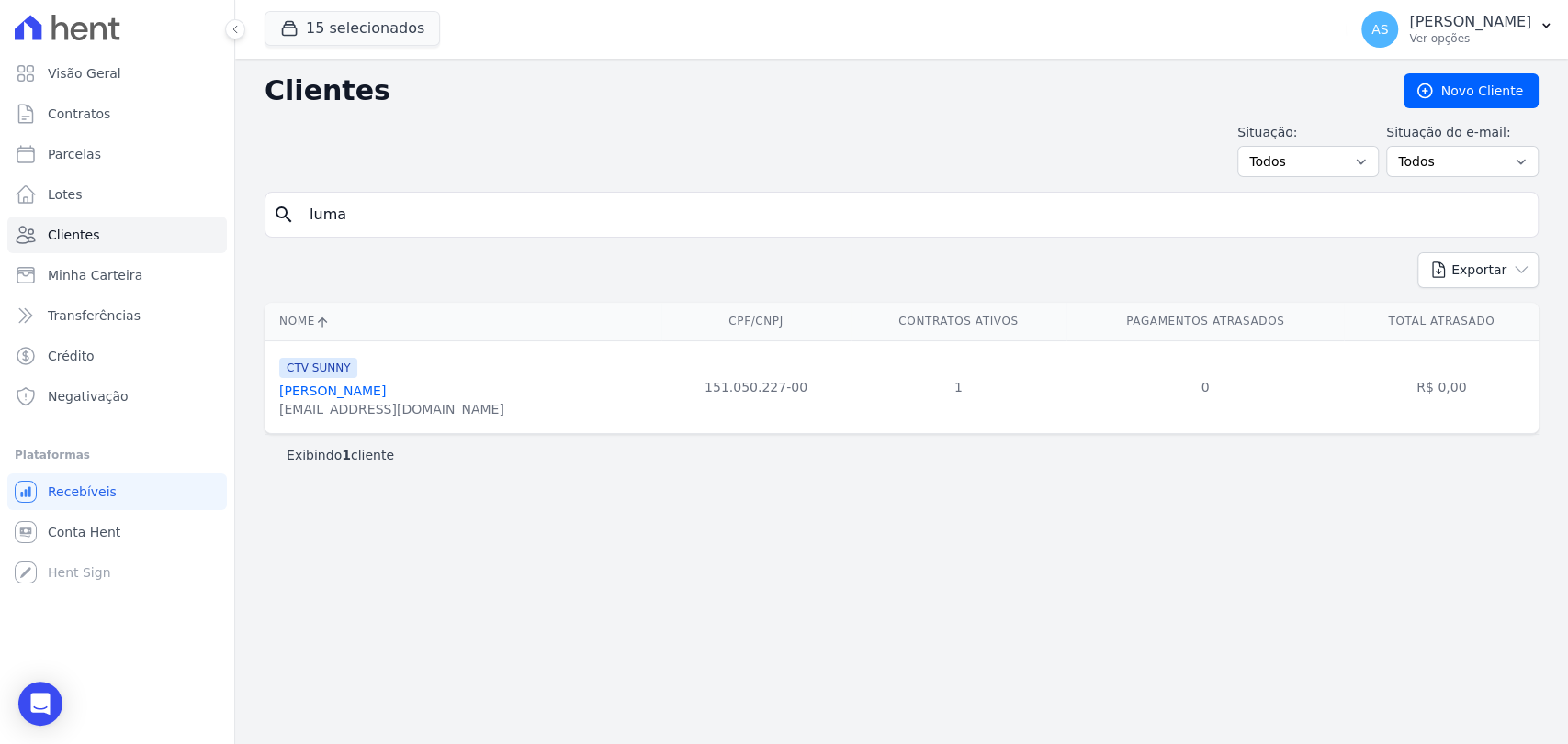
click at [339, 393] on link "Luma Holanda Coelho" at bounding box center [332, 390] width 107 height 14
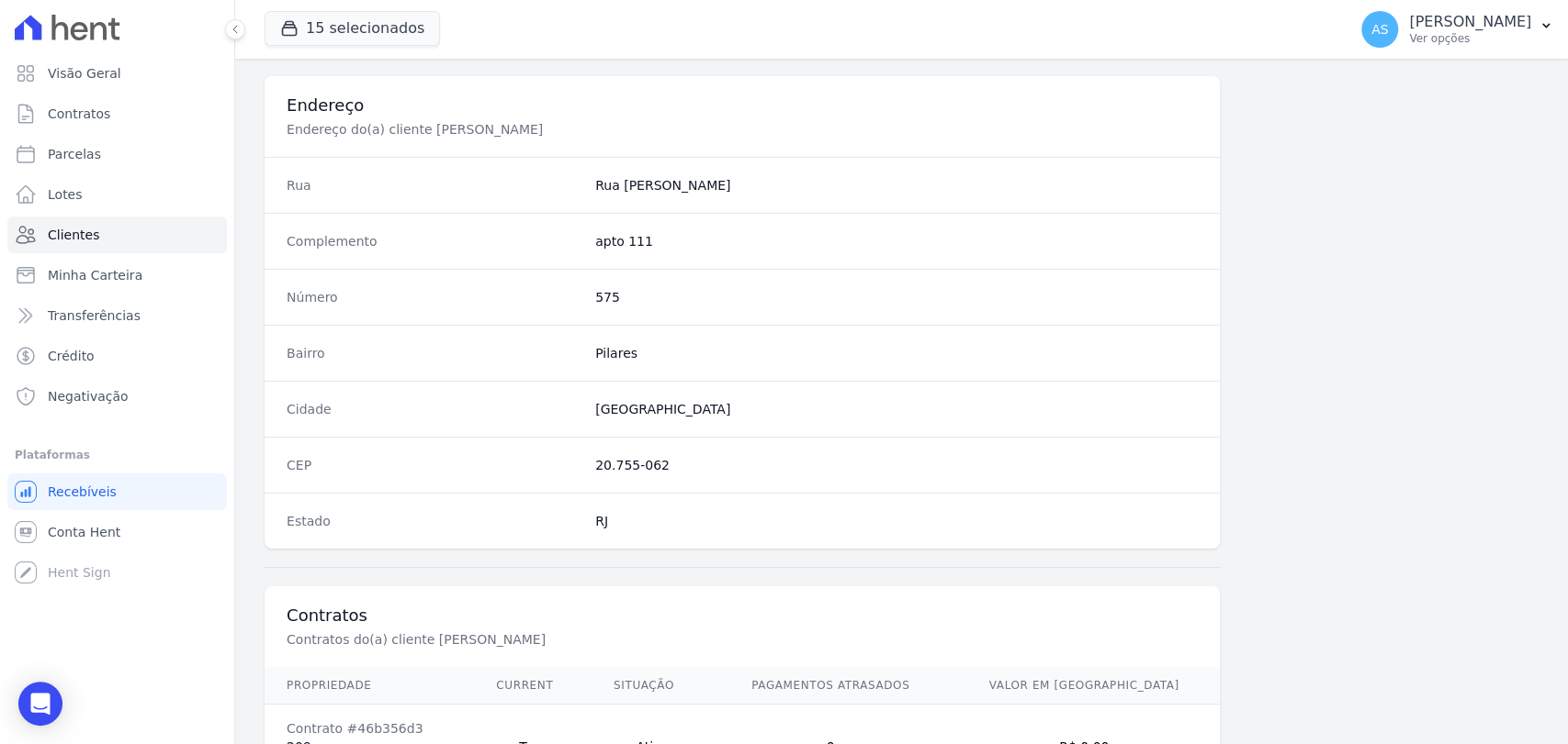
scroll to position [969, 0]
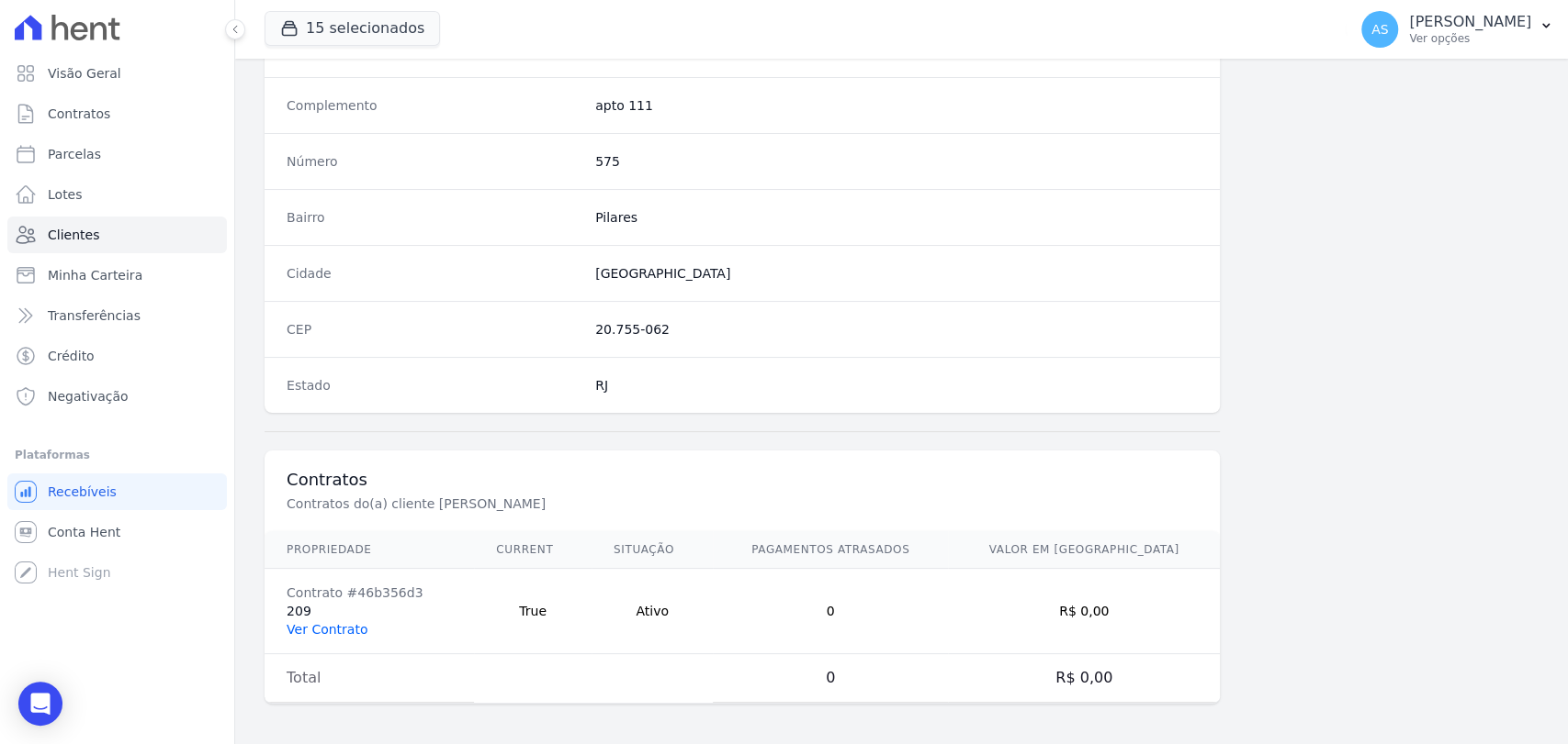
click at [312, 631] on link "Ver Contrato" at bounding box center [327, 629] width 81 height 14
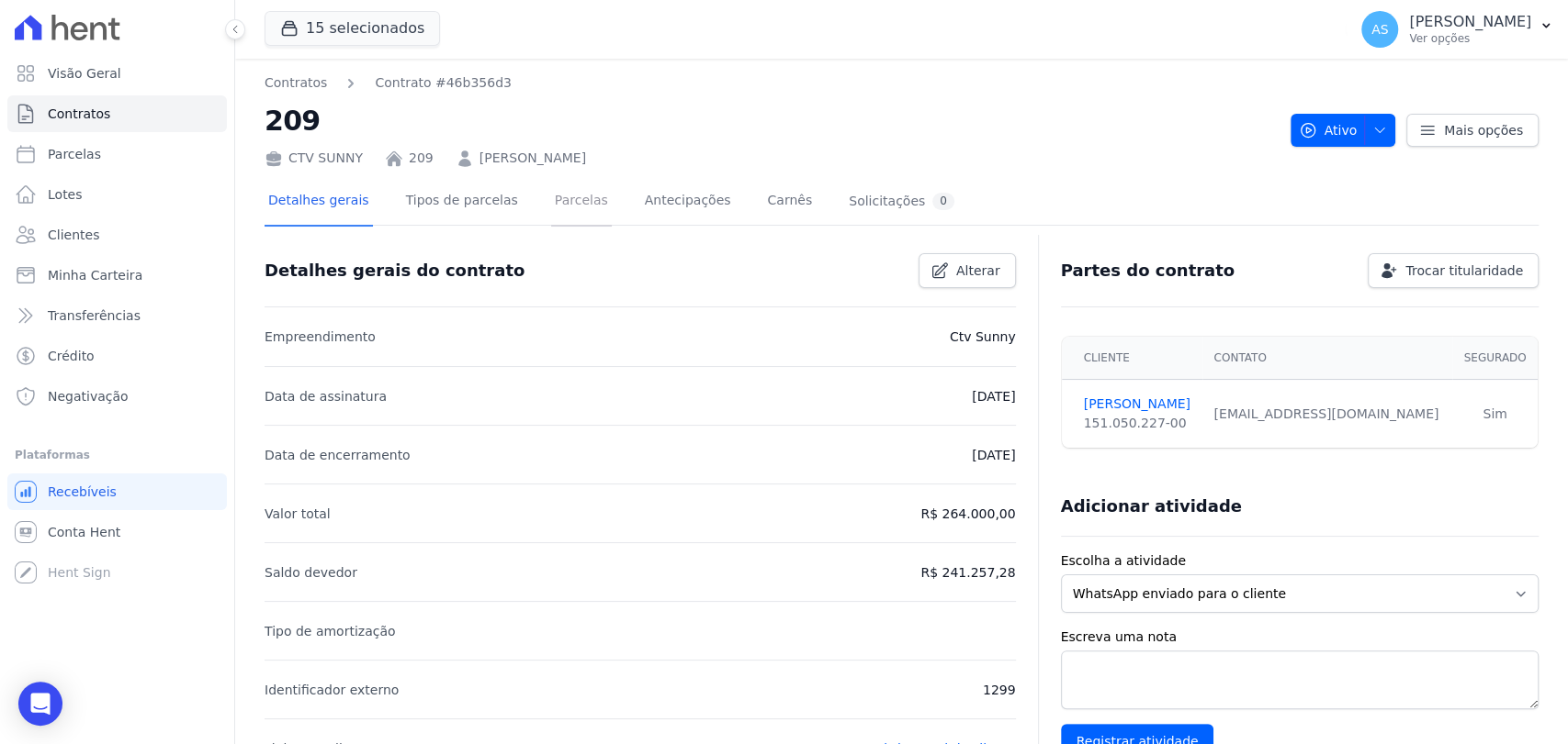
click at [559, 206] on link "Parcelas" at bounding box center [582, 202] width 61 height 49
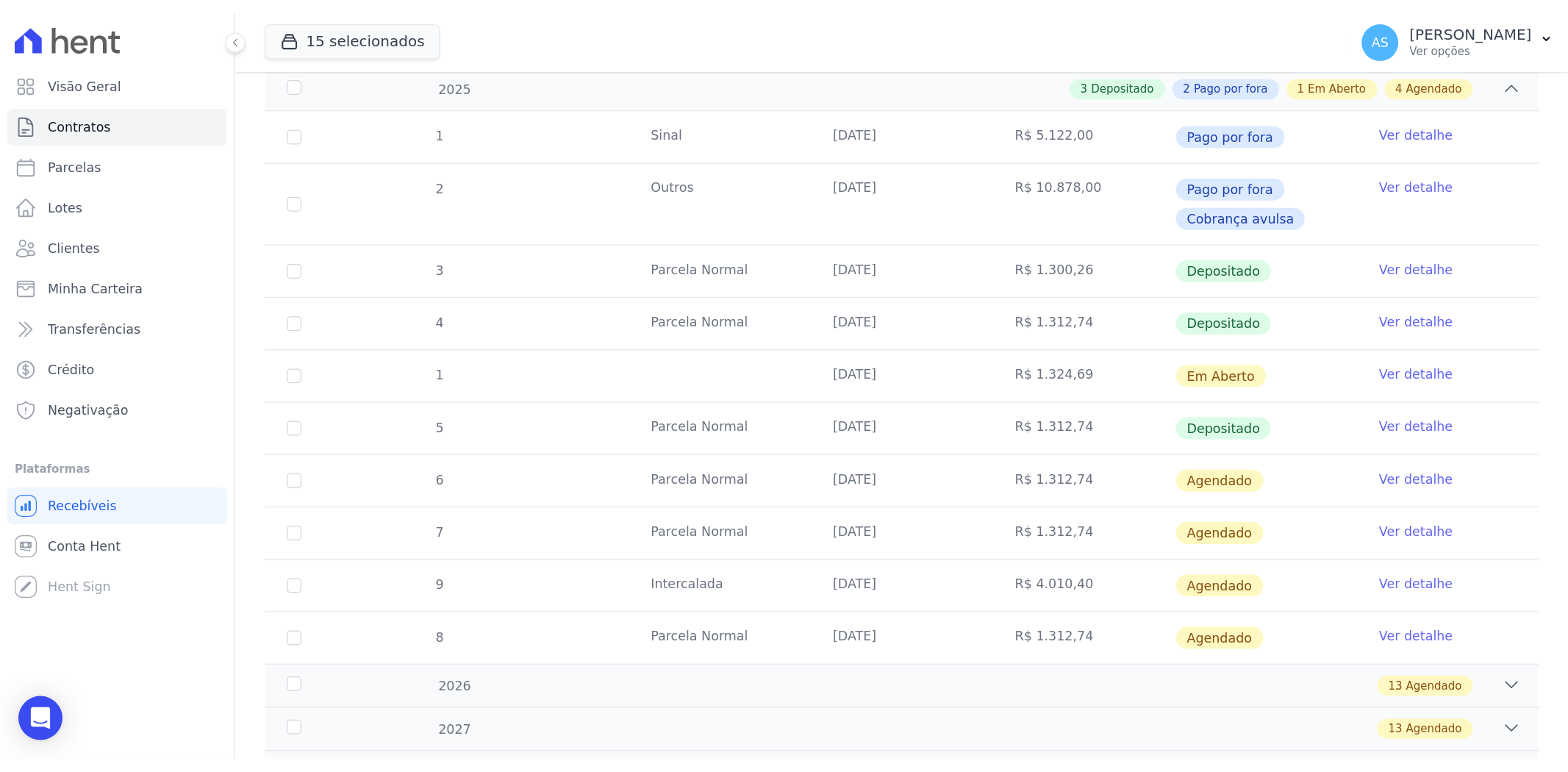
scroll to position [245, 0]
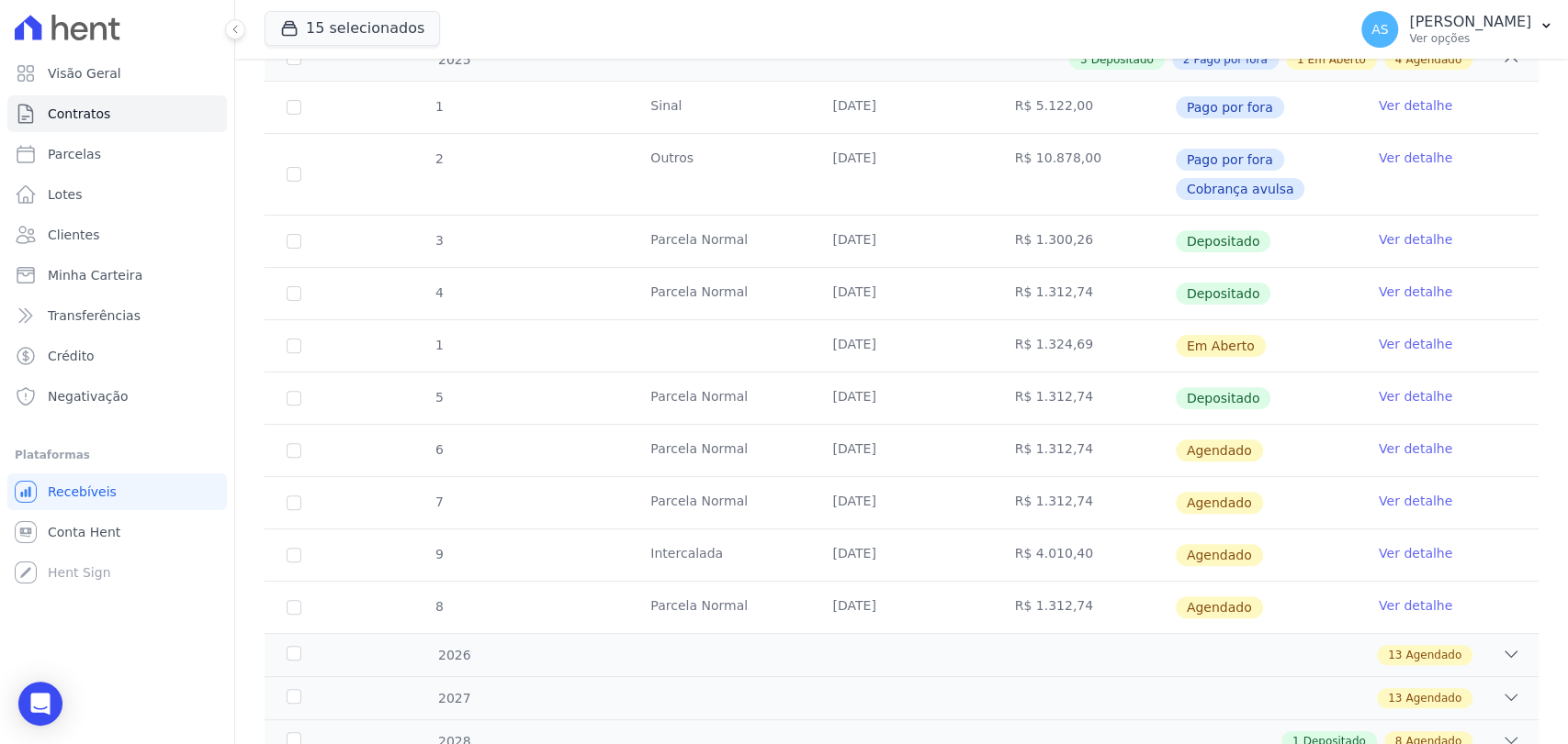
click at [1384, 338] on link "Ver detalhe" at bounding box center [1415, 343] width 73 height 18
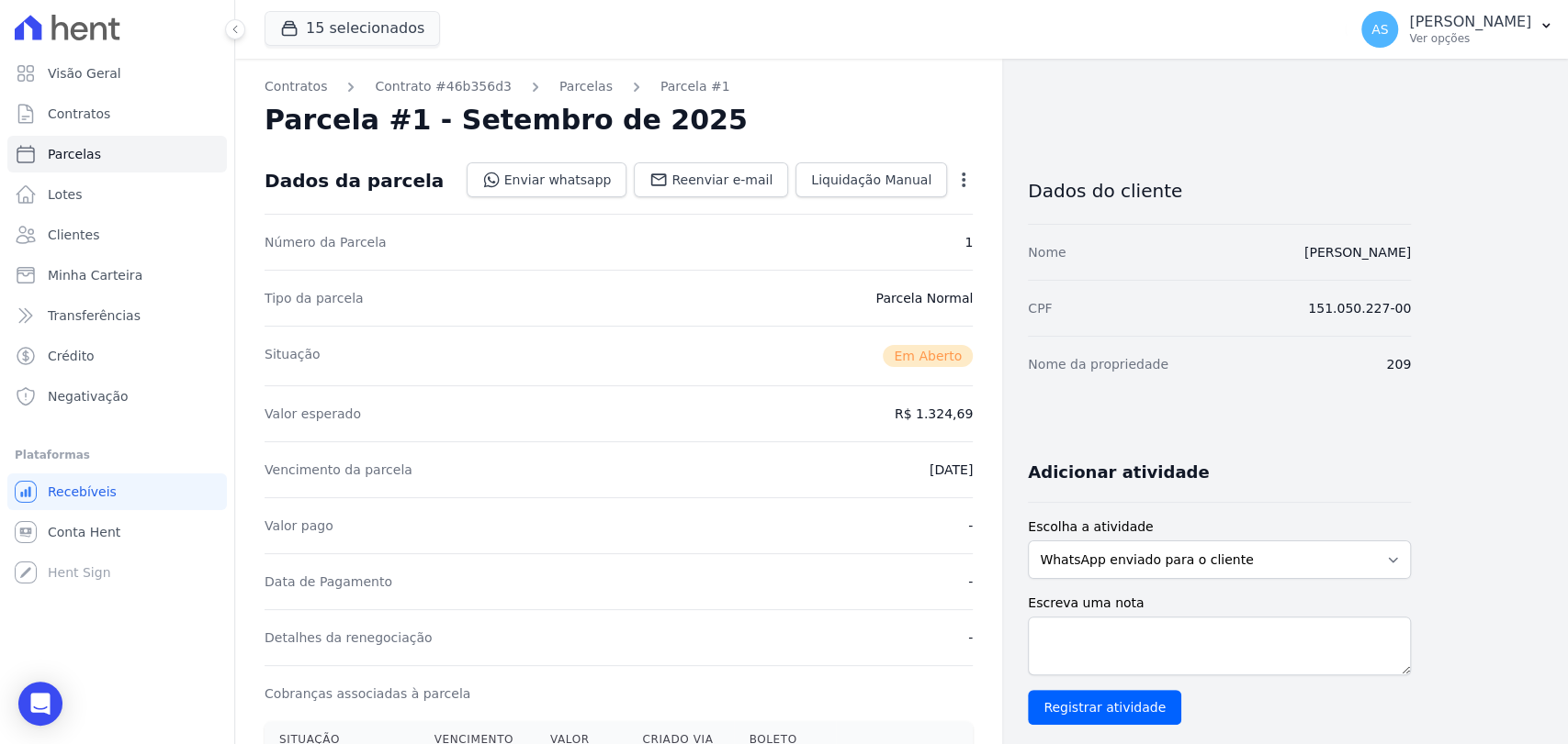
click at [966, 176] on icon "button" at bounding box center [963, 179] width 18 height 18
click at [863, 237] on link "Cancelar Cobrança" at bounding box center [884, 238] width 162 height 33
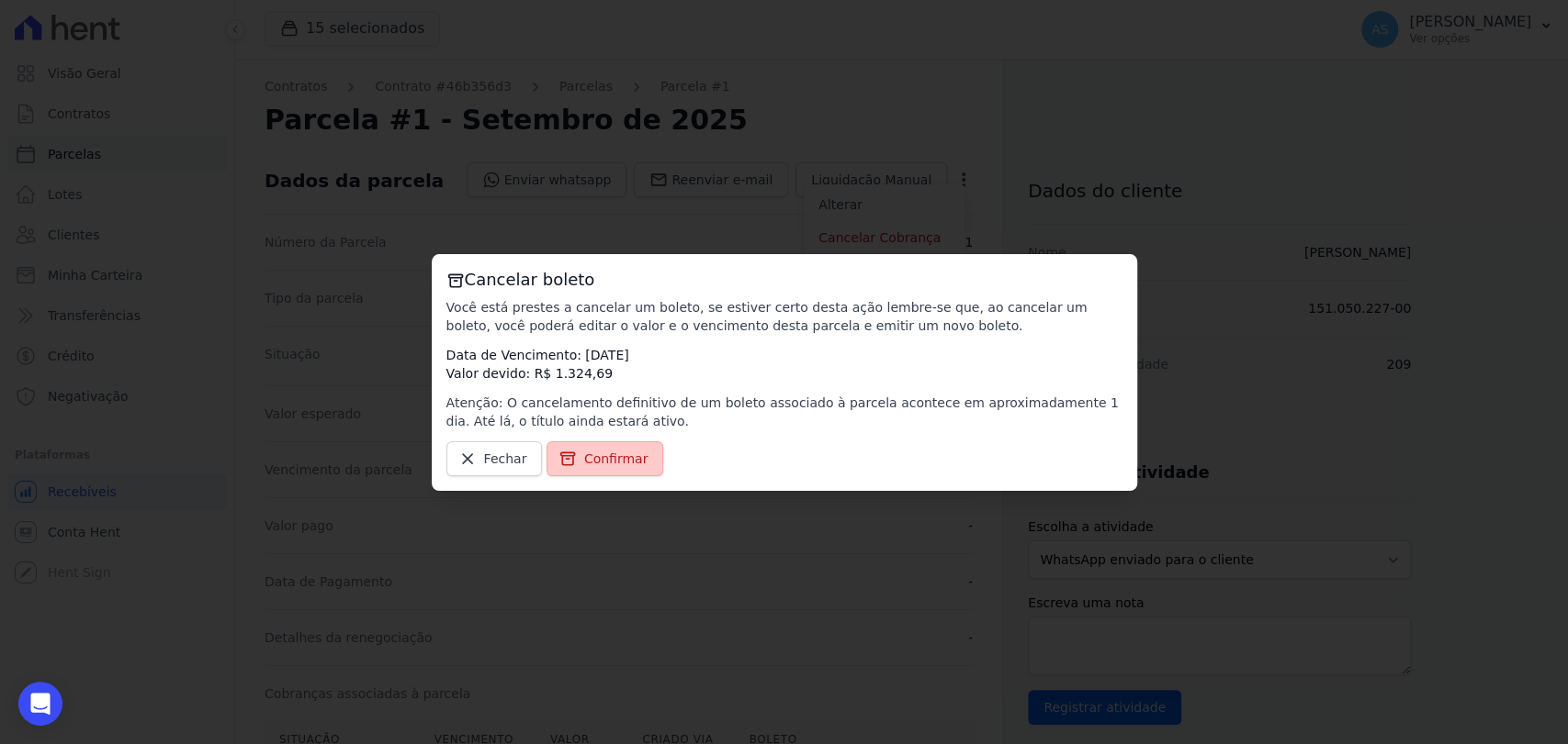
click at [586, 462] on span "Confirmar" at bounding box center [617, 459] width 65 height 18
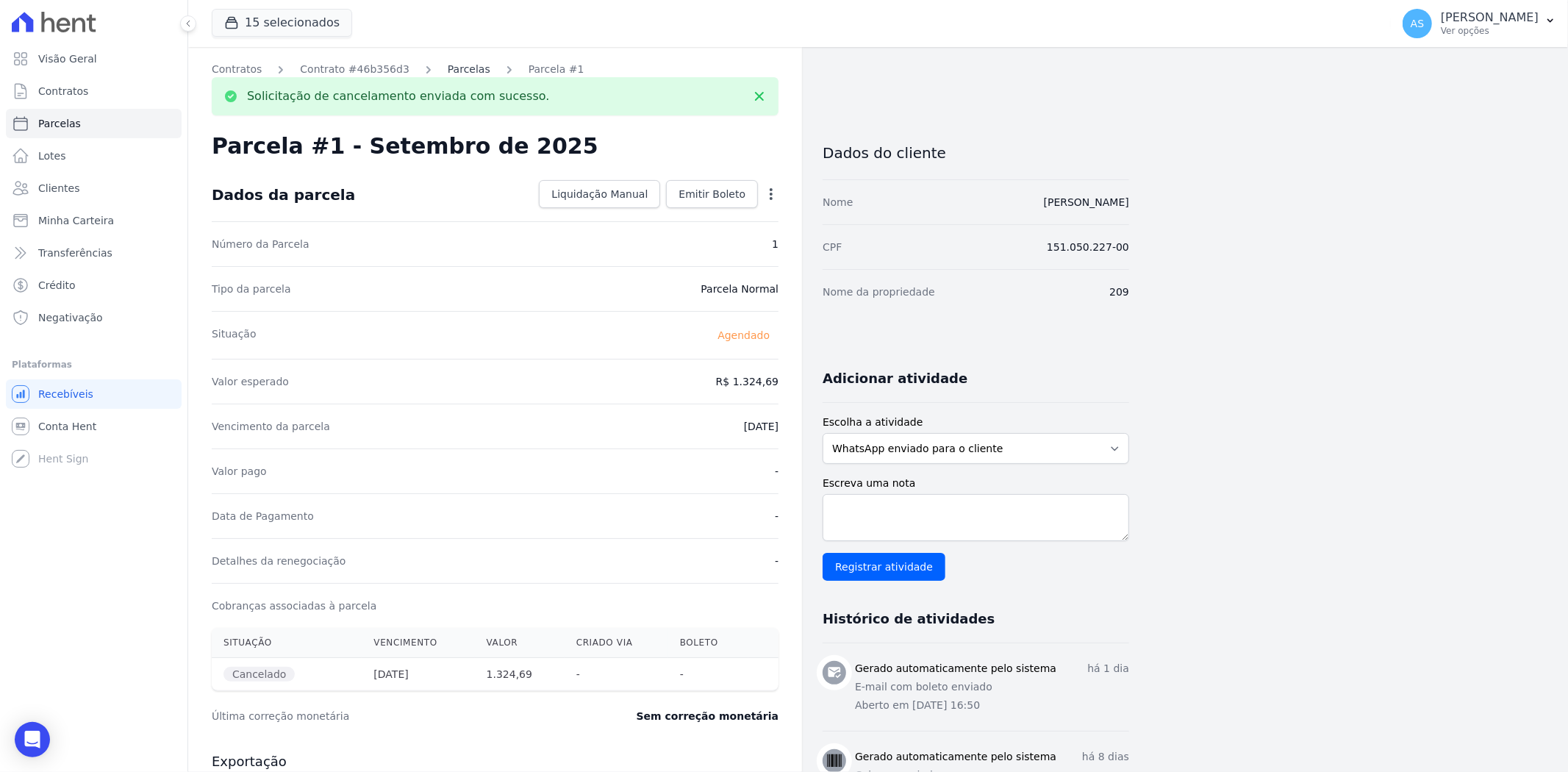
click at [450, 68] on link "Parcelas" at bounding box center [469, 69] width 43 height 15
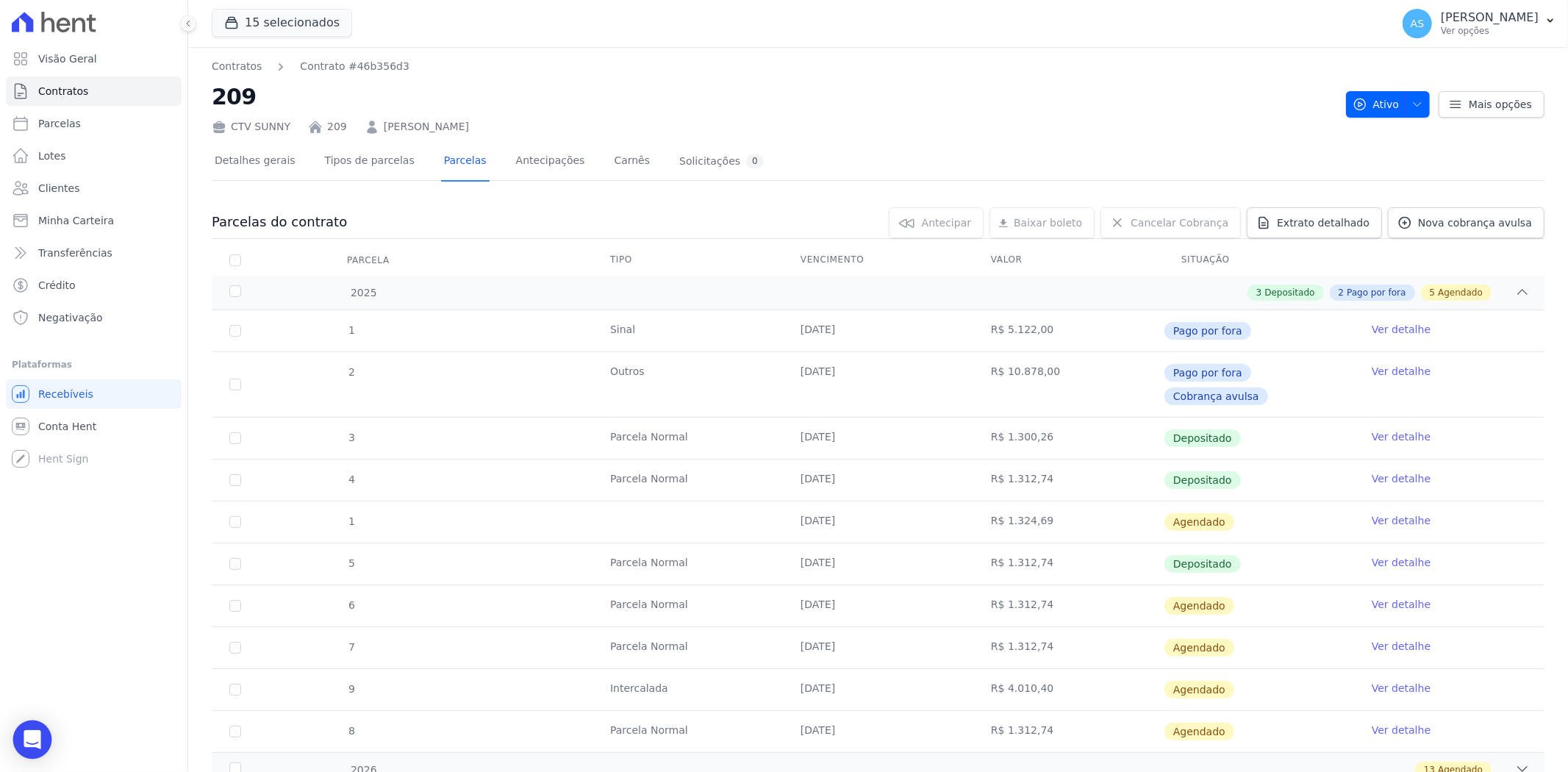
click at [30, 595] on icon "Open Intercom Messenger" at bounding box center [32, 739] width 17 height 19
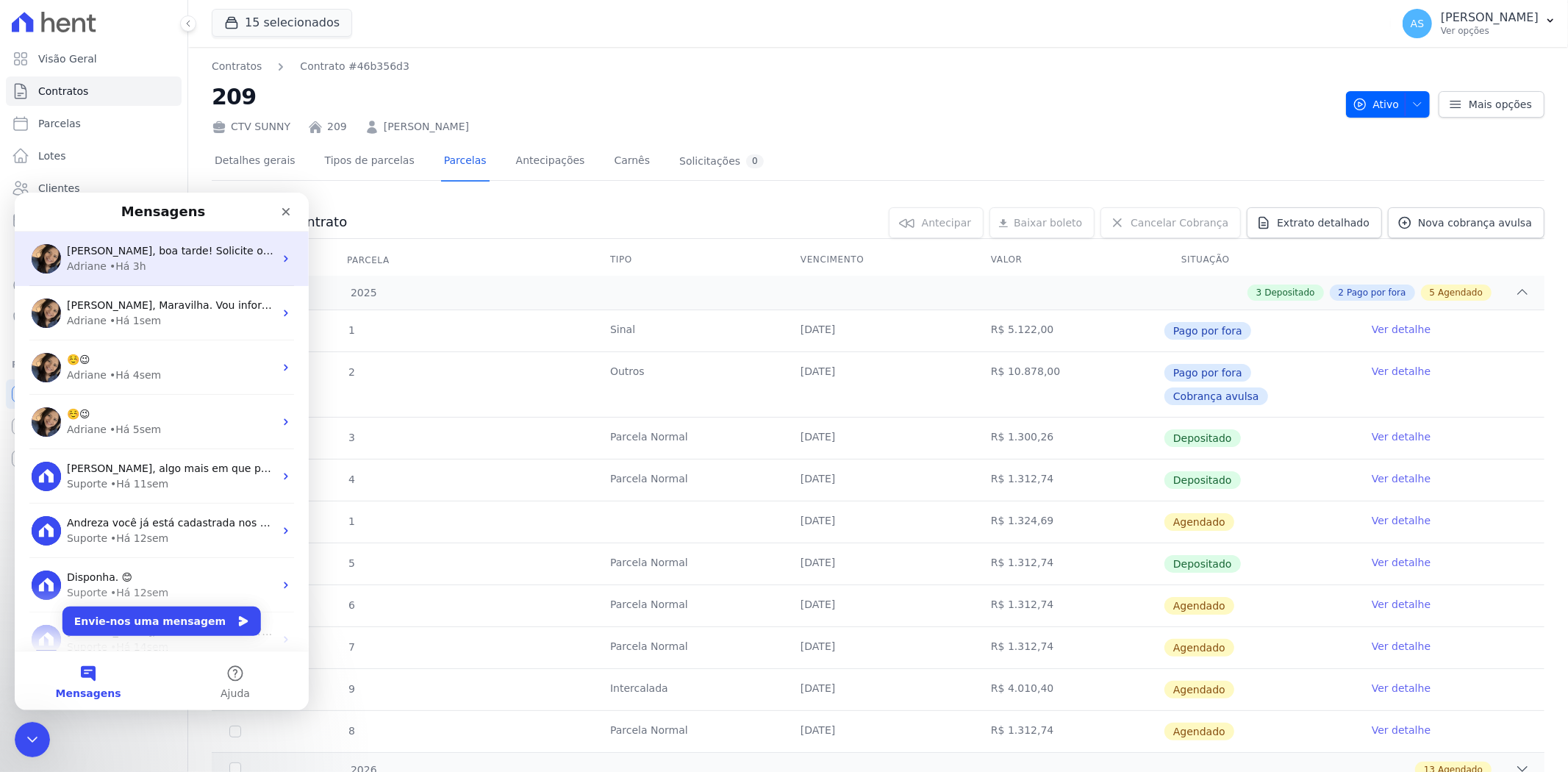
click at [146, 255] on span "Oii Andreza, boa tarde! Solicite o ajuste para o time de tech. ; )" at bounding box center [243, 249] width 353 height 11
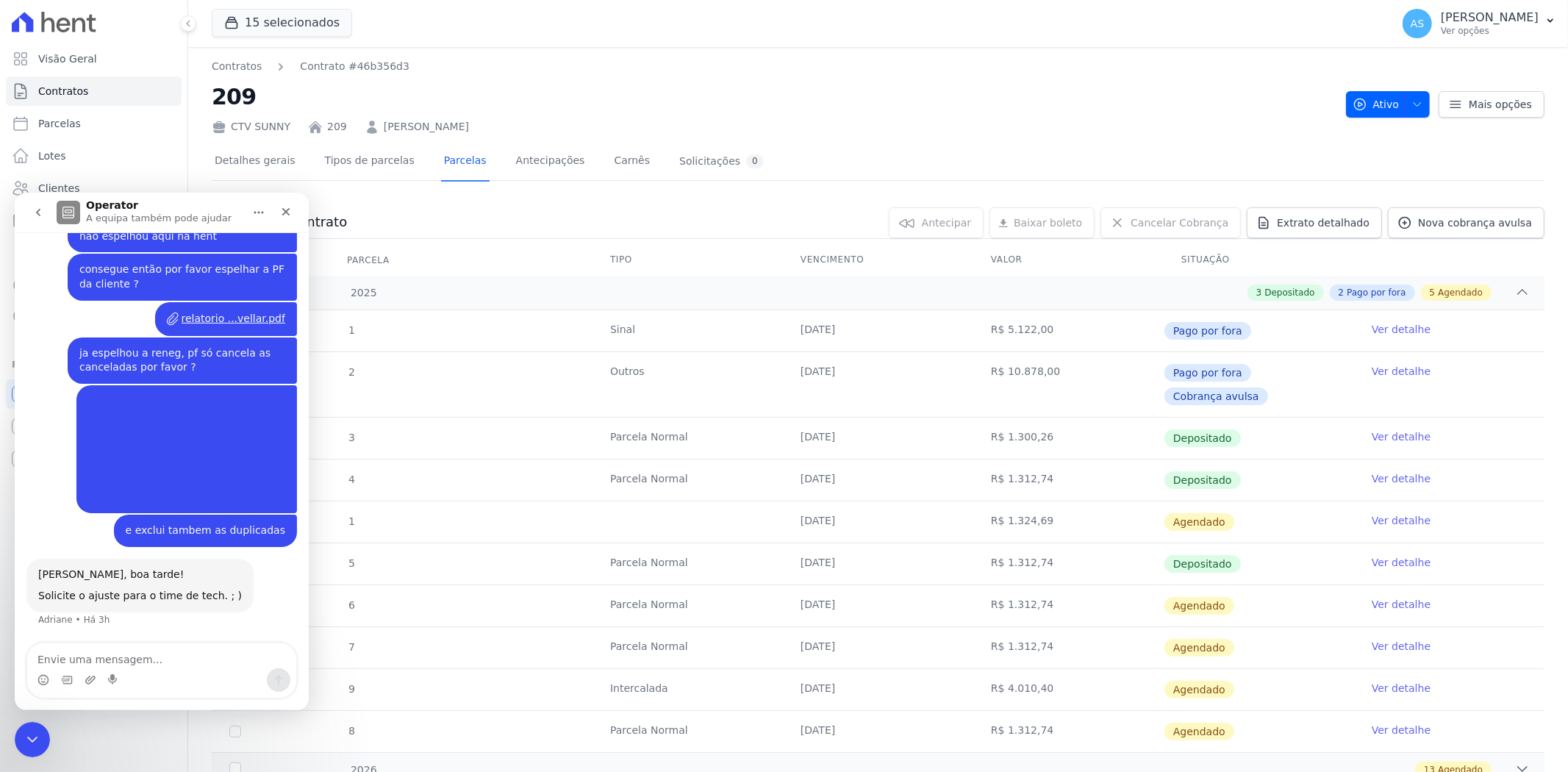
scroll to position [9707, 0]
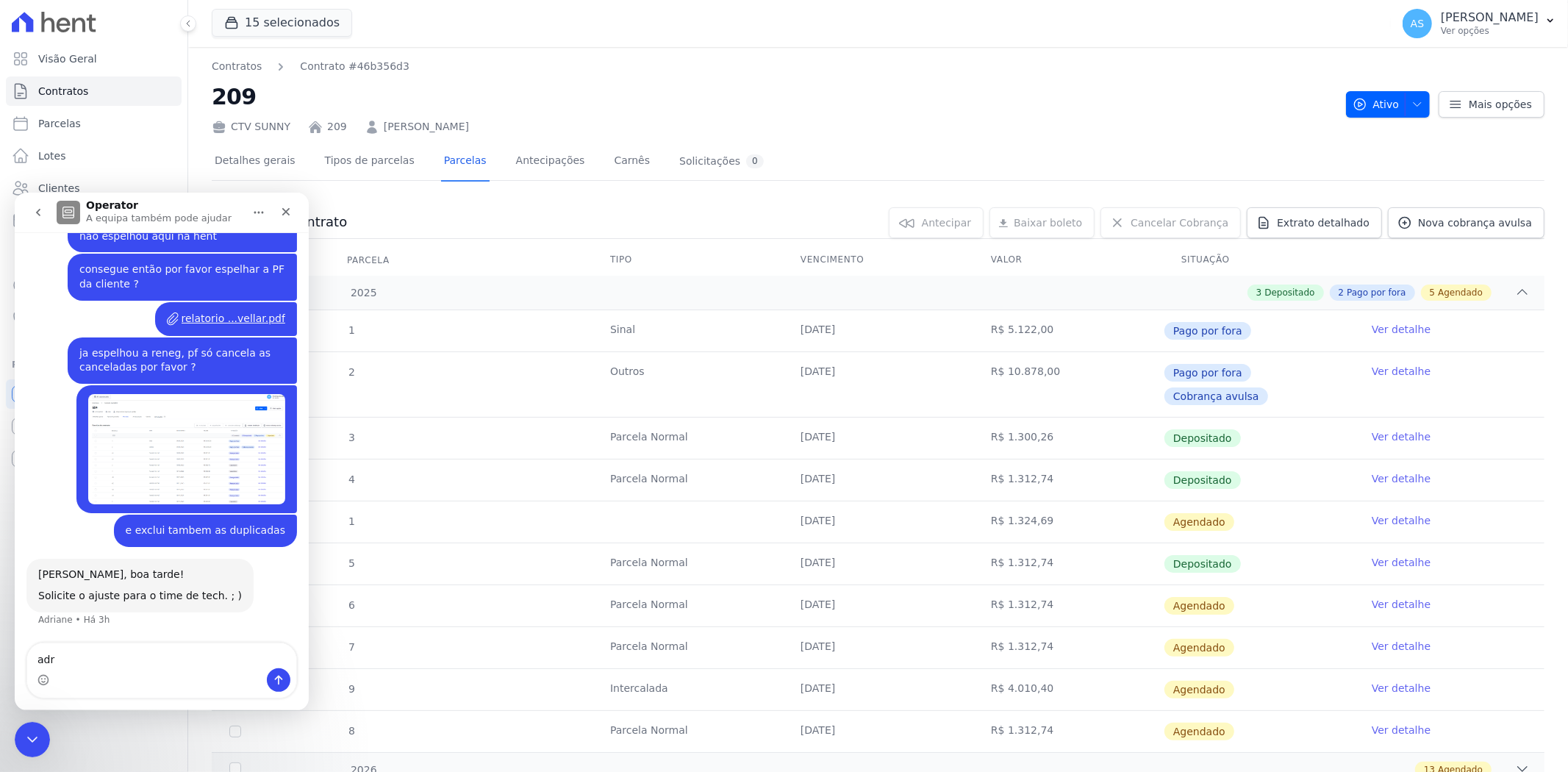
type textarea "adri"
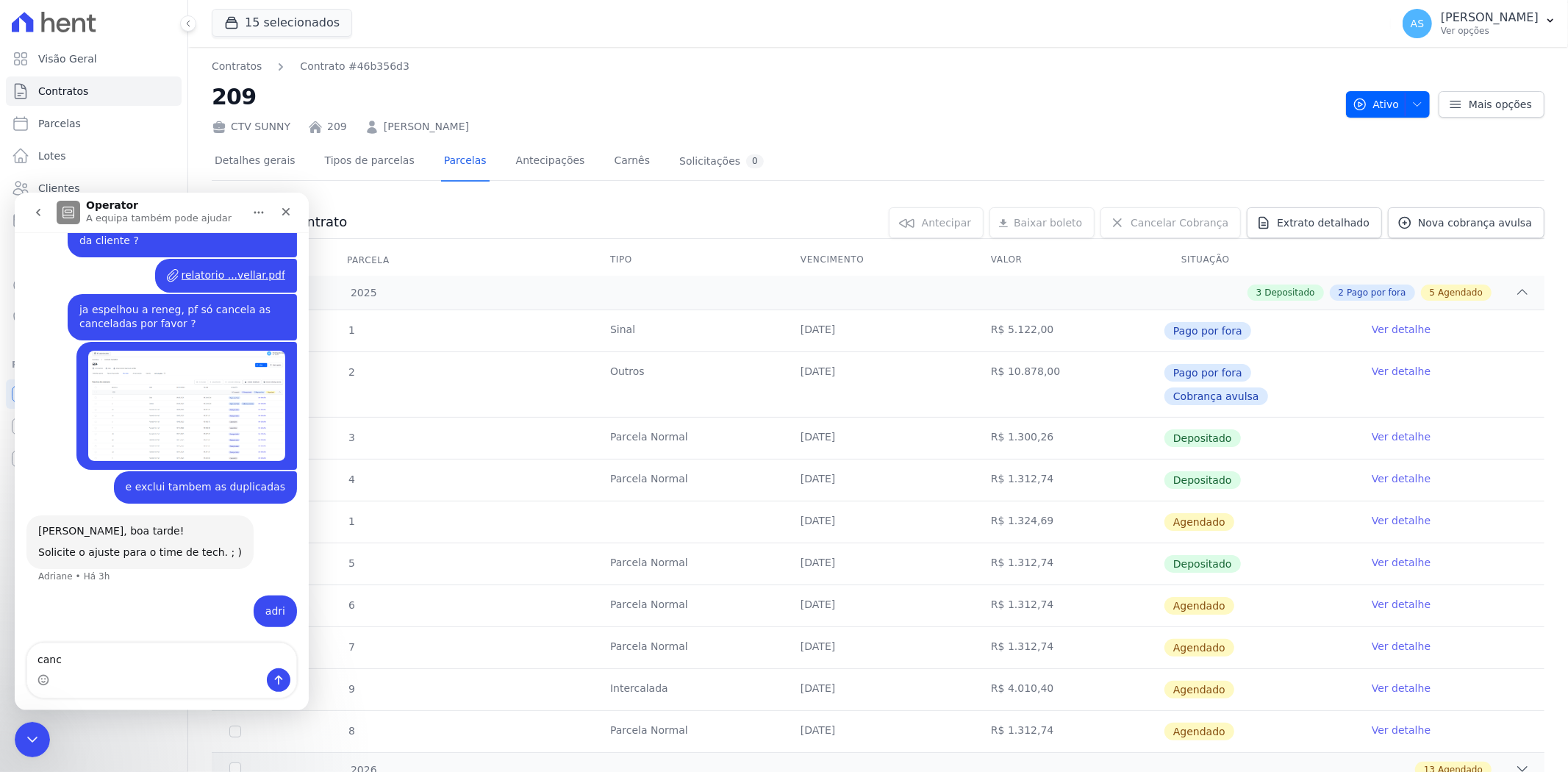
scroll to position [9750, 0]
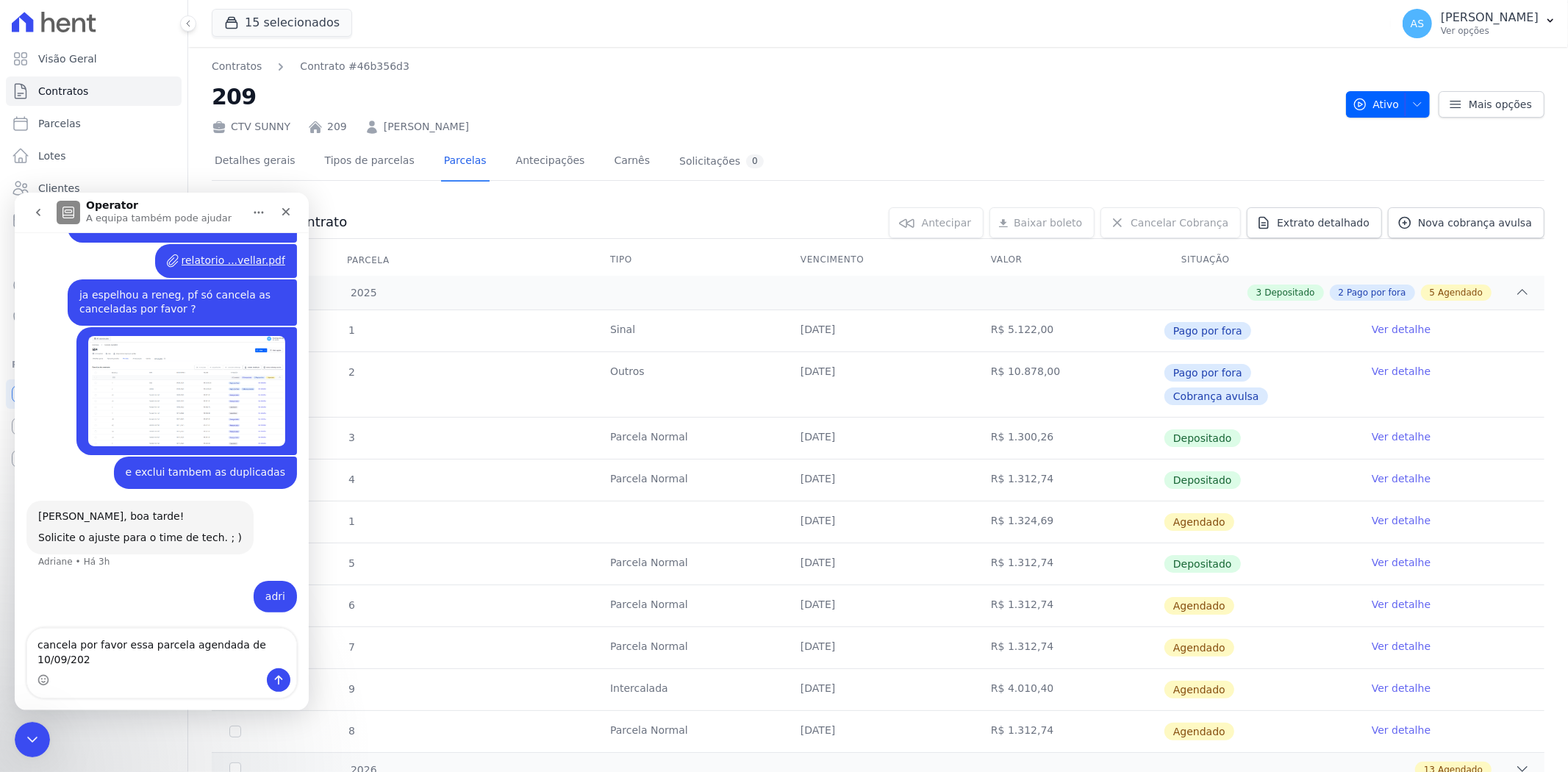
type textarea "cancela por favor essa parcela agendada de 10/09/2025"
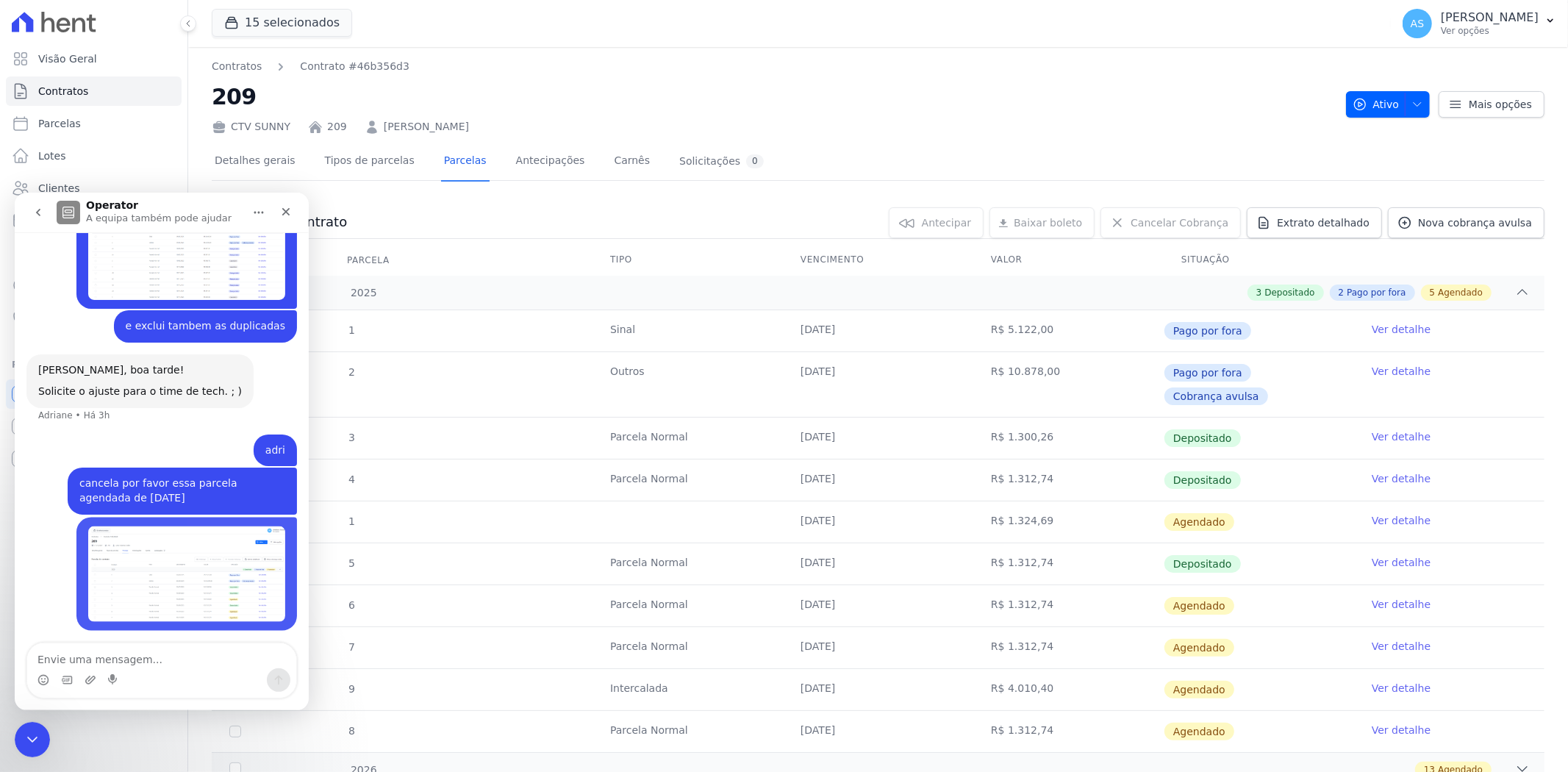
scroll to position [9913, 0]
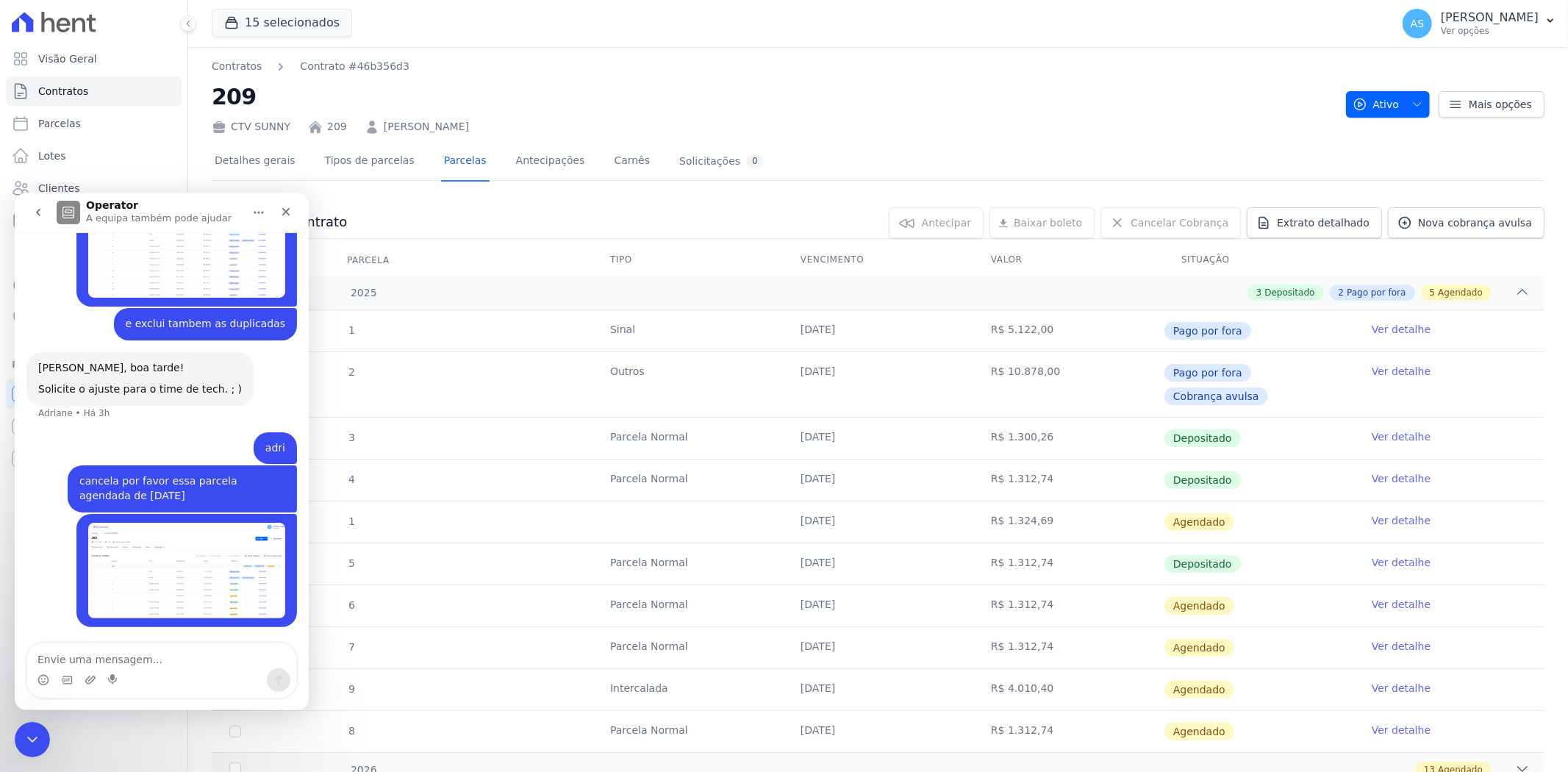
type textarea "e"
type textarea "digo, descarta"
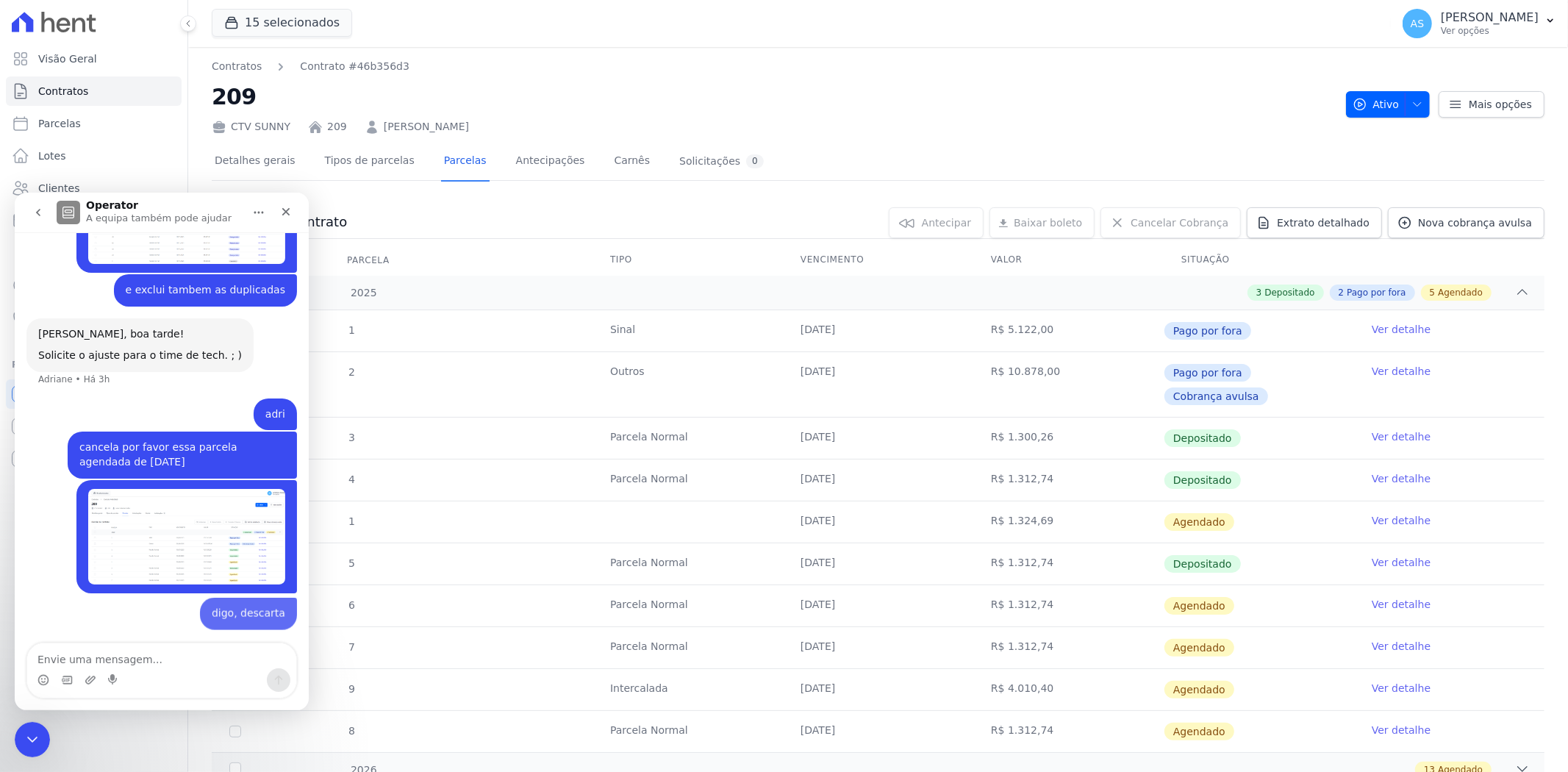
scroll to position [9946, 0]
drag, startPoint x: 495, startPoint y: 129, endPoint x: 372, endPoint y: 130, distance: 123.0
click at [372, 130] on div "CTV SUNNY 209 Luma Holanda Coelho" at bounding box center [773, 124] width 1122 height 21
copy link "Luma Holanda Coelho"
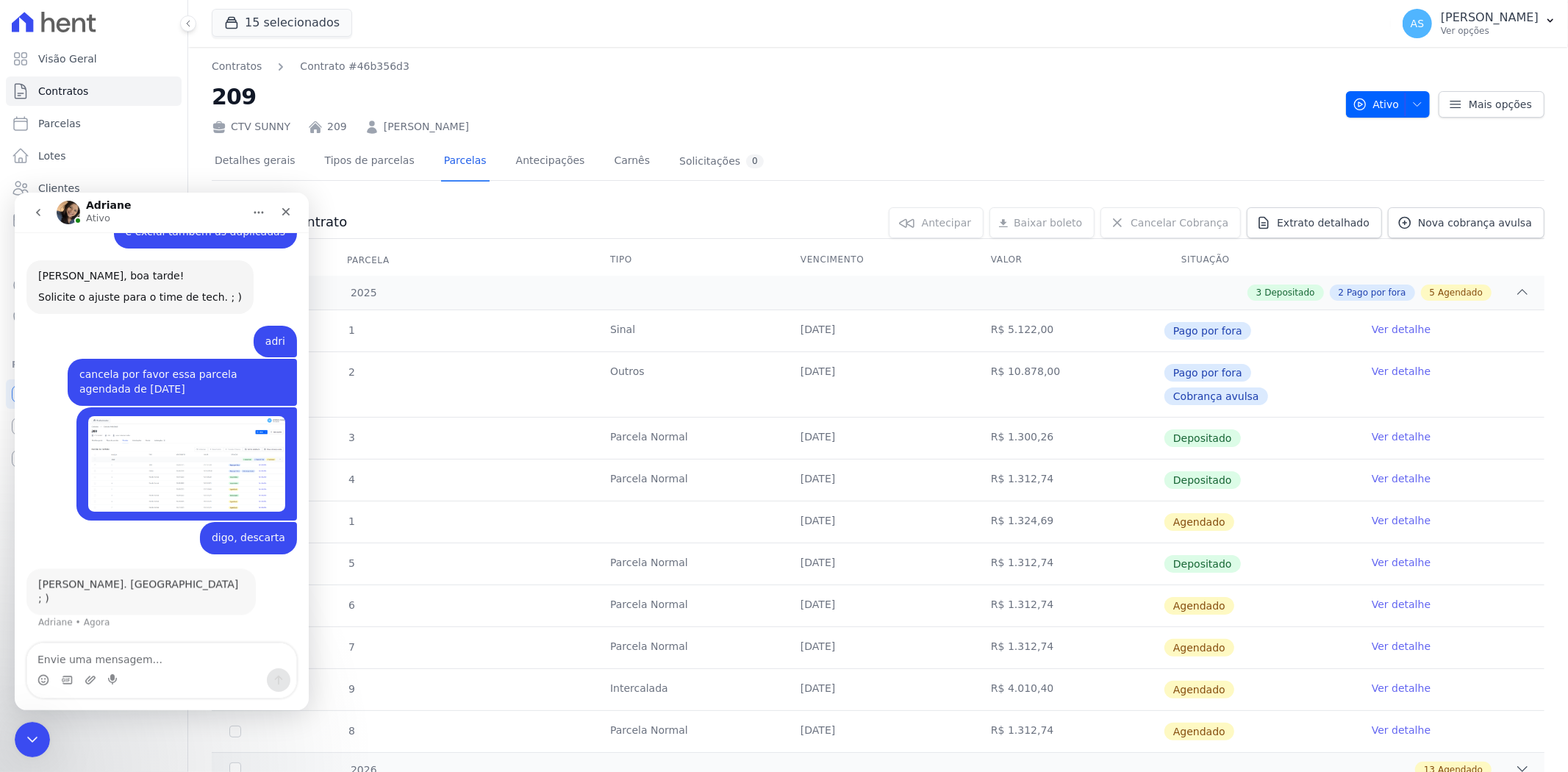
scroll to position [9990, 0]
click at [24, 595] on icon "Fechar mensagem da Intercom" at bounding box center [30, 737] width 18 height 18
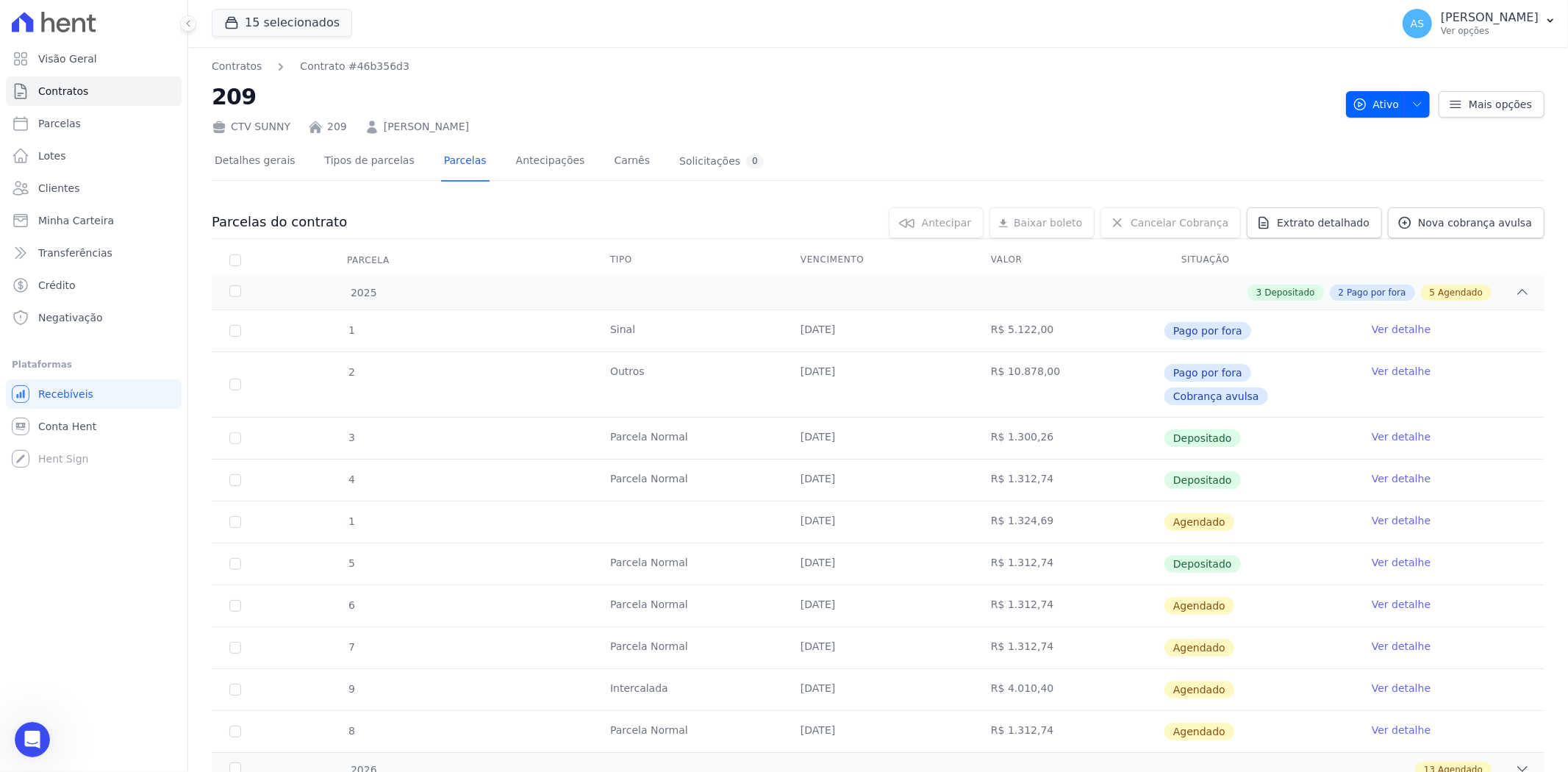
scroll to position [10015, 0]
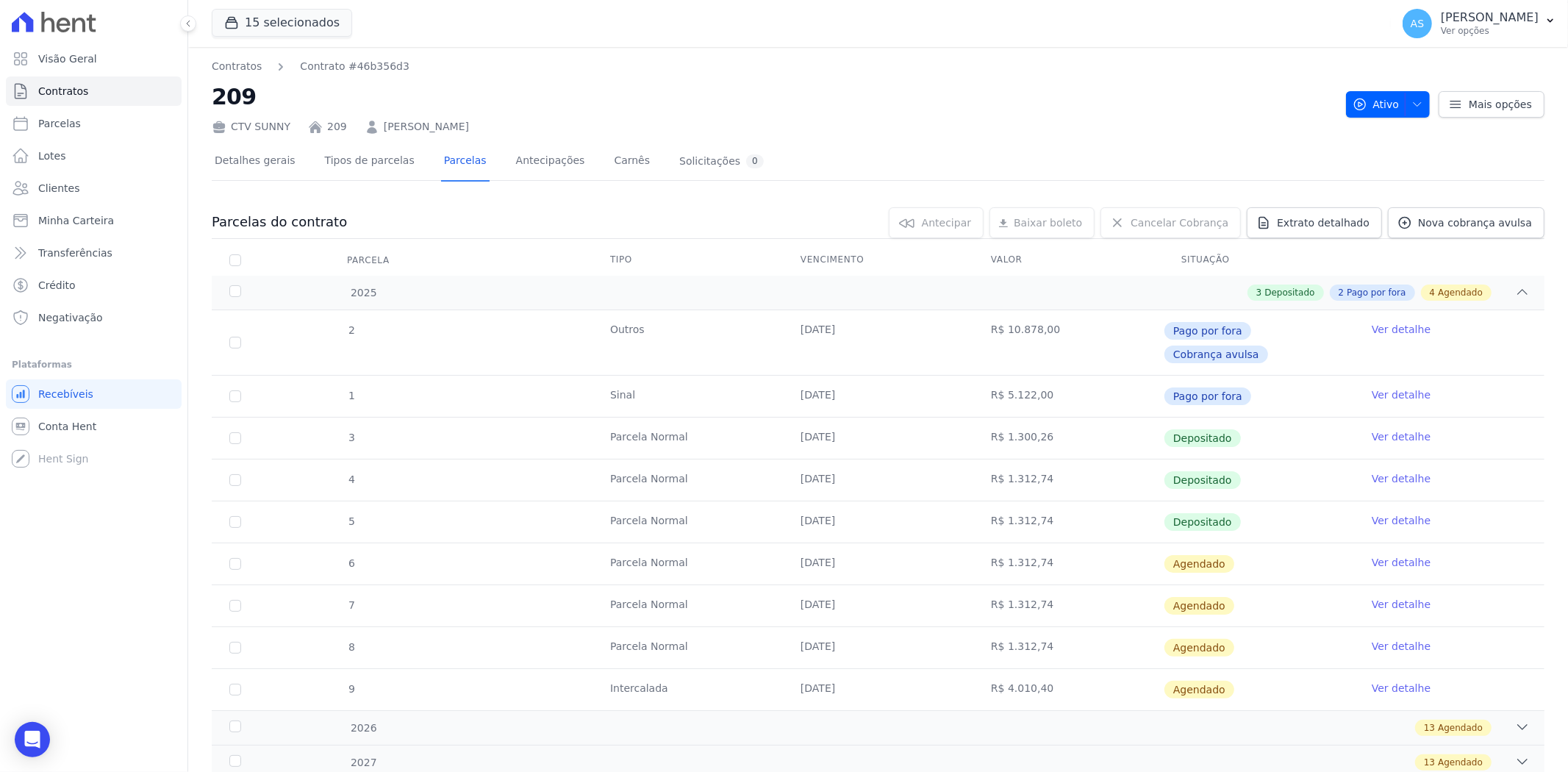
click at [1387, 555] on link "Ver detalhe" at bounding box center [1400, 562] width 59 height 14
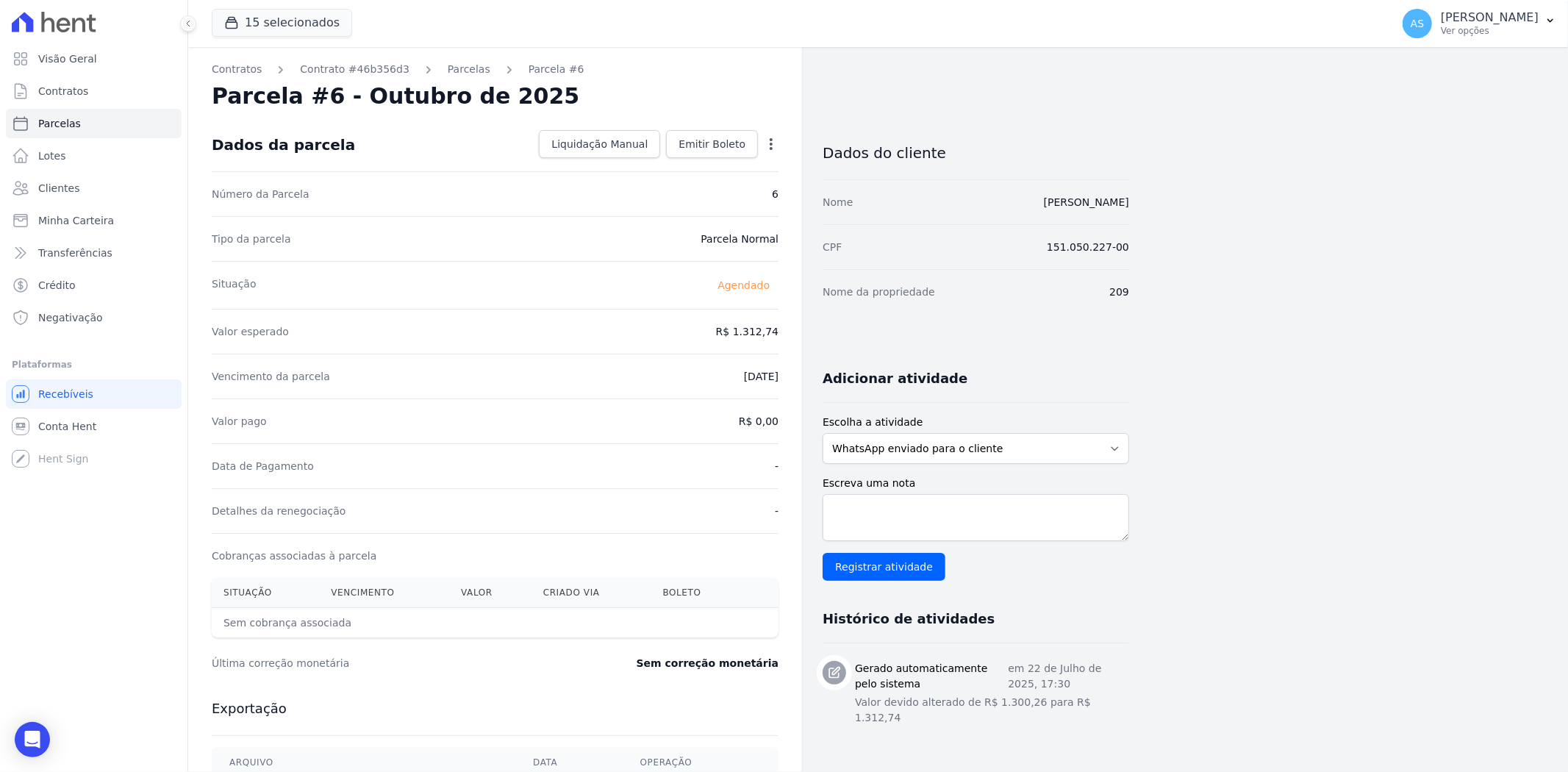
click at [769, 138] on icon "button" at bounding box center [770, 143] width 14 height 14
click at [693, 166] on link "Alterar" at bounding box center [708, 164] width 130 height 27
click at [448, 74] on link "Parcelas" at bounding box center [469, 69] width 43 height 15
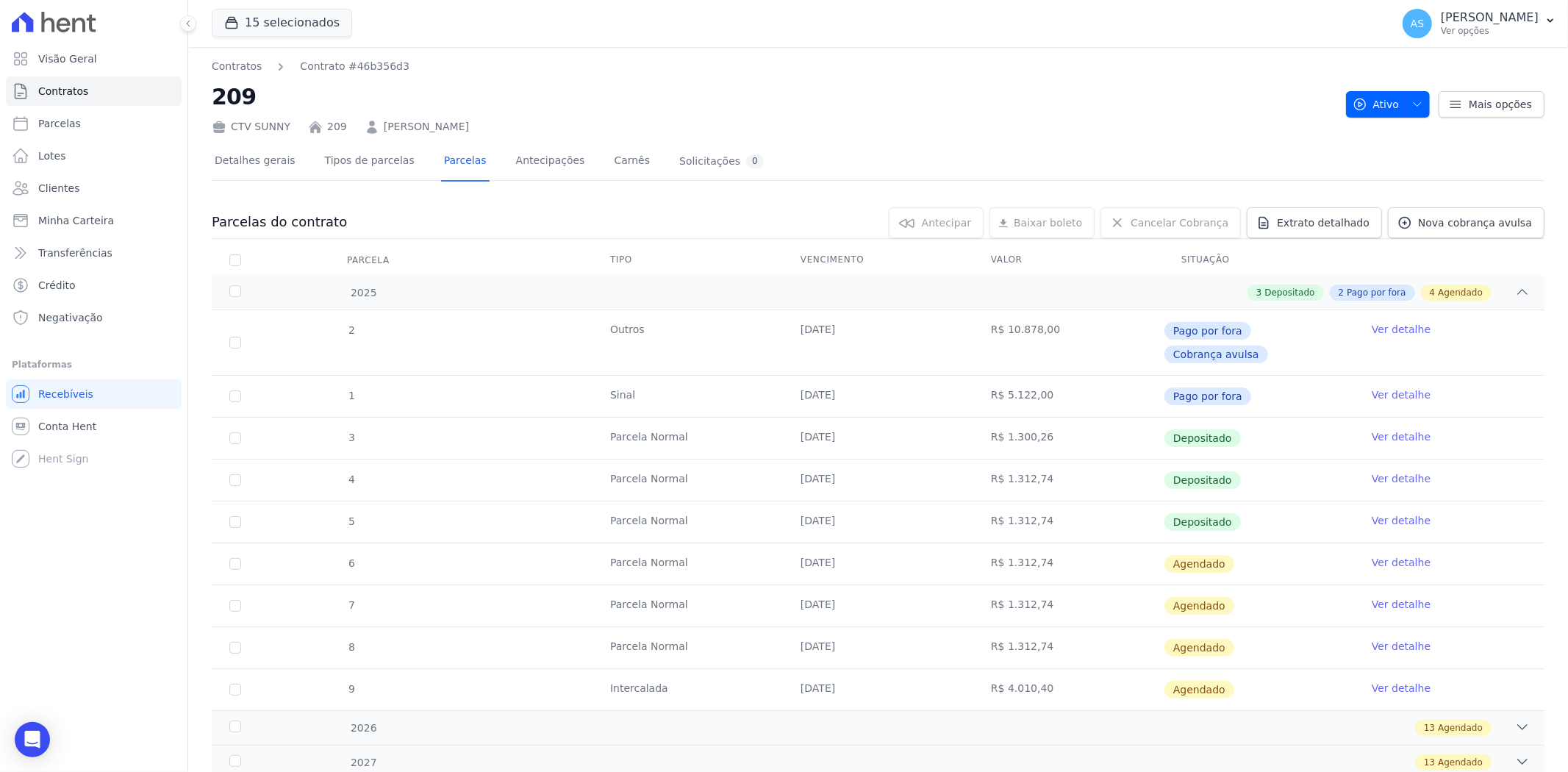
scroll to position [62, 0]
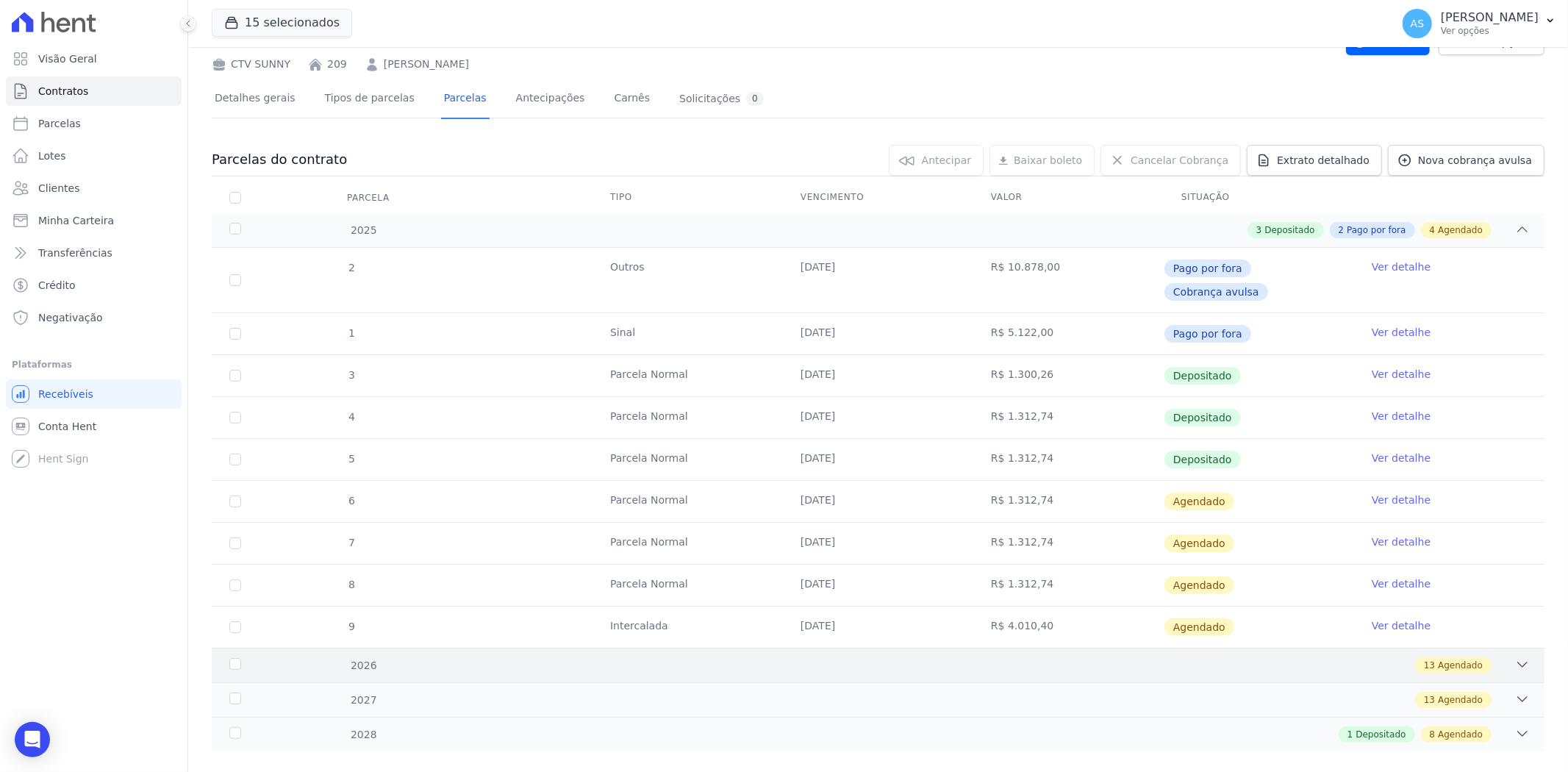
click at [1517, 658] on icon at bounding box center [1522, 665] width 14 height 14
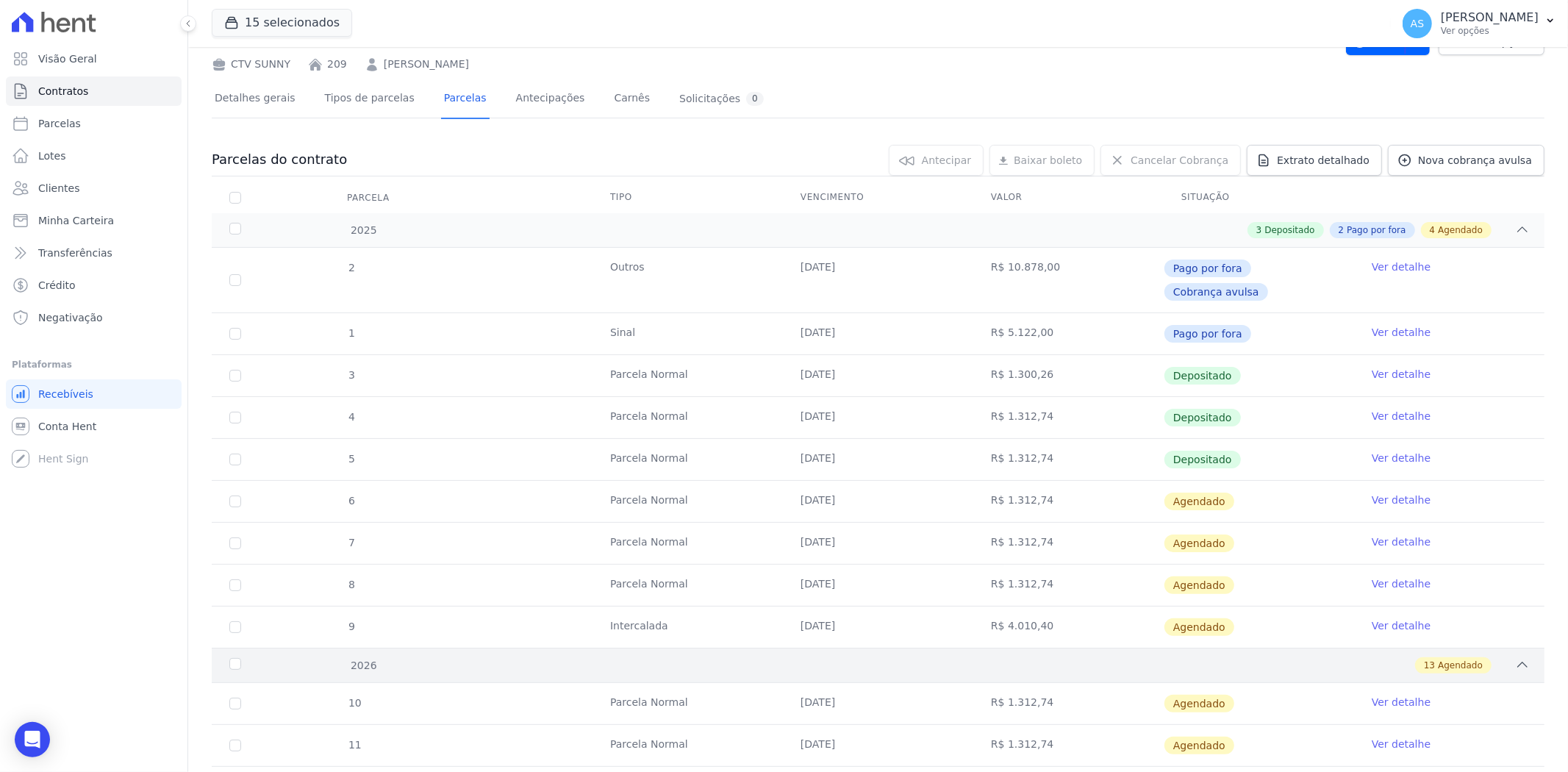
click at [1518, 648] on div "2026 13 Agendado" at bounding box center [878, 665] width 1333 height 34
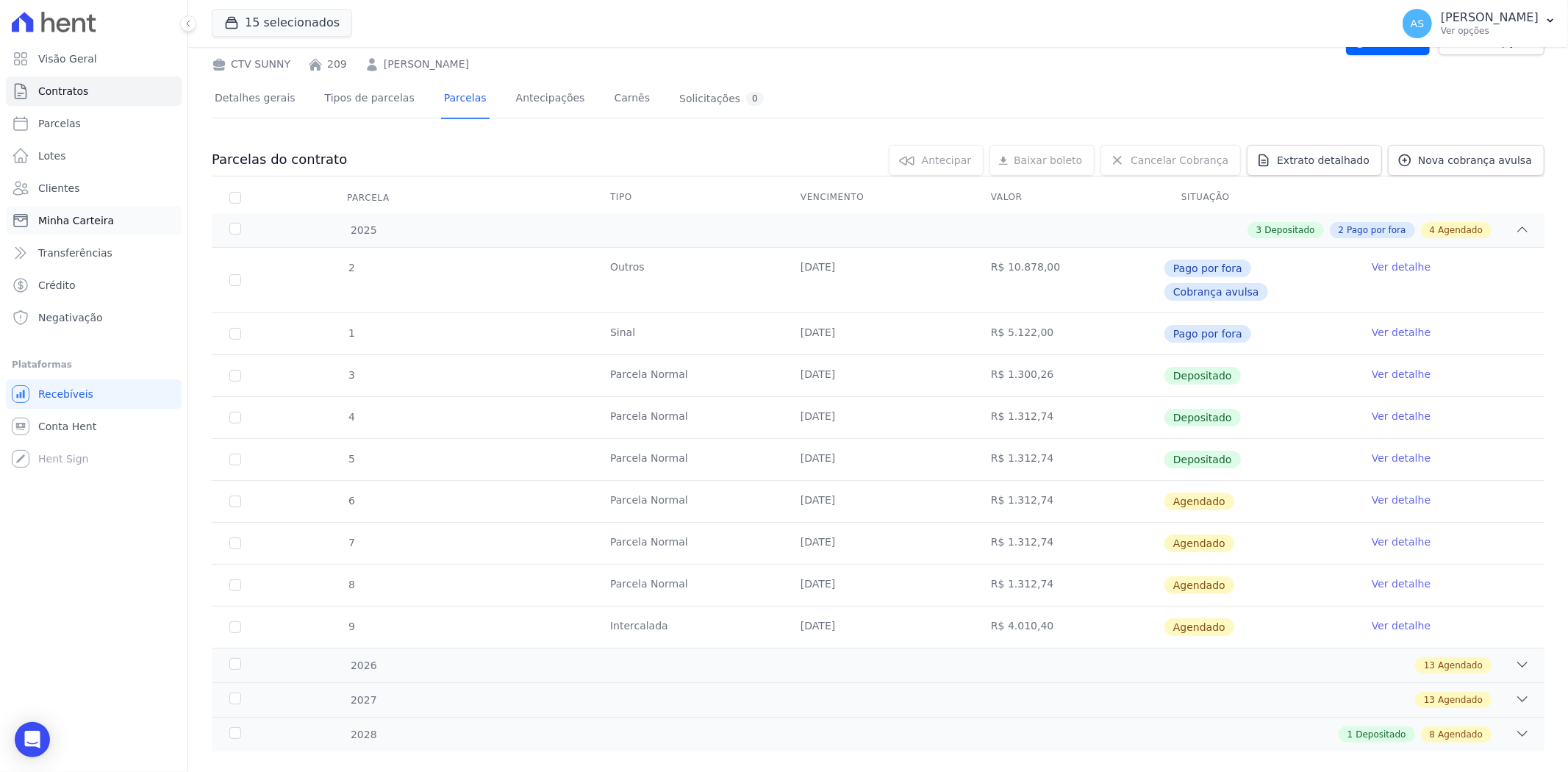
click at [61, 220] on span "Minha Carteira" at bounding box center [75, 220] width 75 height 14
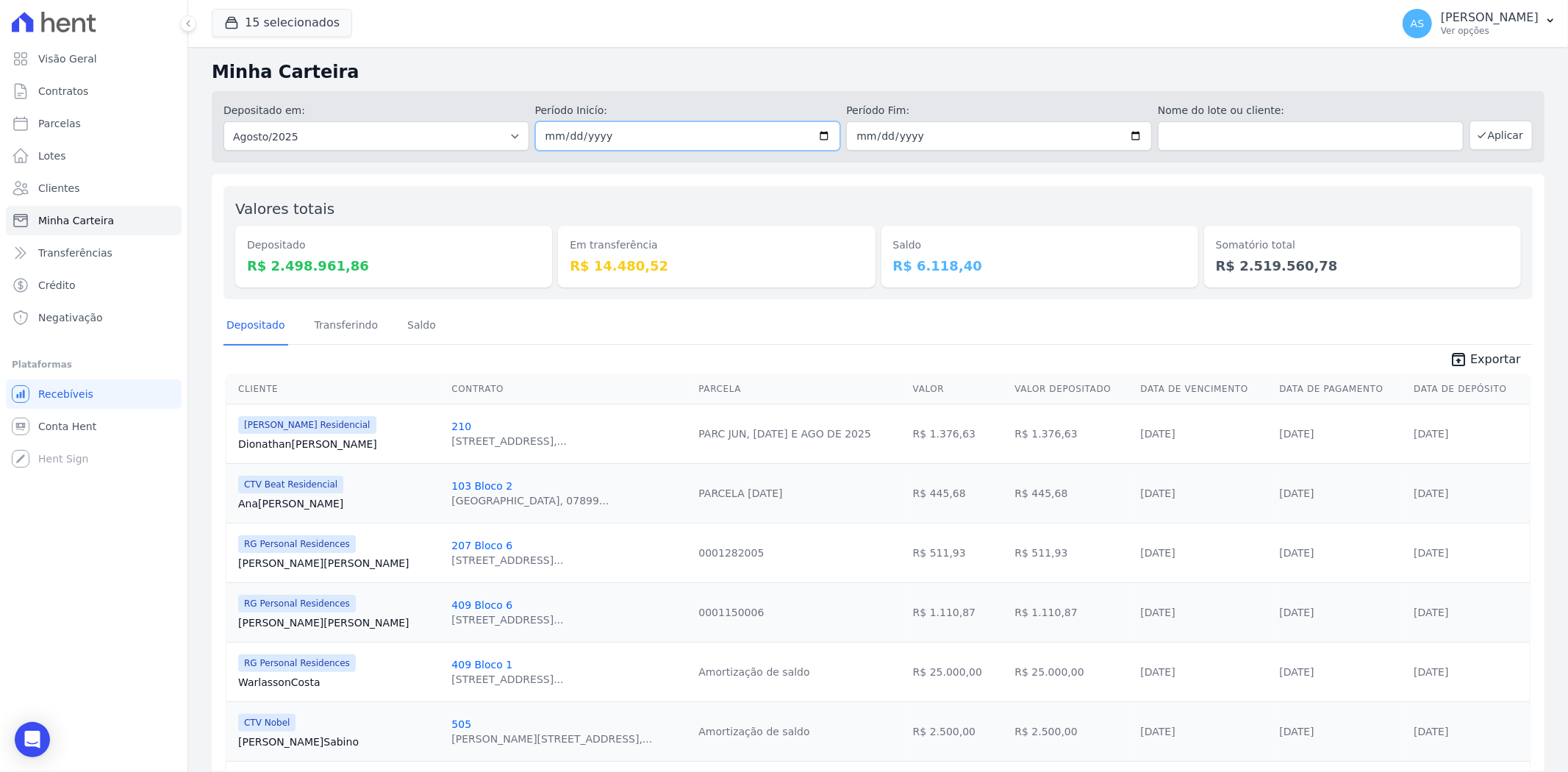
click at [820, 139] on input "2025-08-01" at bounding box center [687, 136] width 306 height 30
type input "[DATE]"
click at [1123, 133] on input "2025-08-31" at bounding box center [998, 136] width 306 height 30
type input "[DATE]"
click at [1504, 139] on button "Aplicar" at bounding box center [1501, 135] width 63 height 30
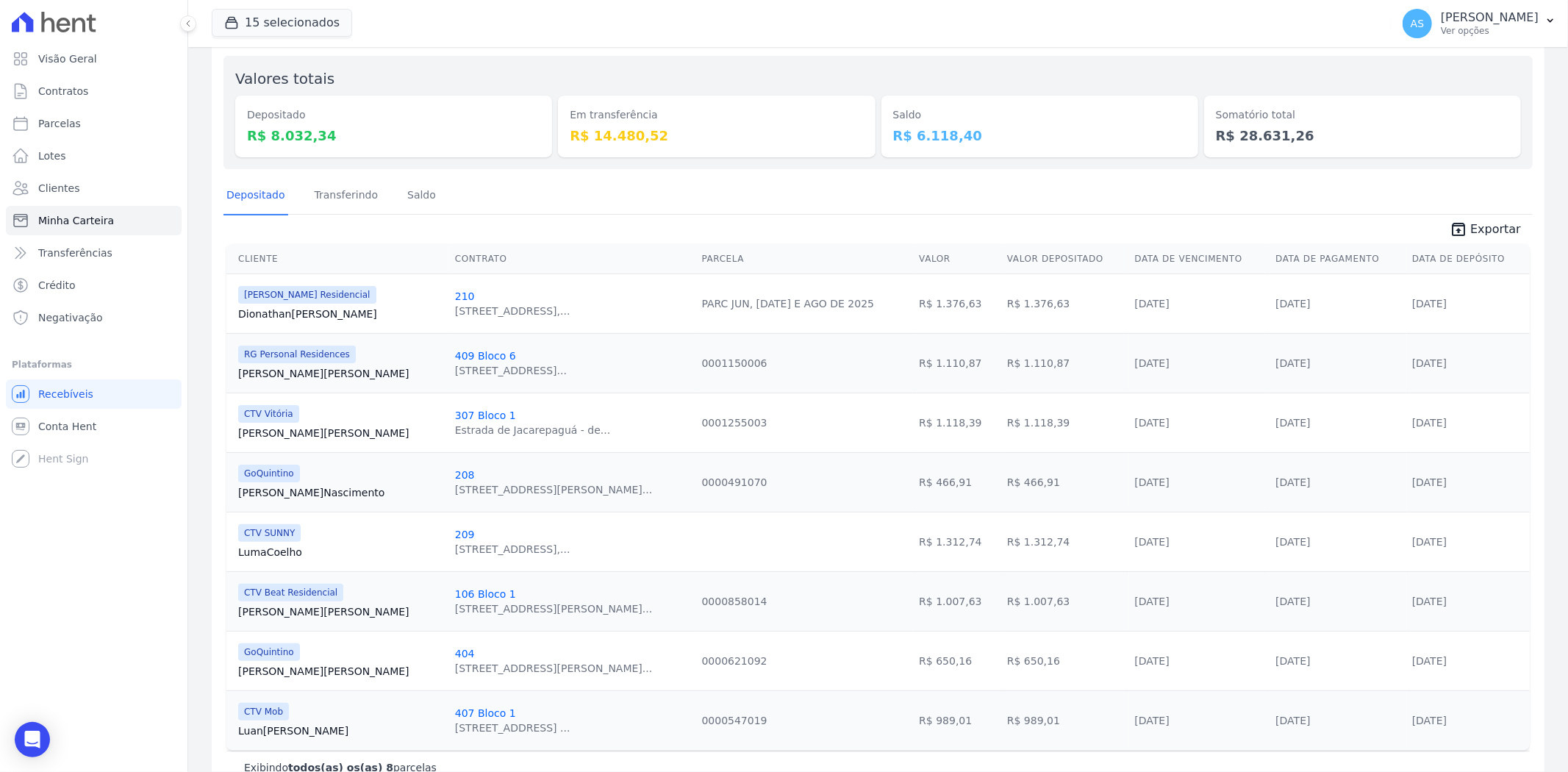
scroll to position [167, 0]
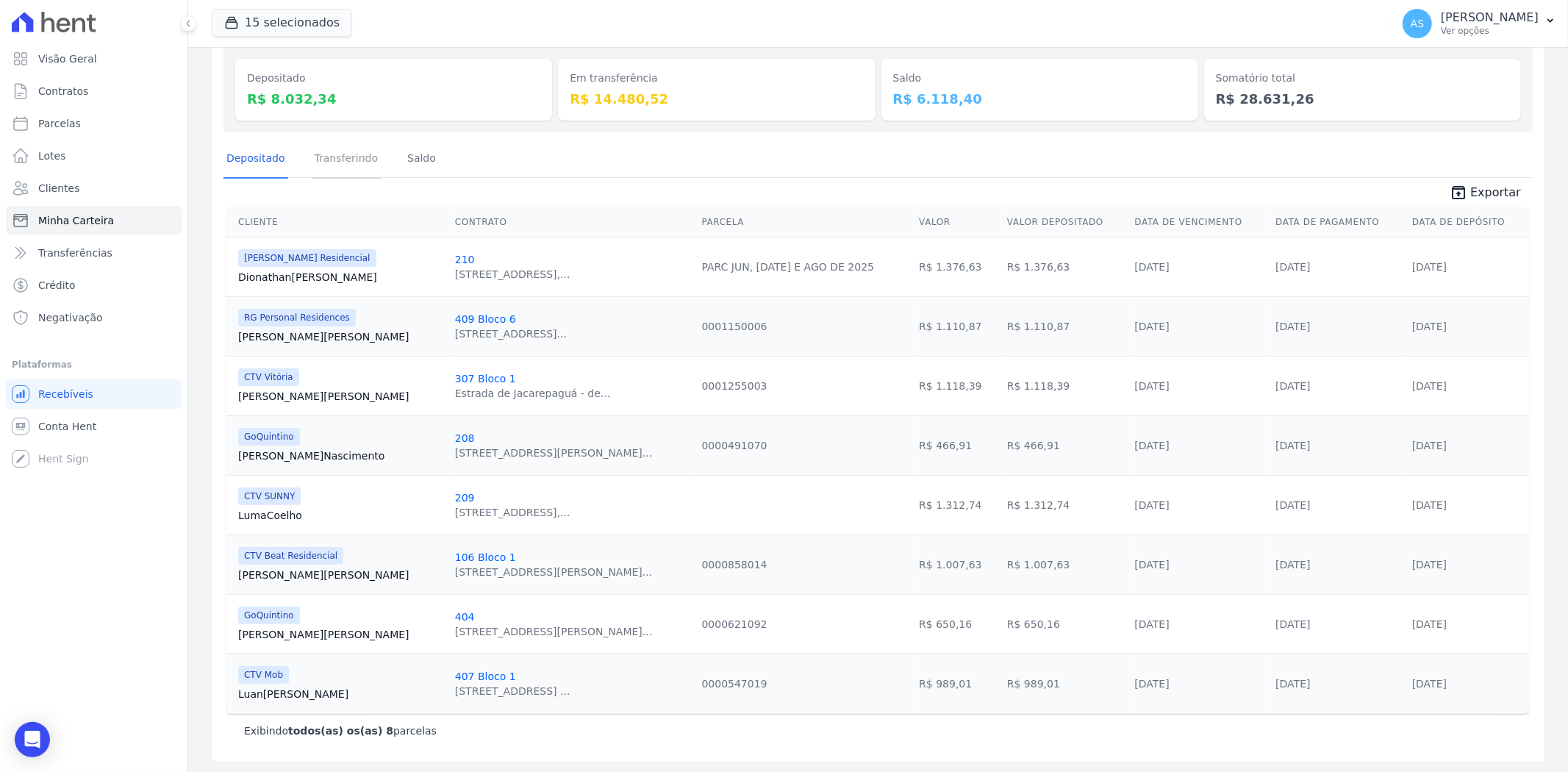
click at [342, 158] on link "Transferindo" at bounding box center [347, 159] width 70 height 38
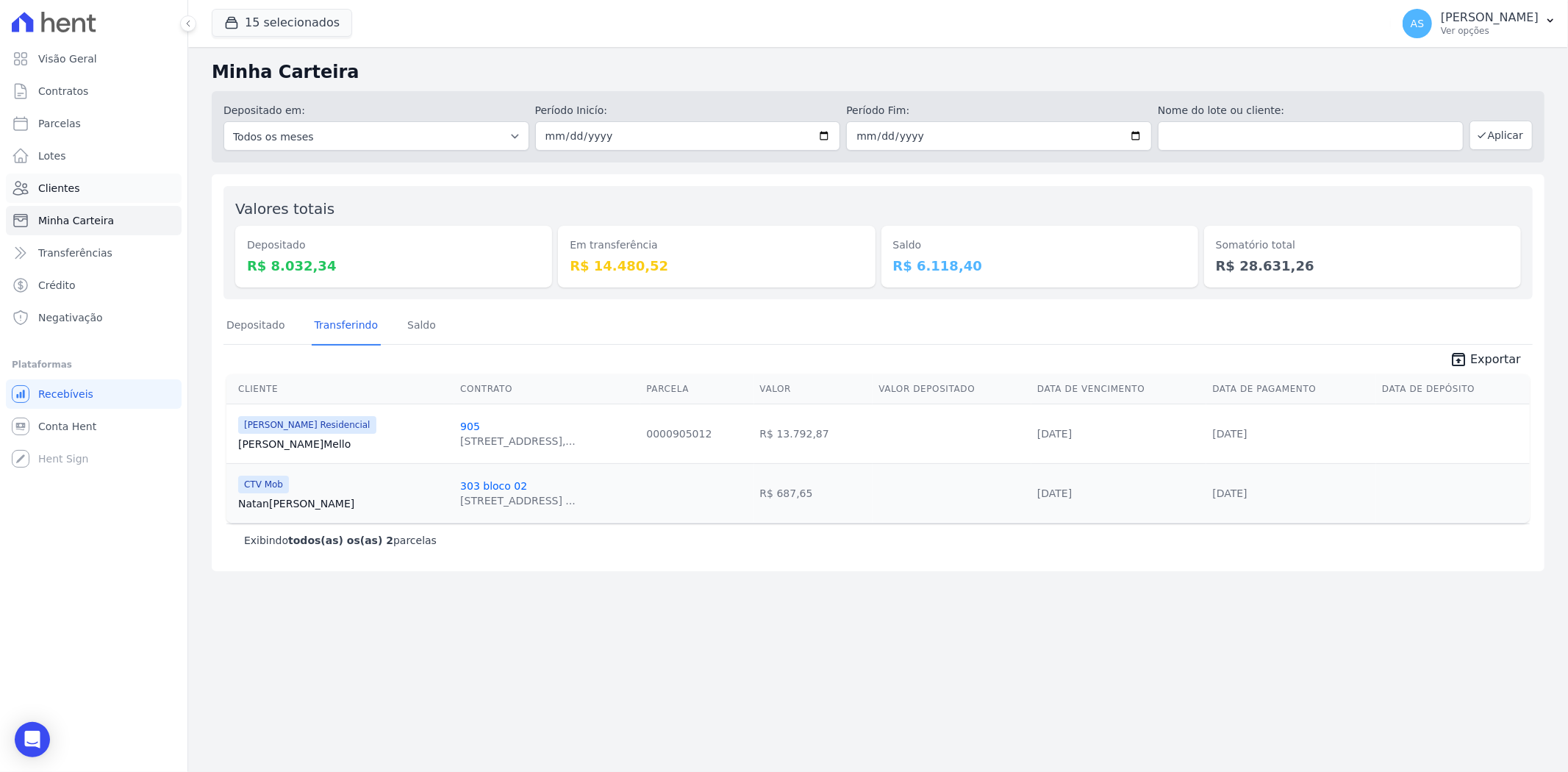
click at [52, 186] on span "Clientes" at bounding box center [59, 187] width 41 height 14
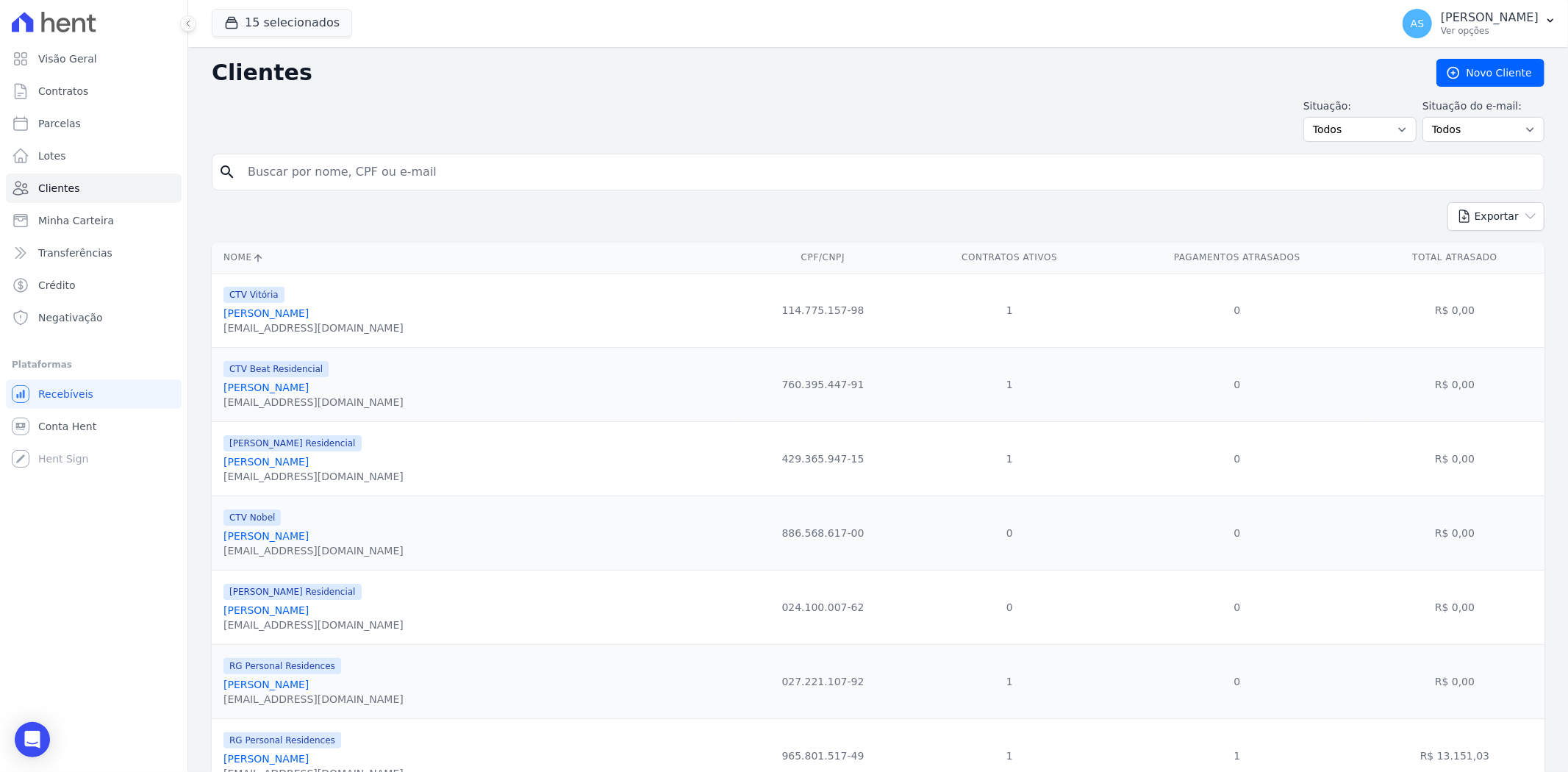
click at [272, 165] on input "search" at bounding box center [888, 171] width 1299 height 30
paste input "[PERSON_NAME]"
type input "[PERSON_NAME]"
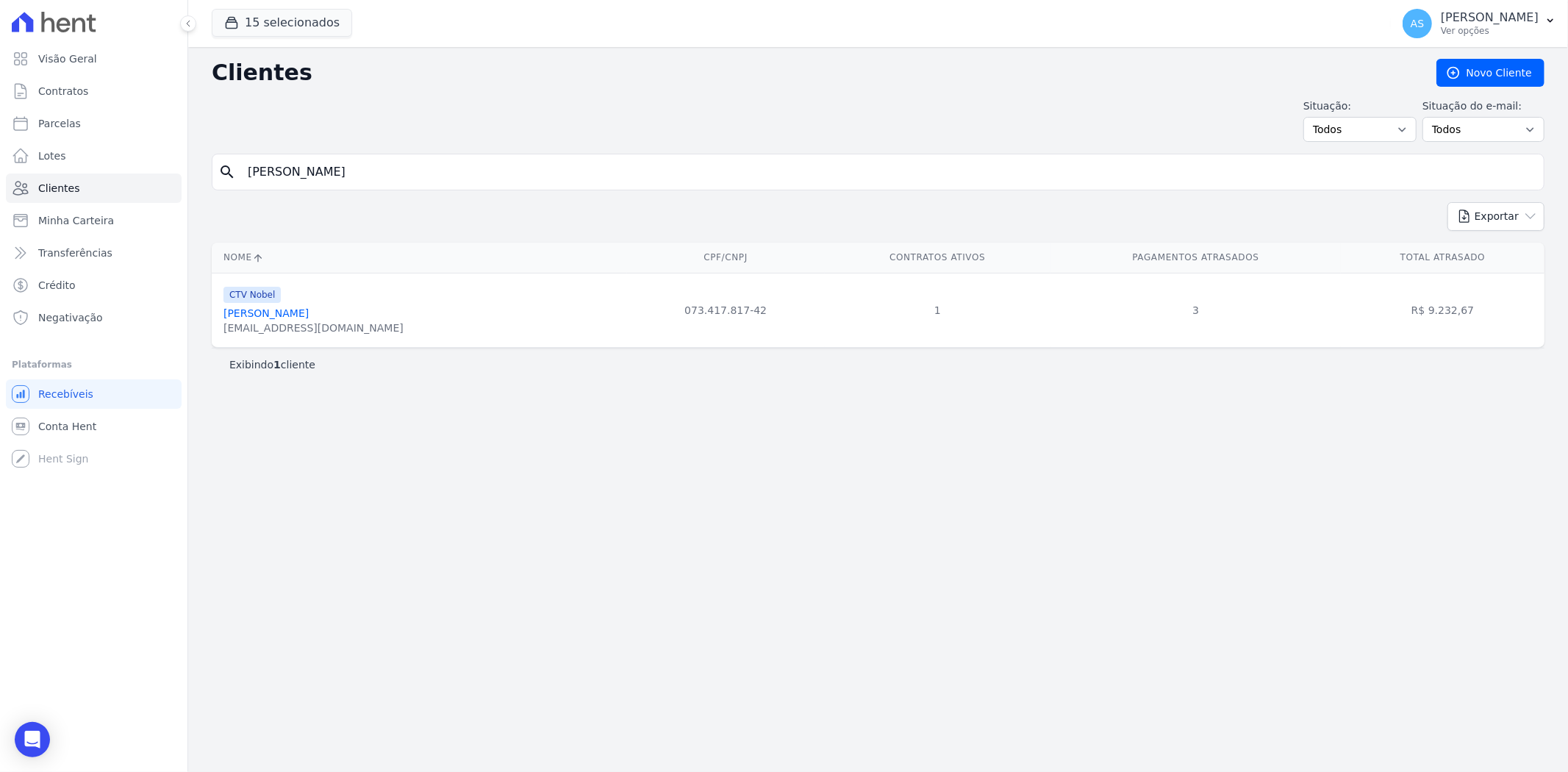
click at [328, 321] on div "carlosrenatolf4.6@gmail.com" at bounding box center [313, 328] width 180 height 14
click at [309, 318] on link "Carlos Renato Lima Da Fonseca" at bounding box center [266, 312] width 85 height 11
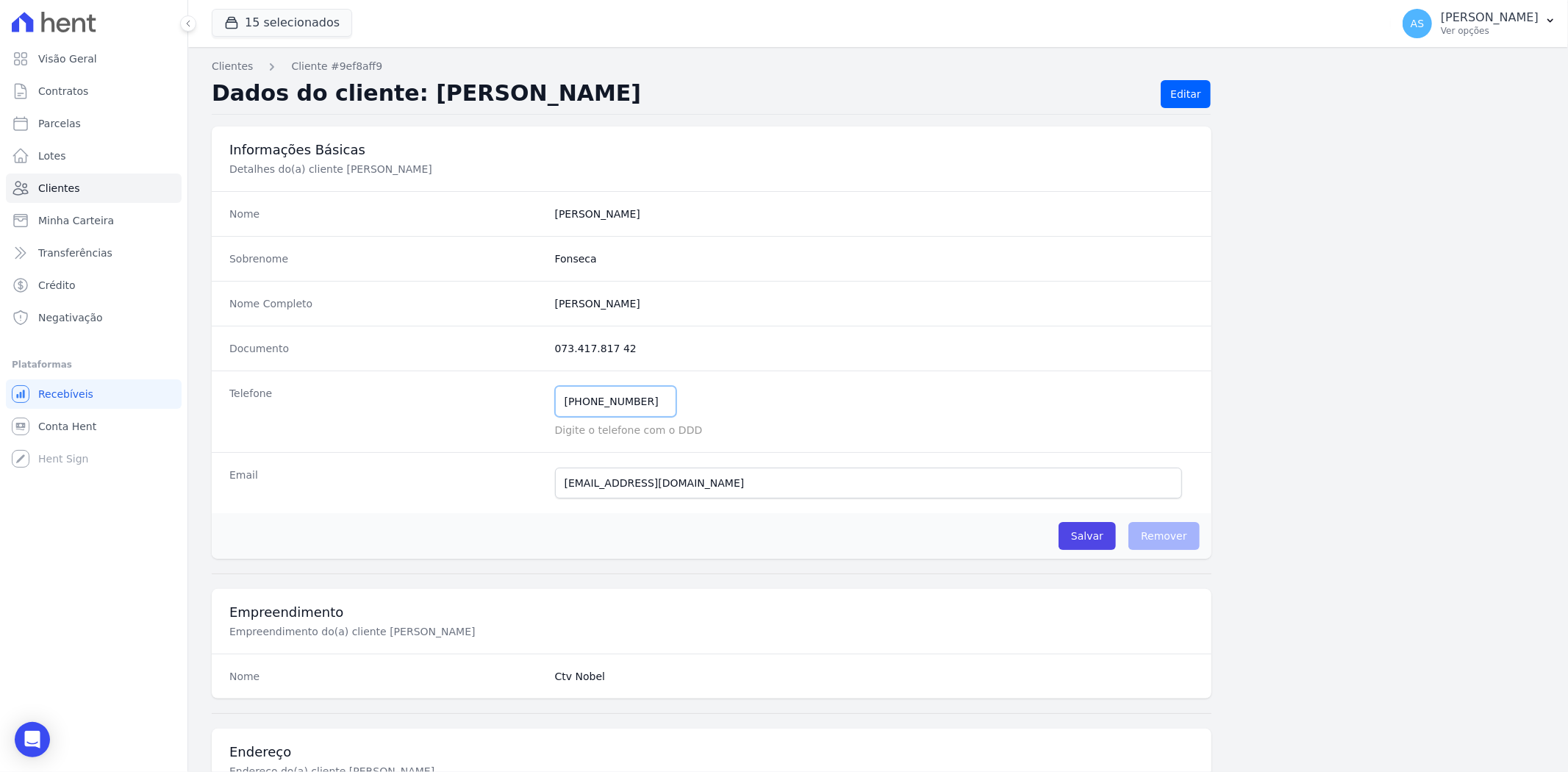
drag, startPoint x: 648, startPoint y: 399, endPoint x: 458, endPoint y: 406, distance: 190.1
click at [453, 407] on div "Telefone (21) 97627-8959 Mensagem de SMS ainda não enviada.. Mensagem de Whatsa…" at bounding box center [712, 411] width 1000 height 82
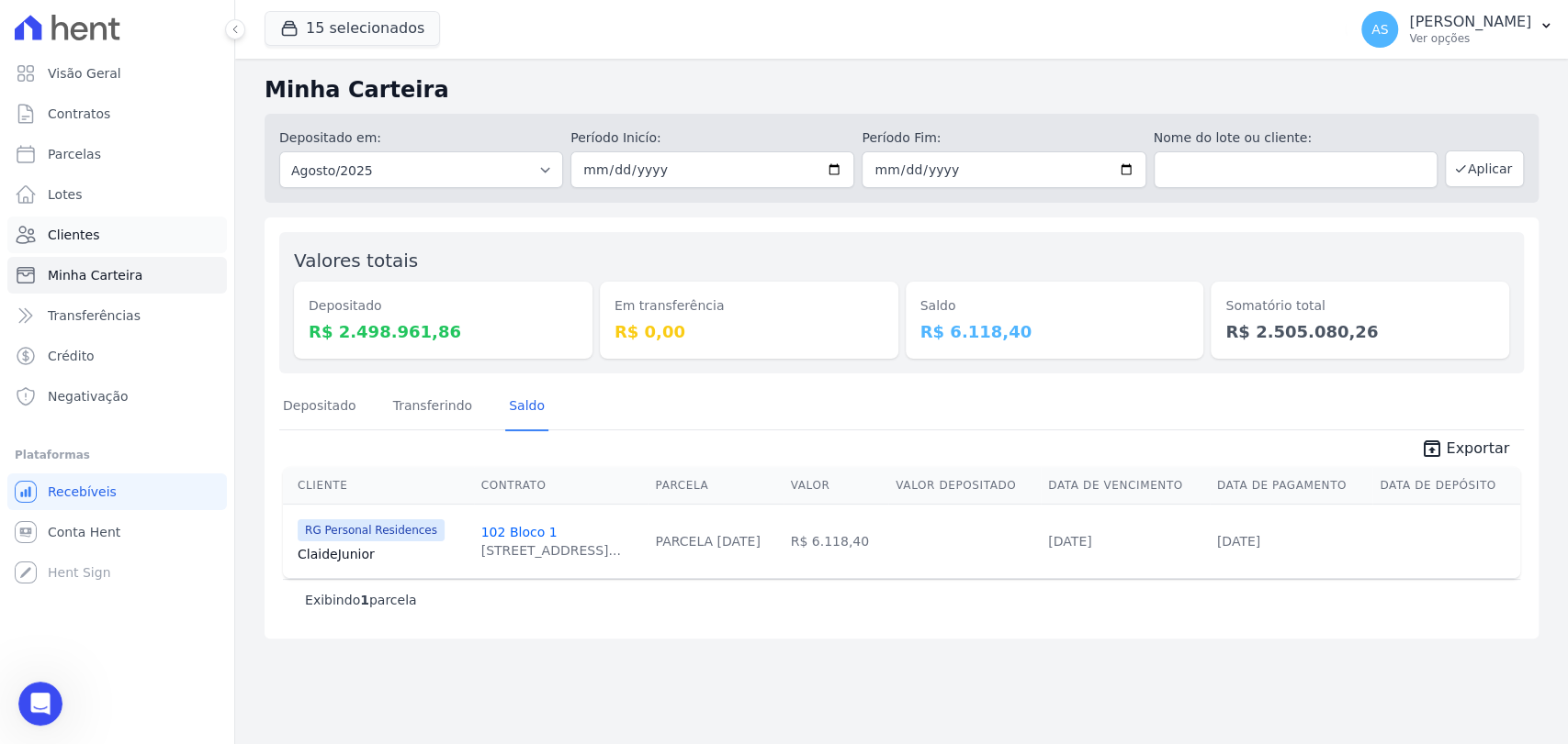
click at [87, 233] on span "Clientes" at bounding box center [73, 234] width 51 height 18
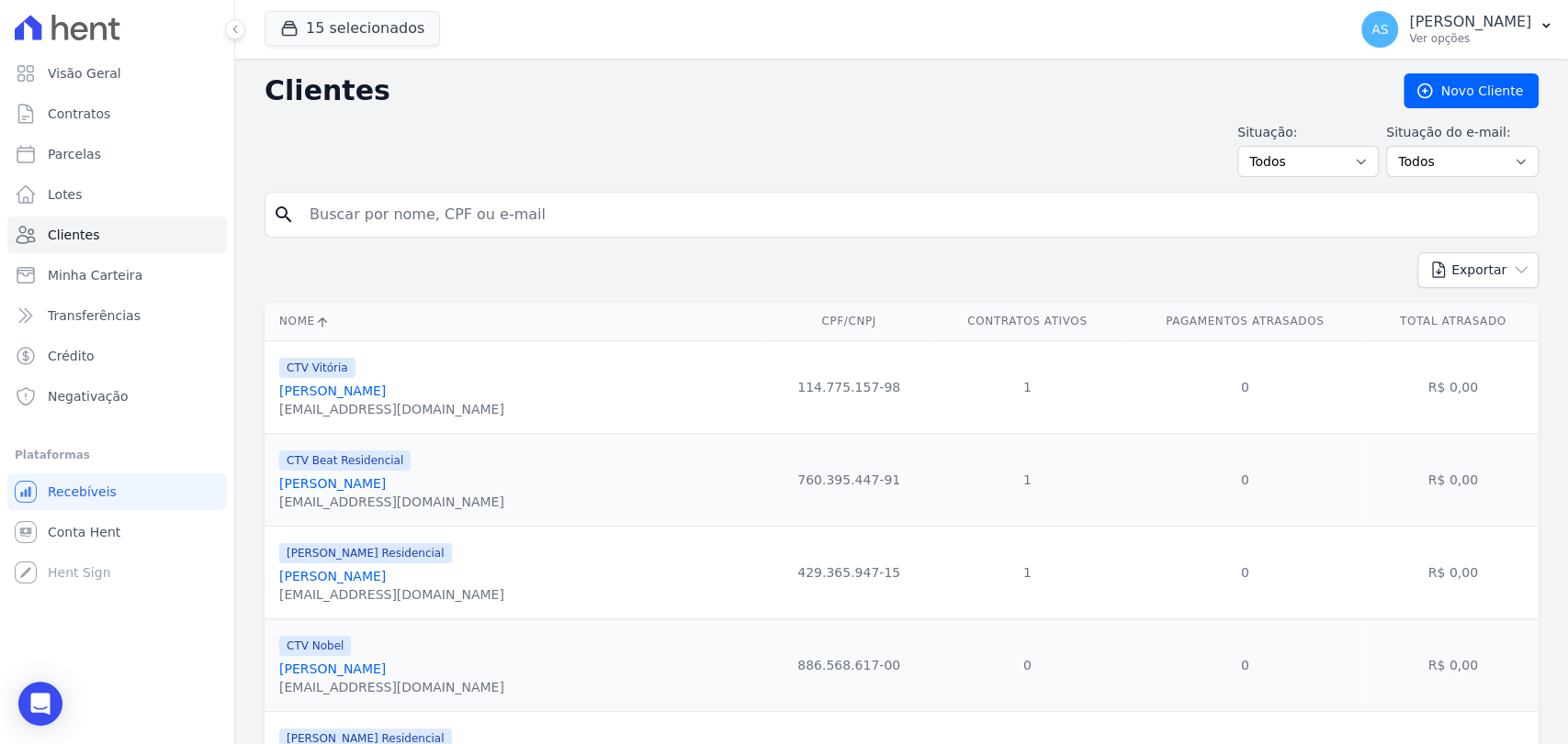
click at [395, 218] on input "search" at bounding box center [915, 214] width 1232 height 37
paste input "[PERSON_NAME]"
type input "[PERSON_NAME]"
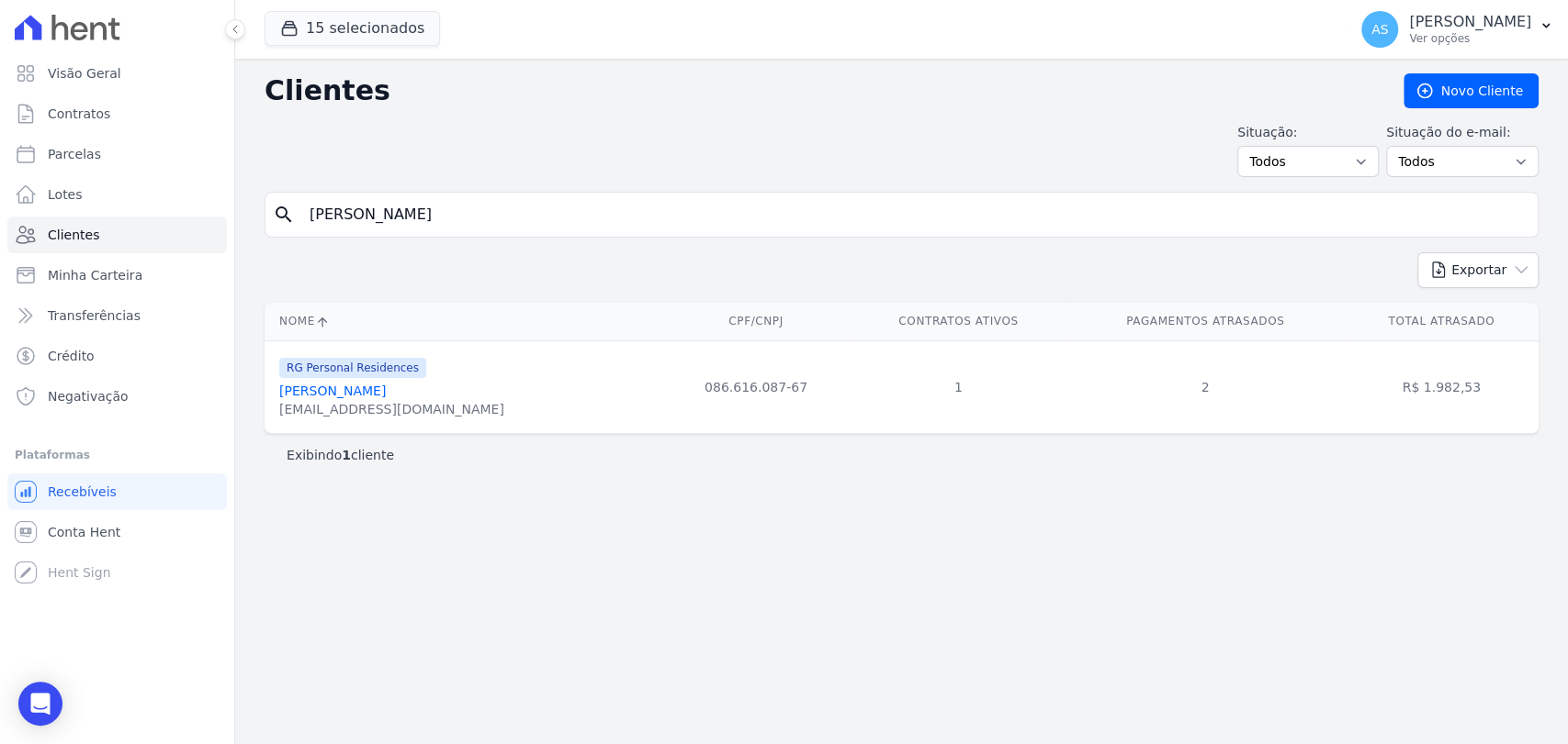
click at [306, 391] on link "[PERSON_NAME]" at bounding box center [332, 390] width 107 height 14
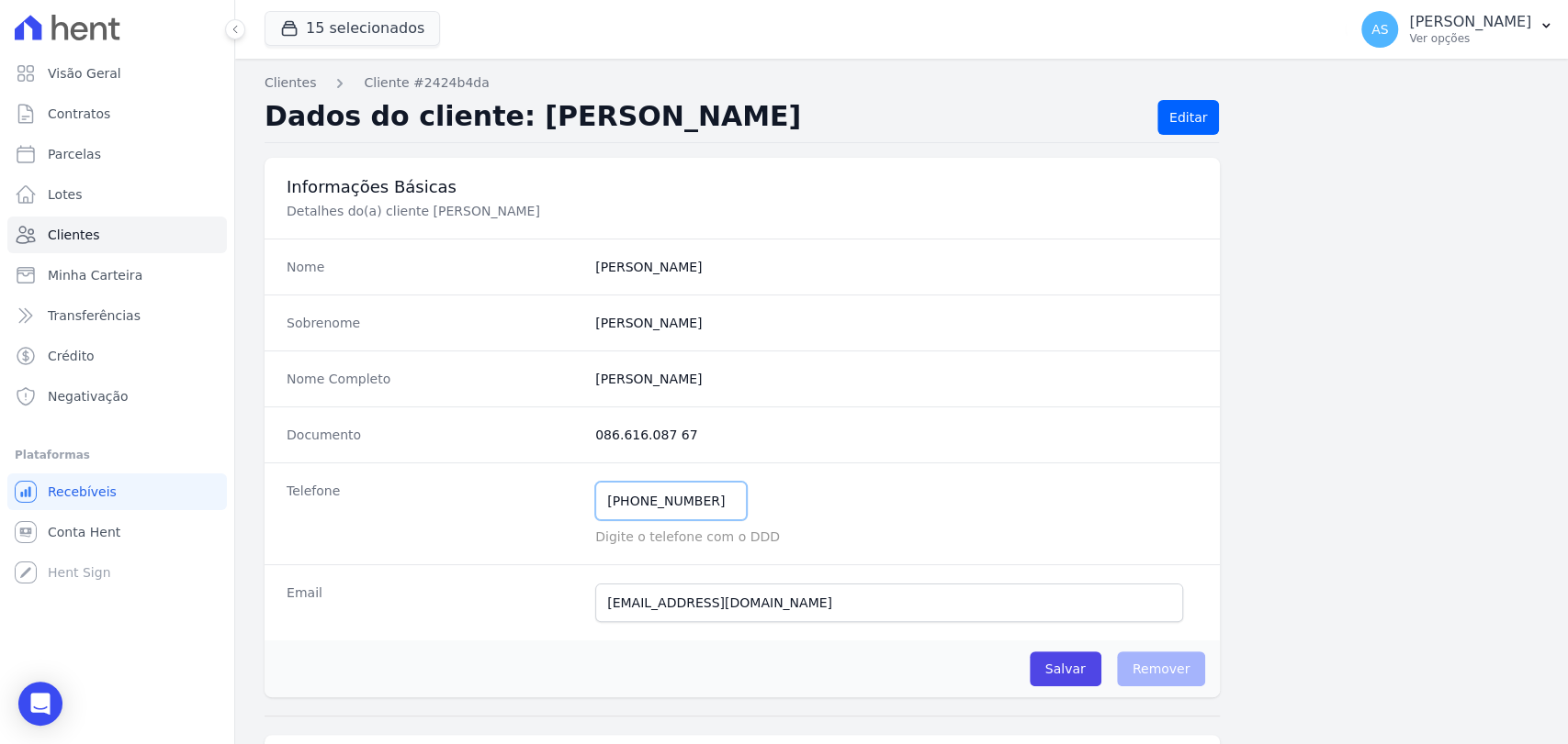
drag, startPoint x: 565, startPoint y: 508, endPoint x: 441, endPoint y: 519, distance: 124.5
click at [456, 519] on div "Telefone [PHONE_NUMBER] Mensagem de SMS ainda não enviada.. Mensagem de [PERSON…" at bounding box center [742, 513] width 955 height 102
click at [55, 242] on span "Clientes" at bounding box center [73, 234] width 51 height 18
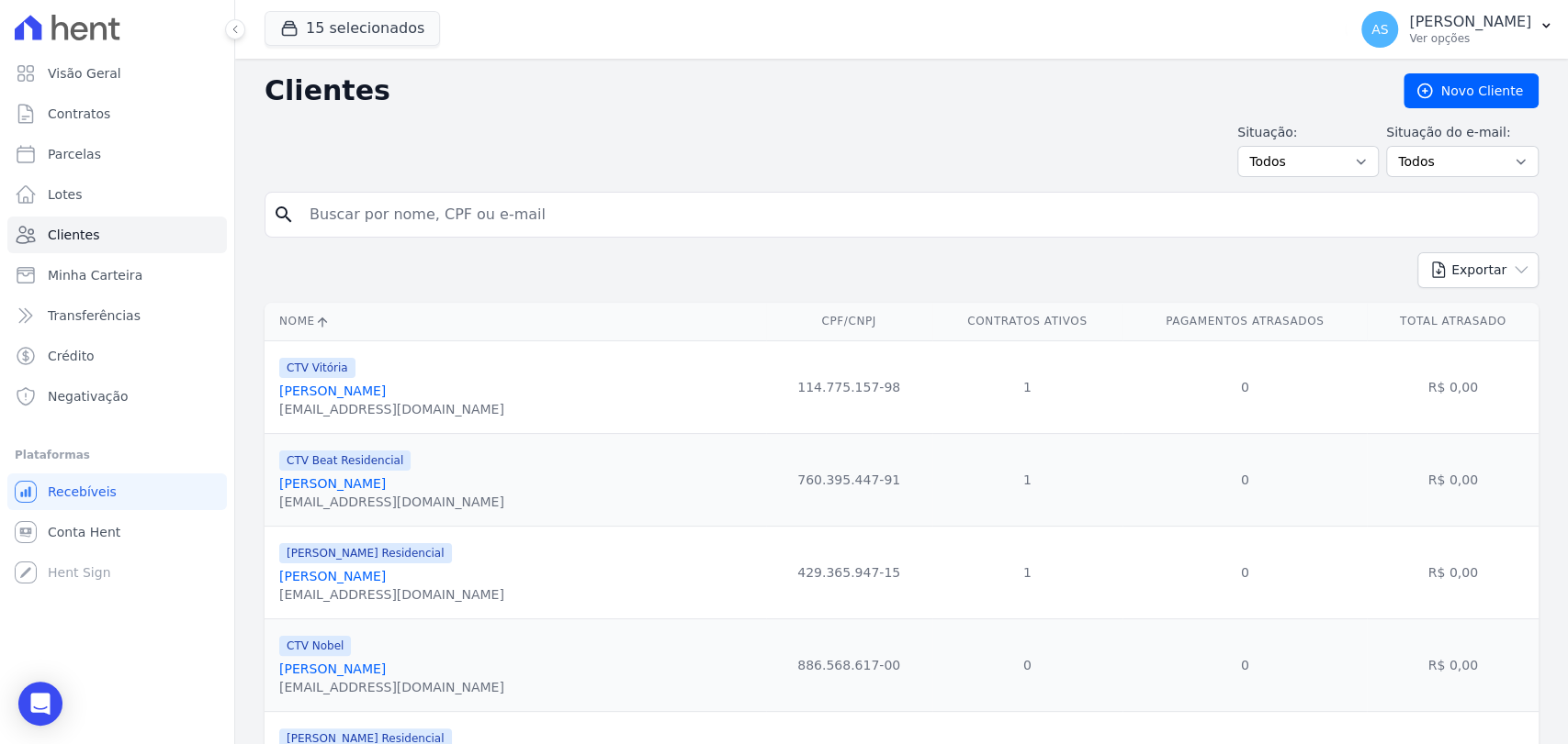
click at [328, 214] on input "search" at bounding box center [915, 214] width 1232 height 37
type input "[PERSON_NAME] Assunção"
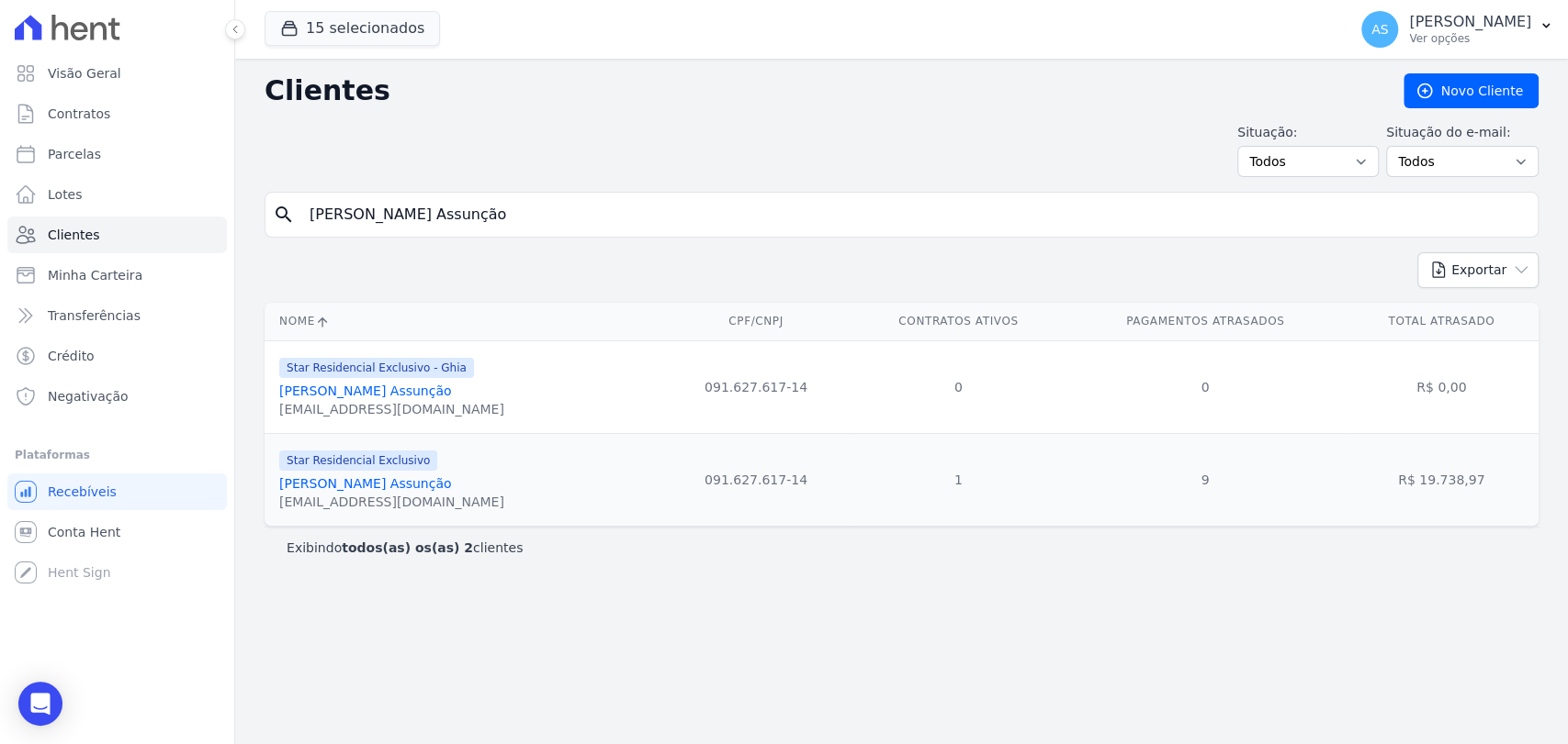
click at [358, 480] on link "[PERSON_NAME] Assunção" at bounding box center [365, 483] width 172 height 14
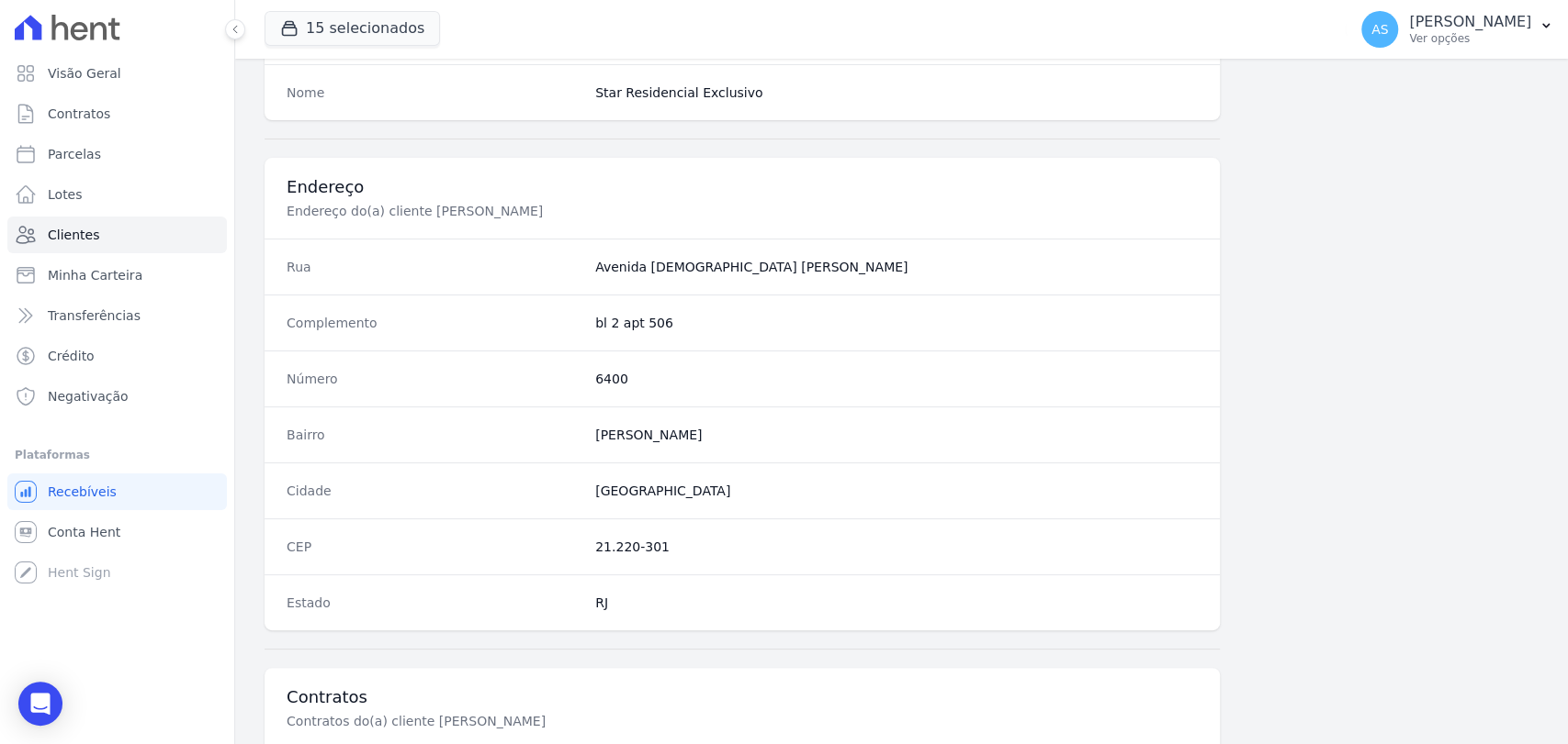
scroll to position [969, 0]
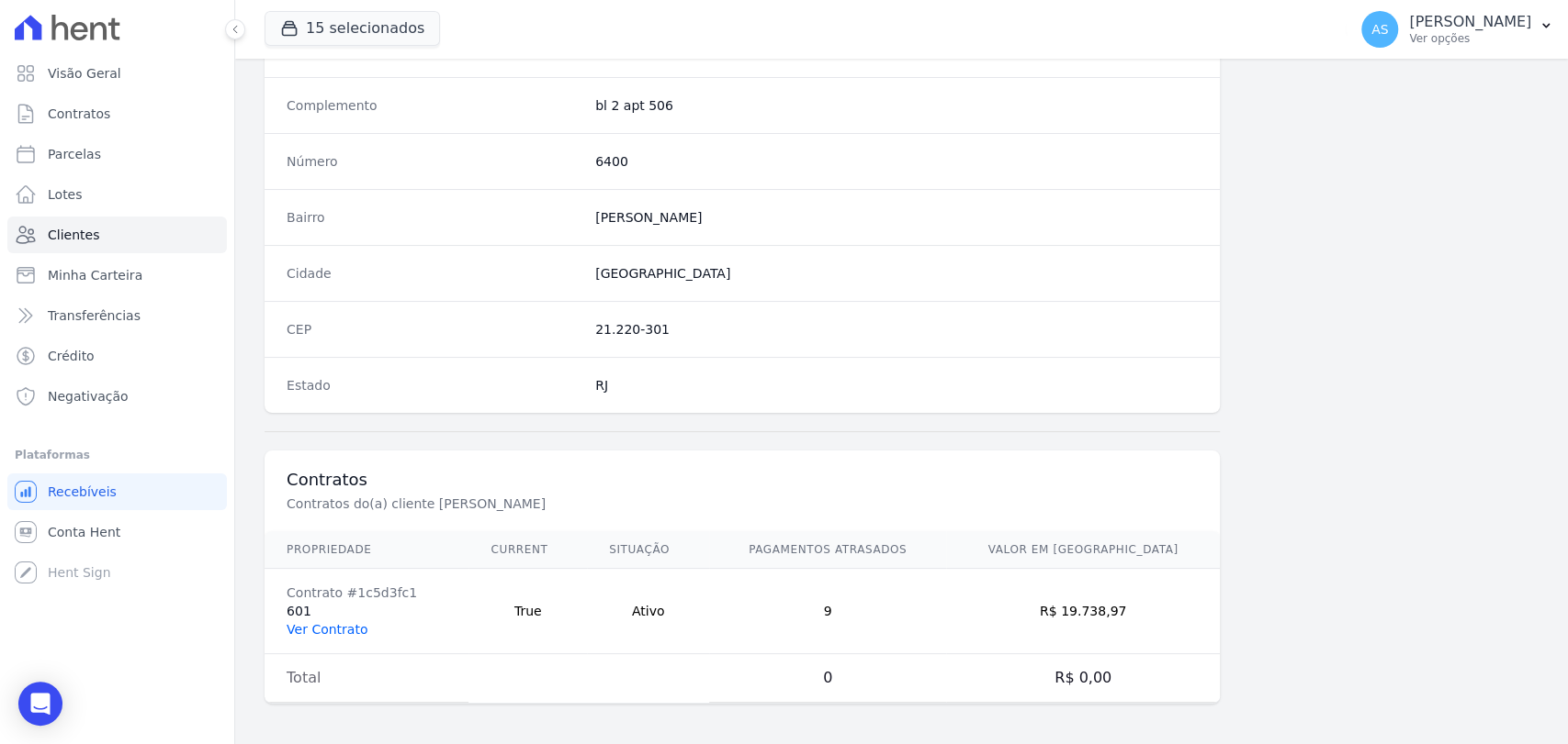
click at [309, 629] on link "Ver Contrato" at bounding box center [327, 629] width 81 height 14
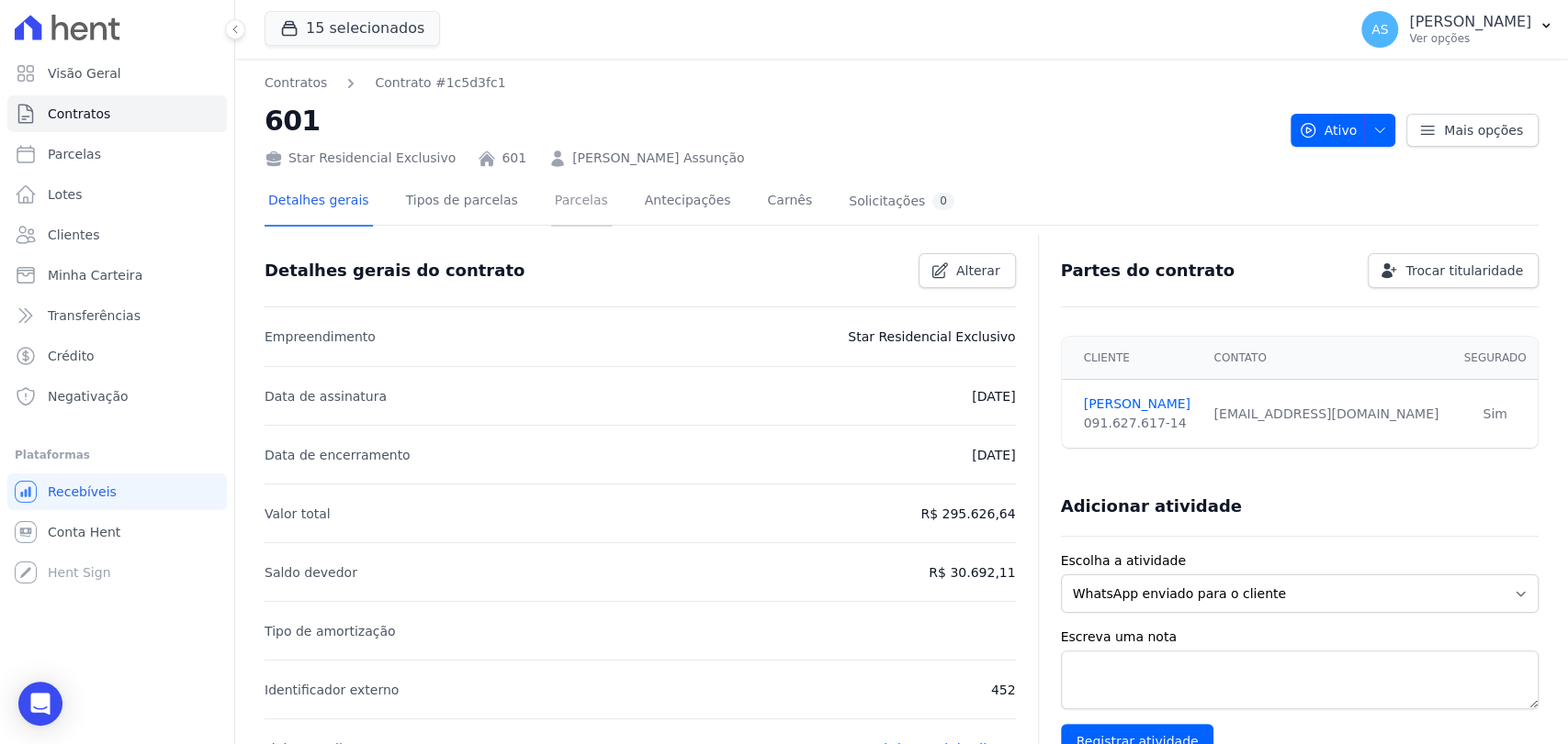
click at [559, 203] on link "Parcelas" at bounding box center [582, 202] width 61 height 49
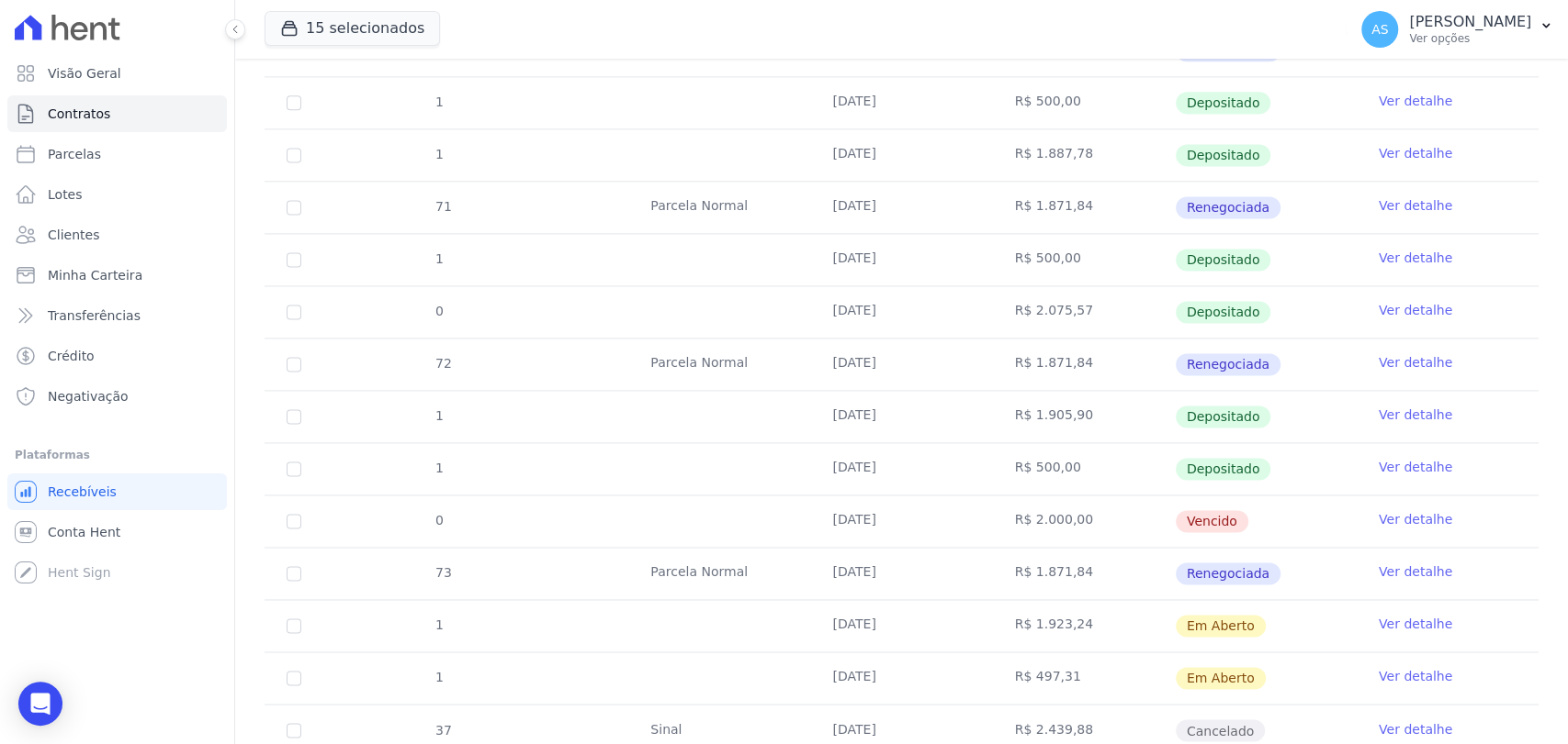
scroll to position [1733, 0]
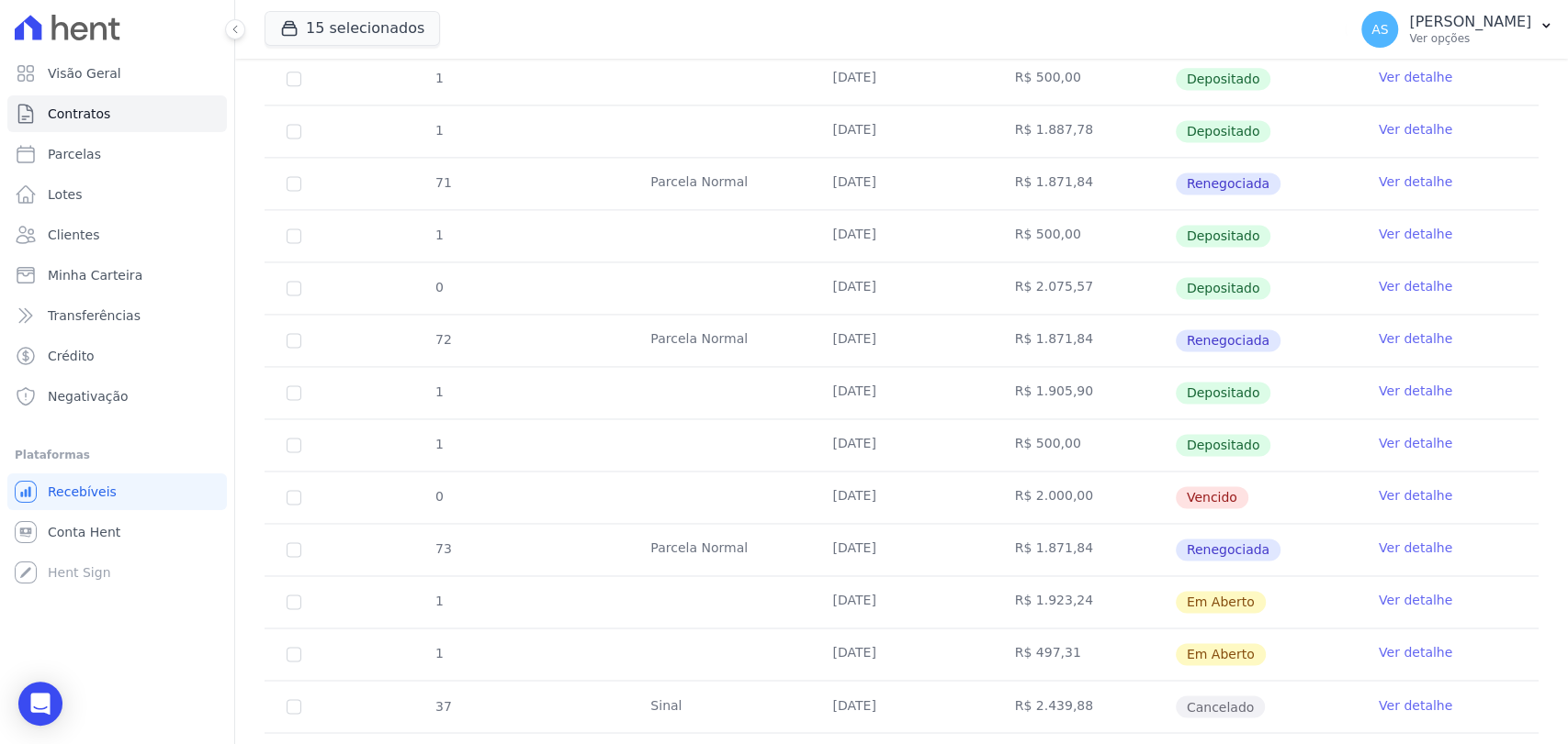
click at [1393, 486] on link "Ver detalhe" at bounding box center [1415, 495] width 73 height 18
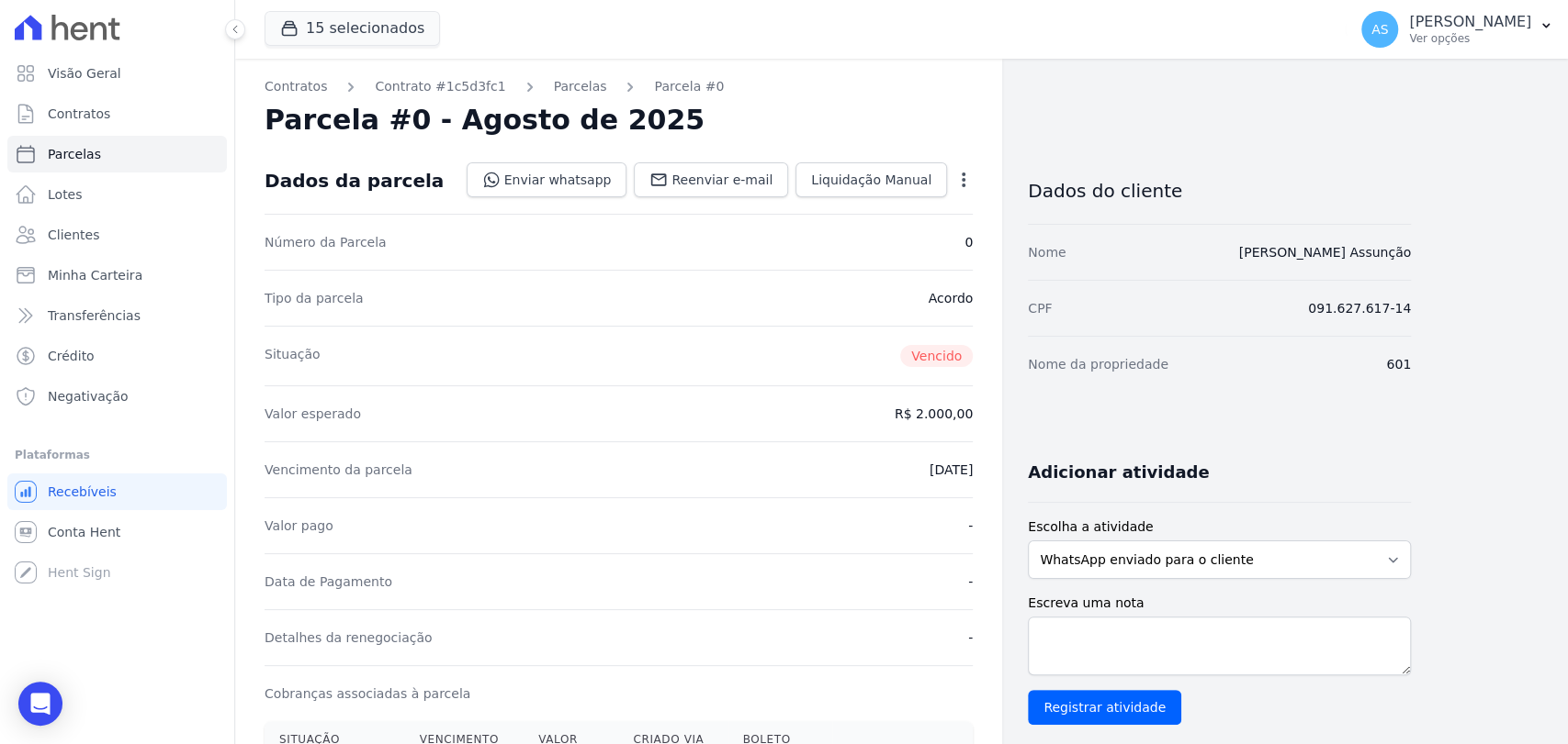
click at [966, 174] on icon "button" at bounding box center [963, 179] width 18 height 18
click at [814, 198] on link "Alterar" at bounding box center [884, 205] width 162 height 33
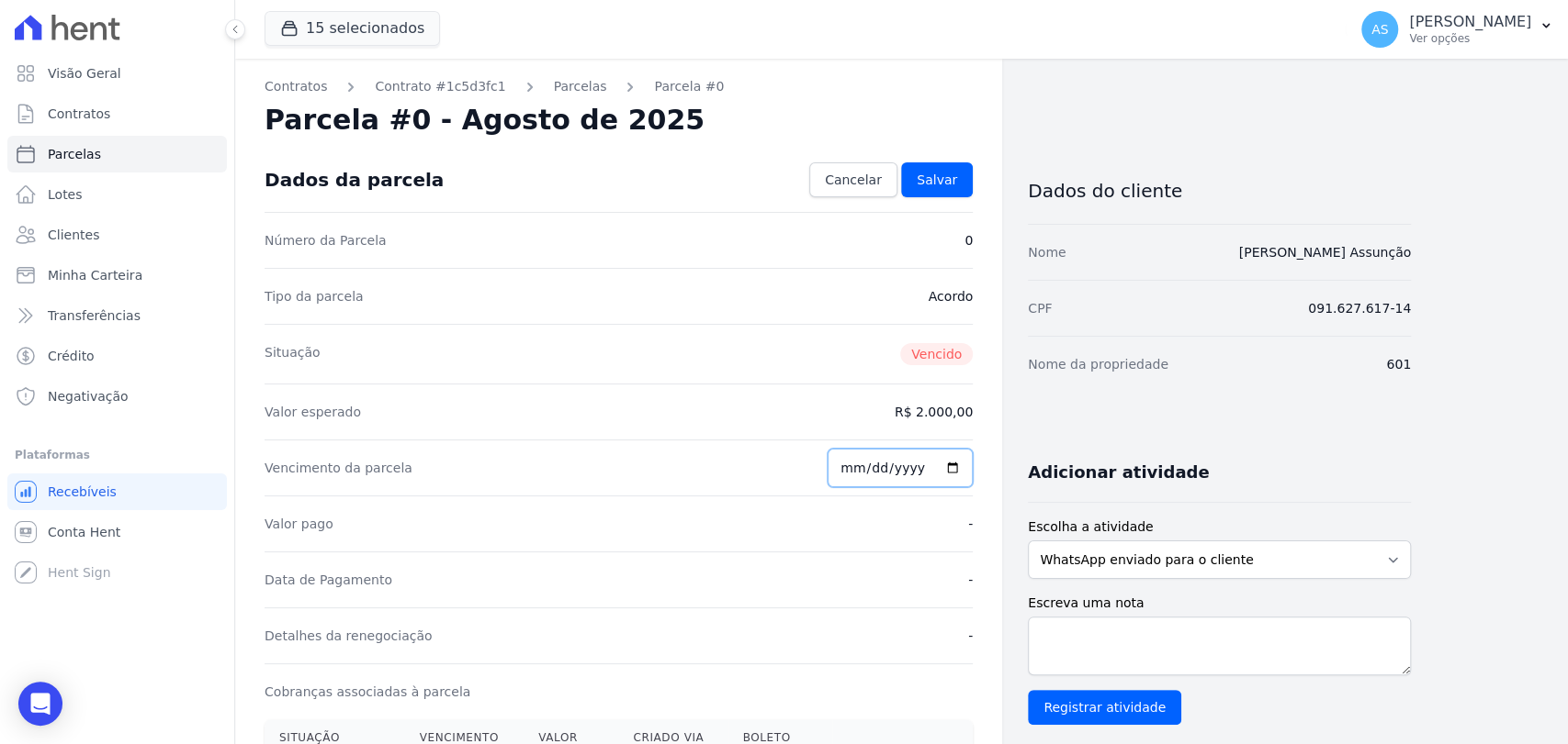
click at [947, 469] on input "2025-08-27" at bounding box center [900, 468] width 145 height 39
type input "2025-08-29"
click at [941, 180] on span "Salvar" at bounding box center [937, 179] width 40 height 18
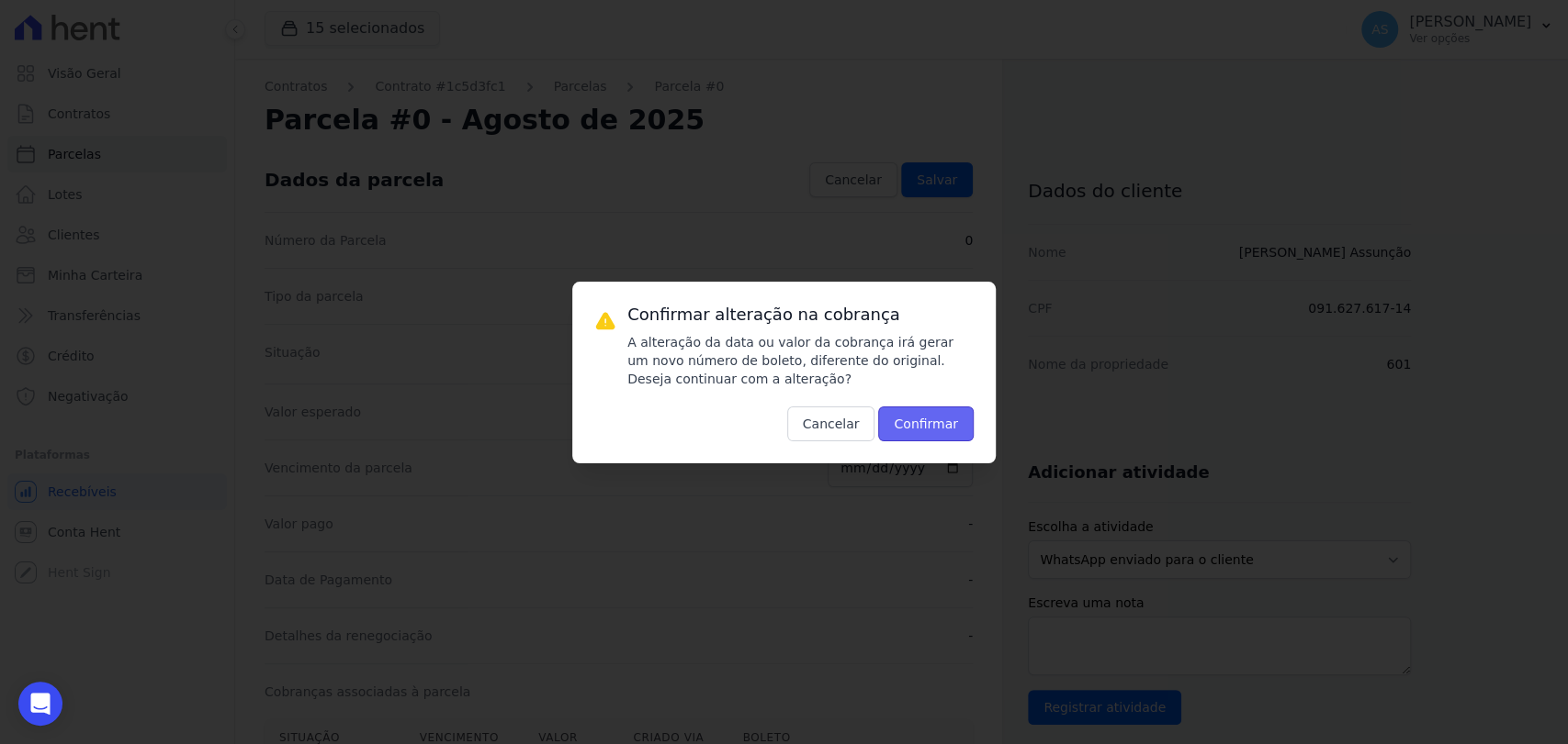
click at [947, 428] on button "Confirmar" at bounding box center [925, 423] width 95 height 35
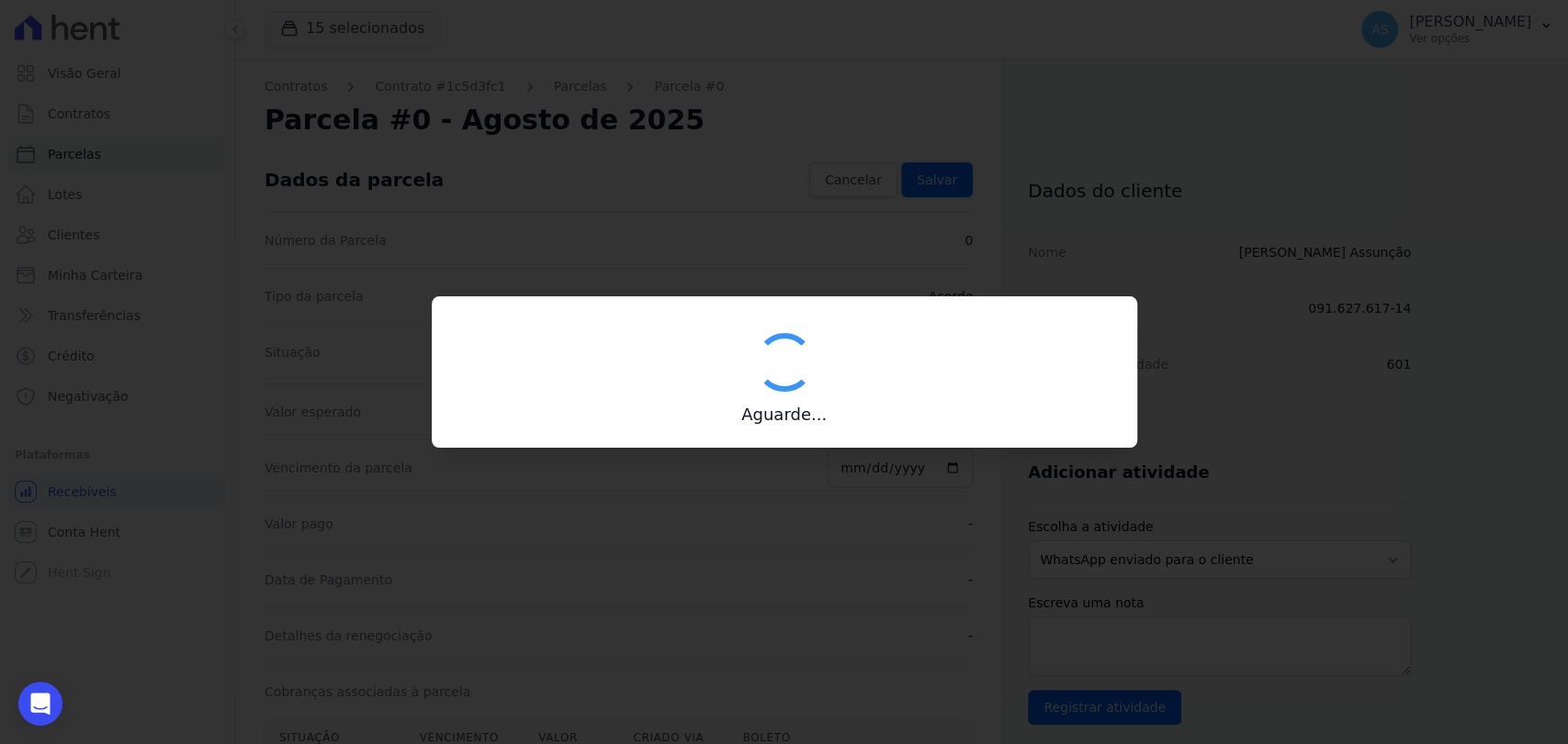
type input "00190000090335103300000657112173111860000200000"
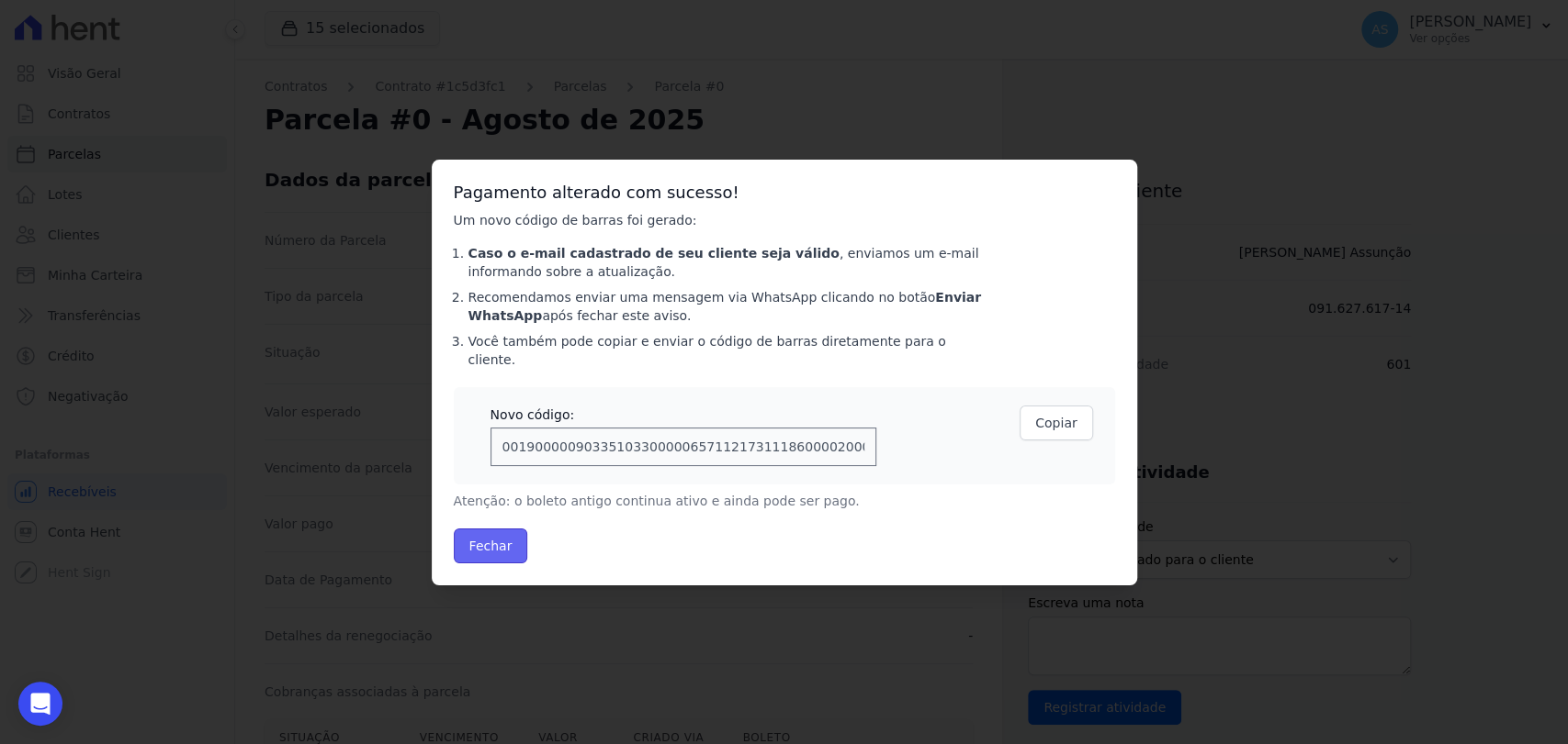
click at [485, 534] on button "Fechar" at bounding box center [491, 546] width 74 height 35
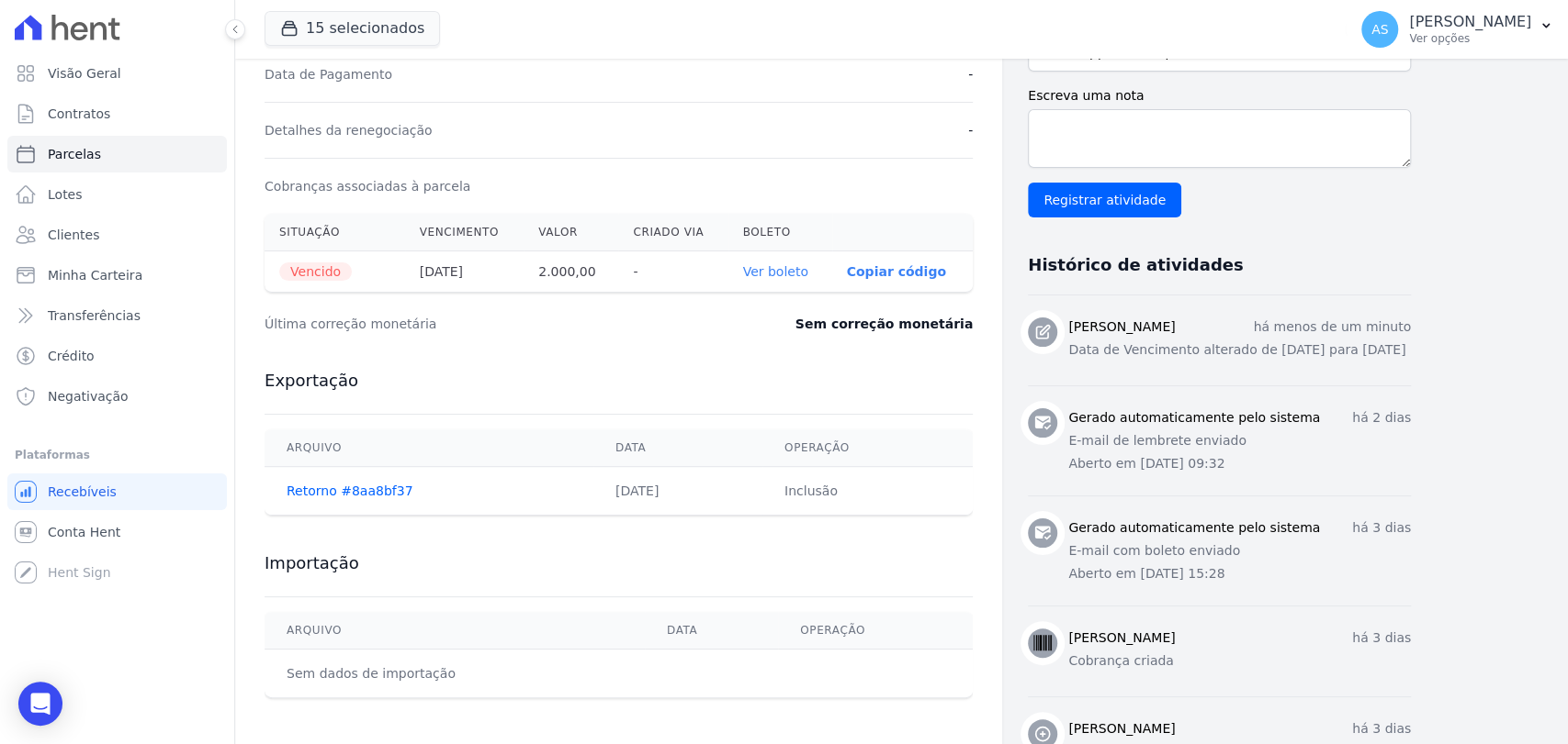
scroll to position [509, 0]
click at [771, 271] on link "Ver boleto" at bounding box center [776, 269] width 65 height 14
